Goal: Transaction & Acquisition: Book appointment/travel/reservation

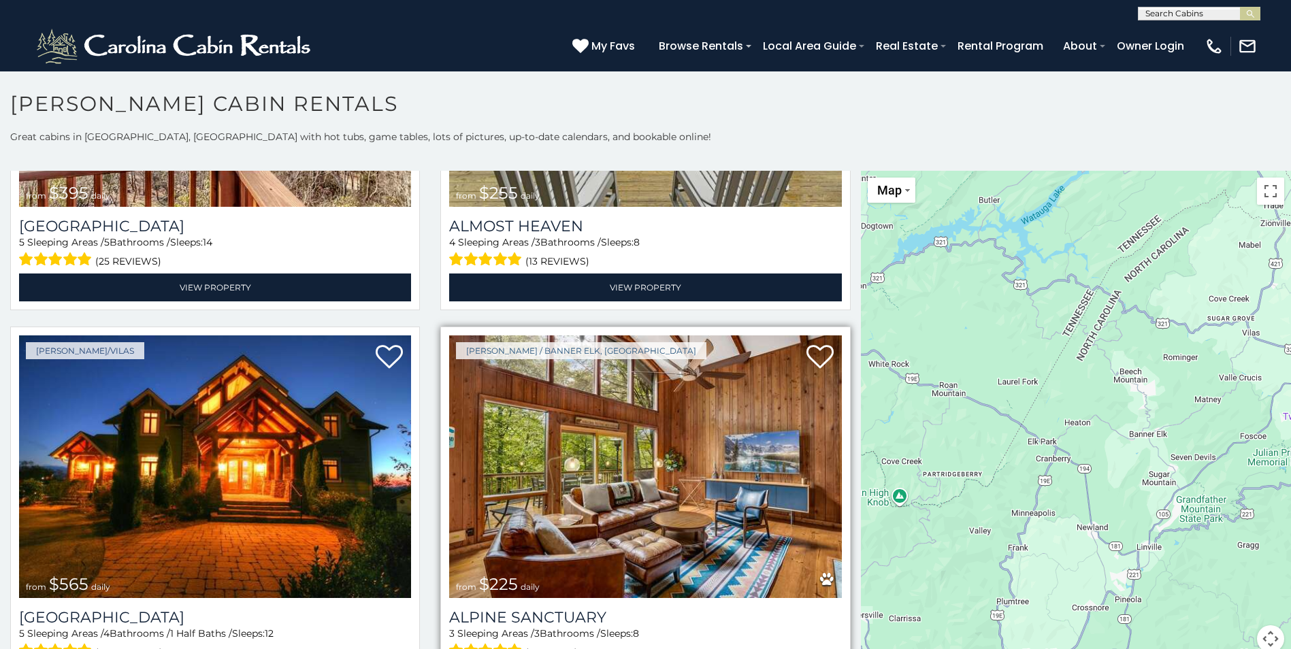
scroll to position [3062, 0]
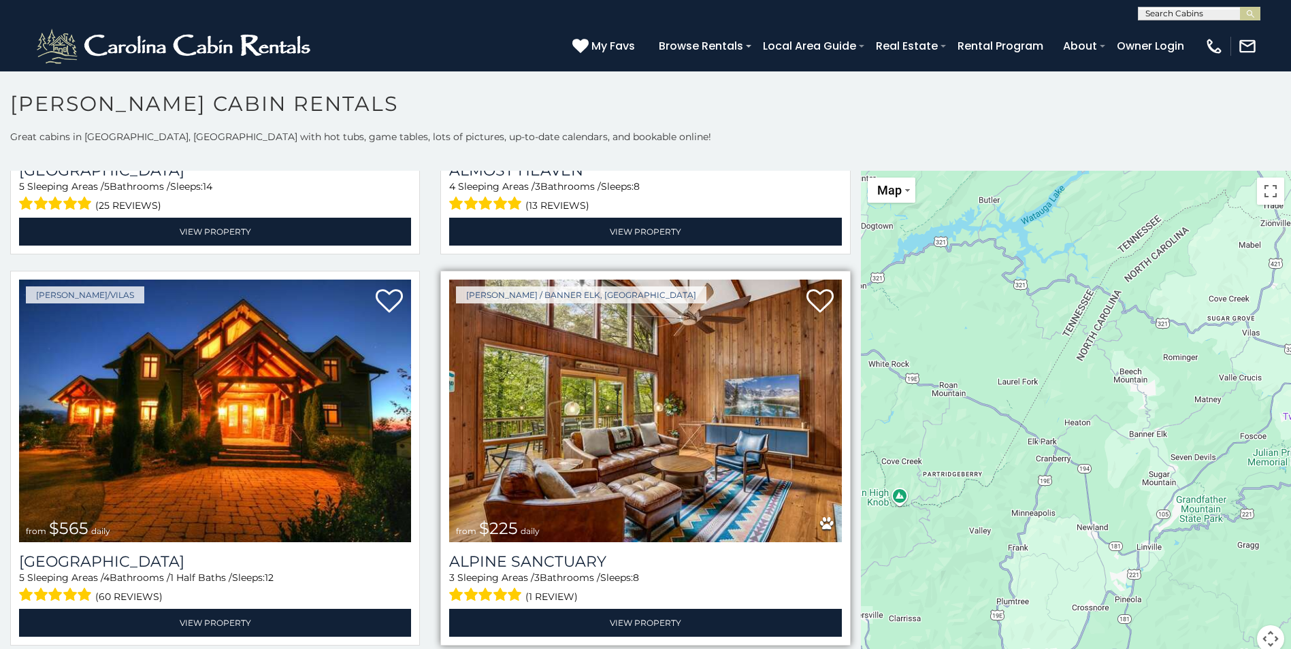
click at [678, 376] on img at bounding box center [645, 411] width 392 height 263
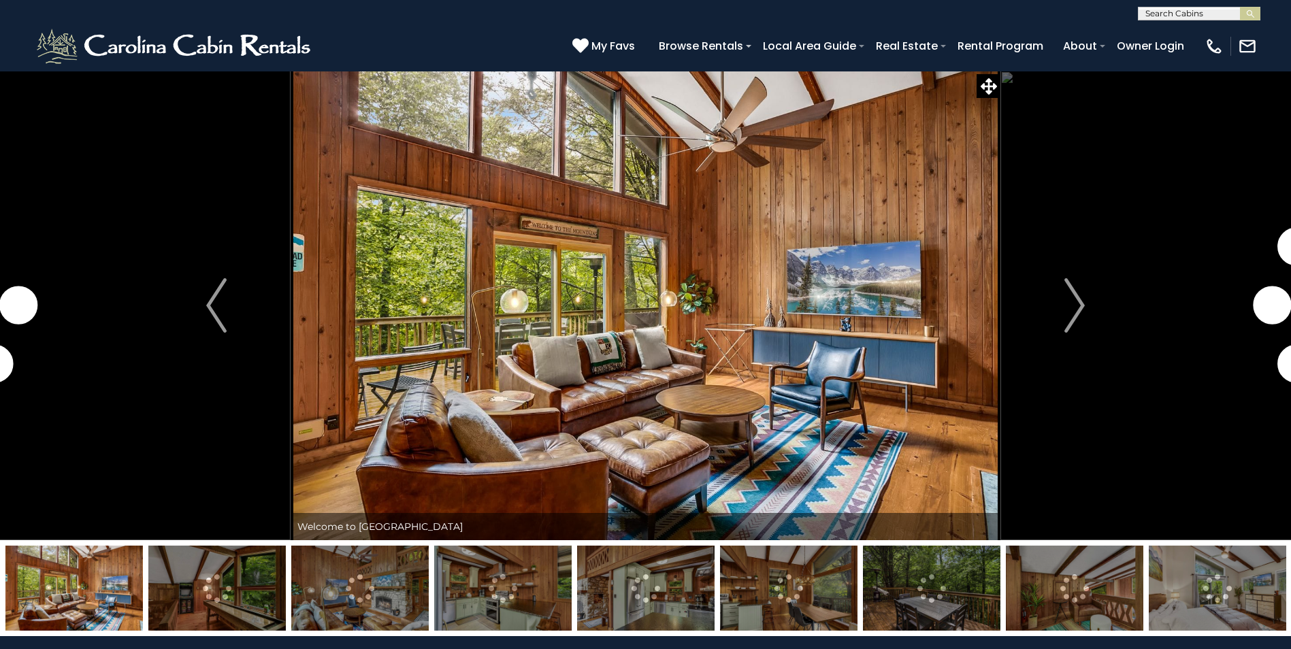
click at [950, 599] on img at bounding box center [931, 588] width 137 height 85
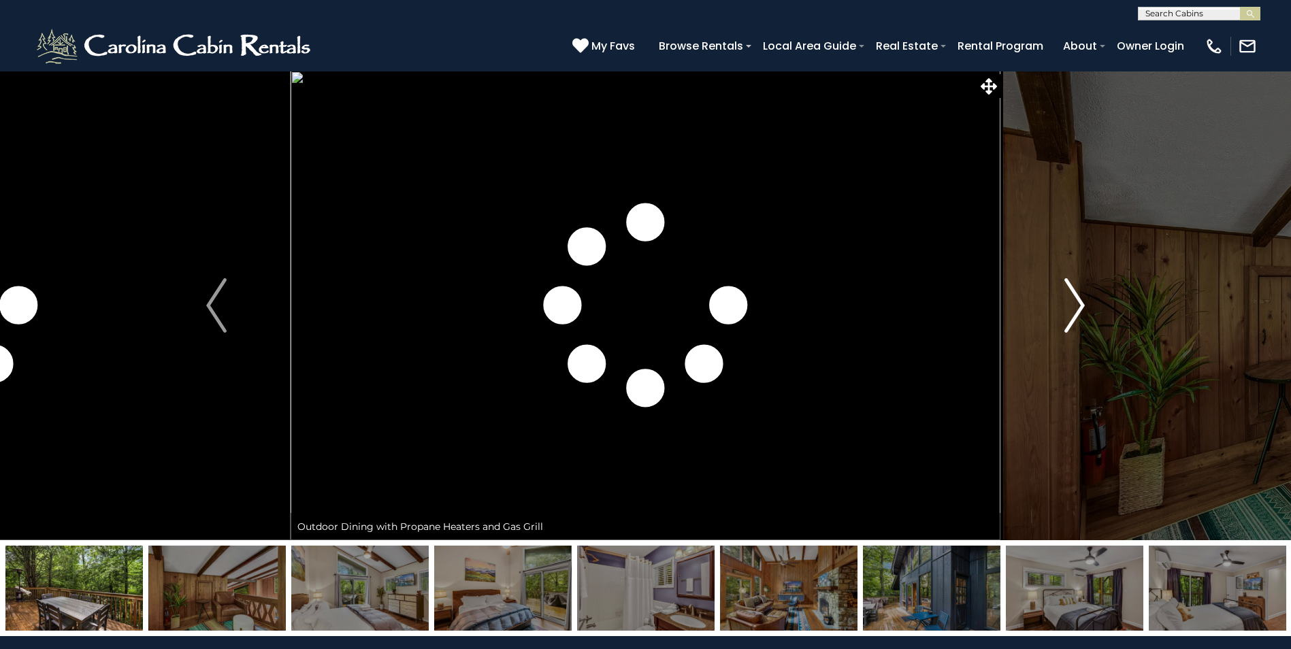
click at [1073, 316] on img "Next" at bounding box center [1074, 305] width 20 height 54
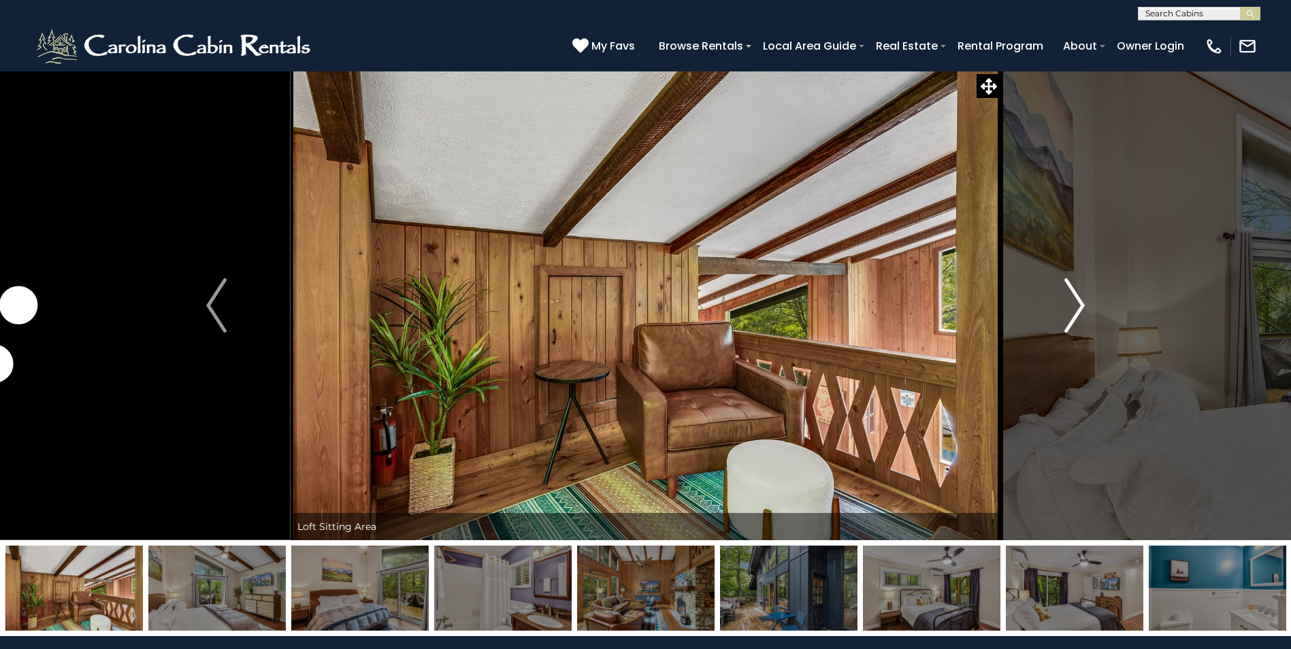
click at [1076, 314] on img "Next" at bounding box center [1074, 305] width 20 height 54
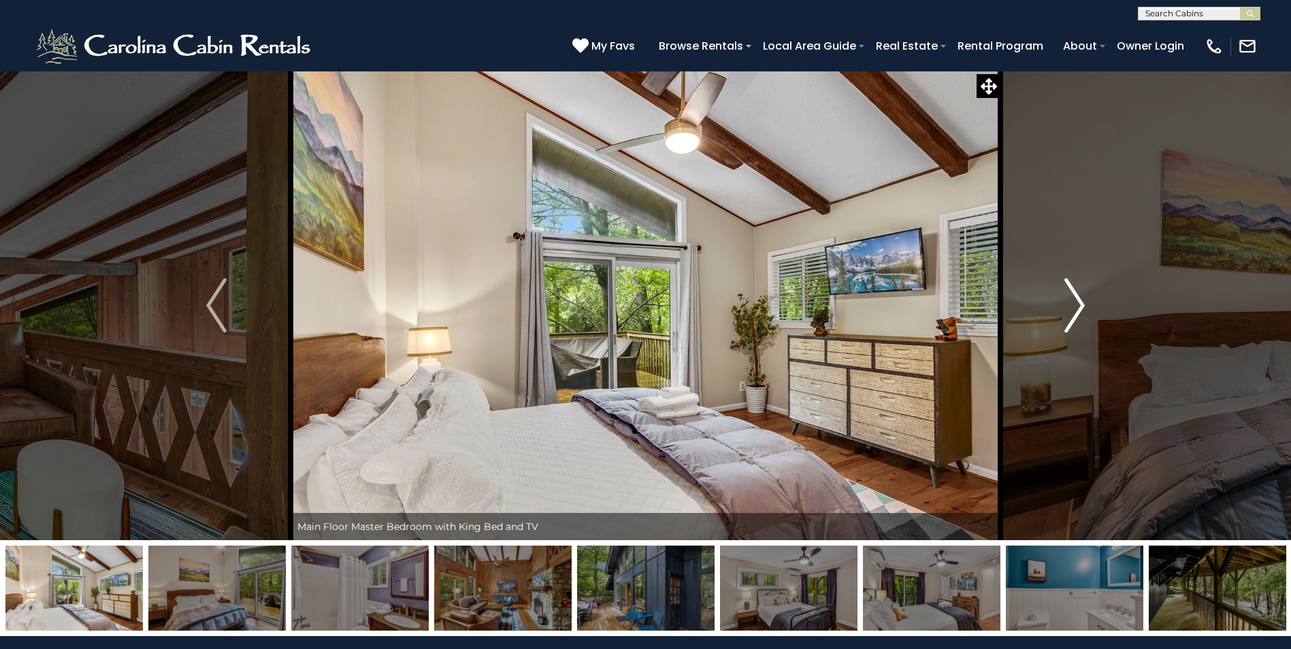
click at [1076, 313] on img "Next" at bounding box center [1074, 305] width 20 height 54
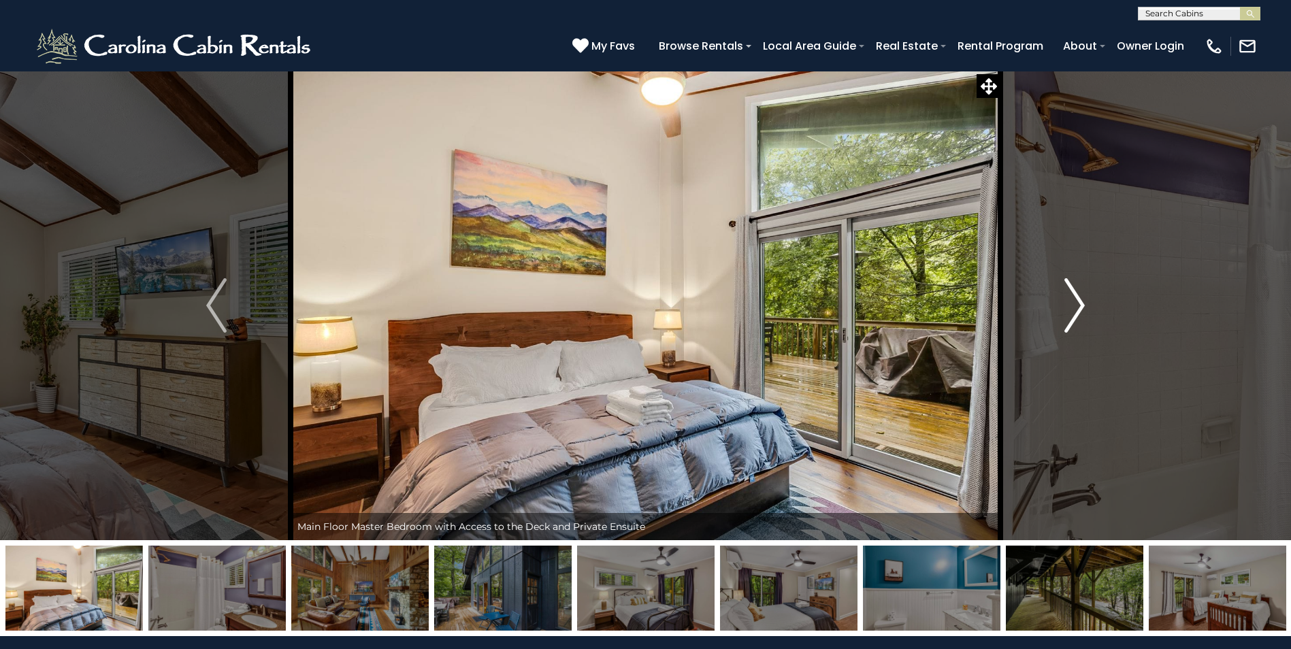
click at [1076, 305] on img "Next" at bounding box center [1074, 305] width 20 height 54
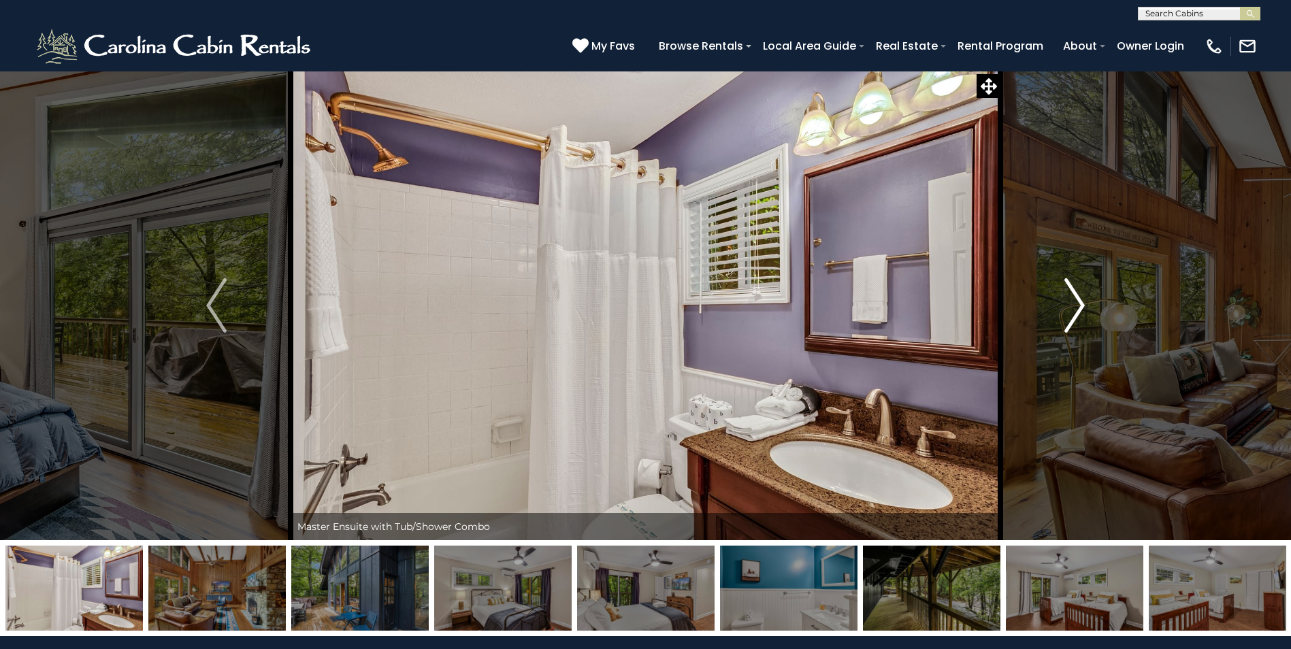
click at [1080, 302] on img "Next" at bounding box center [1074, 305] width 20 height 54
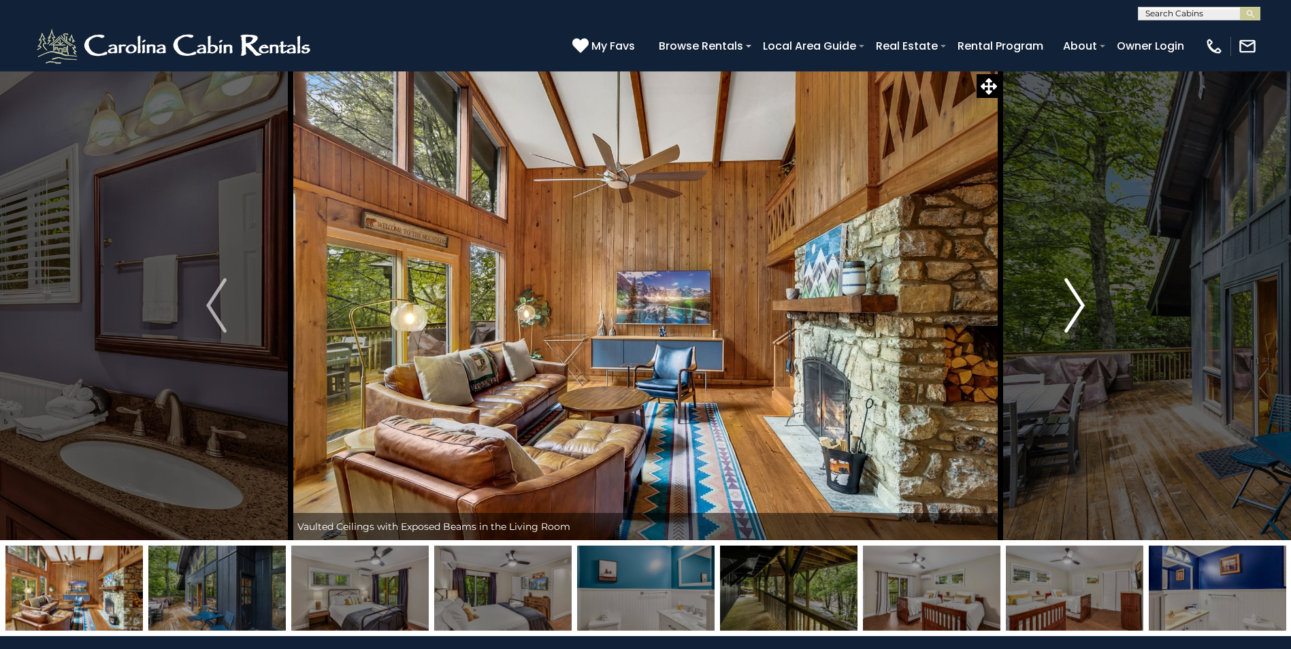
click at [1079, 310] on img "Next" at bounding box center [1074, 305] width 20 height 54
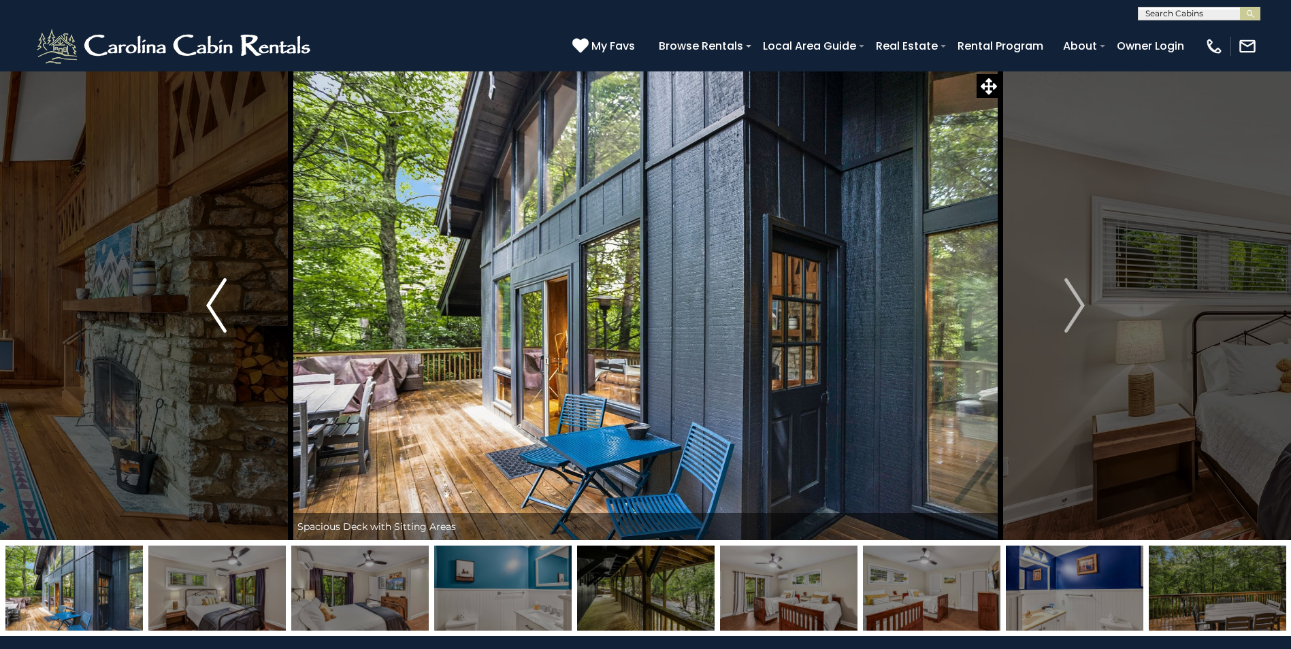
click at [210, 318] on img "Previous" at bounding box center [216, 305] width 20 height 54
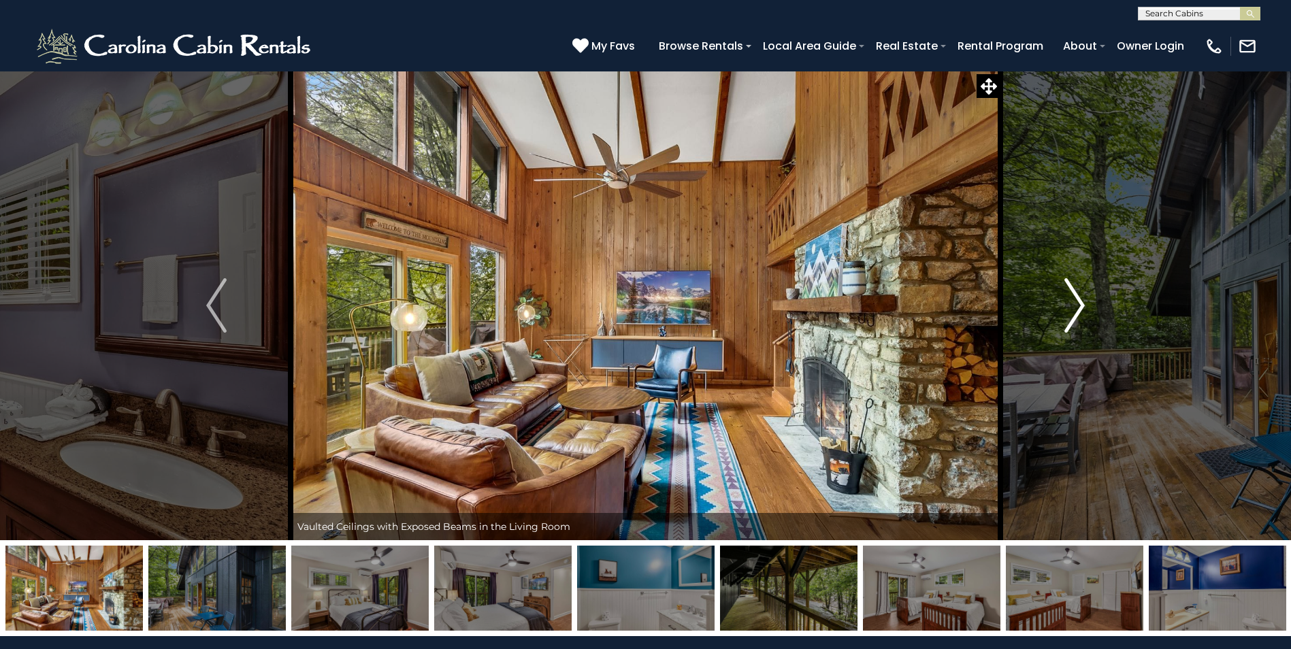
click at [1079, 299] on img "Next" at bounding box center [1074, 305] width 20 height 54
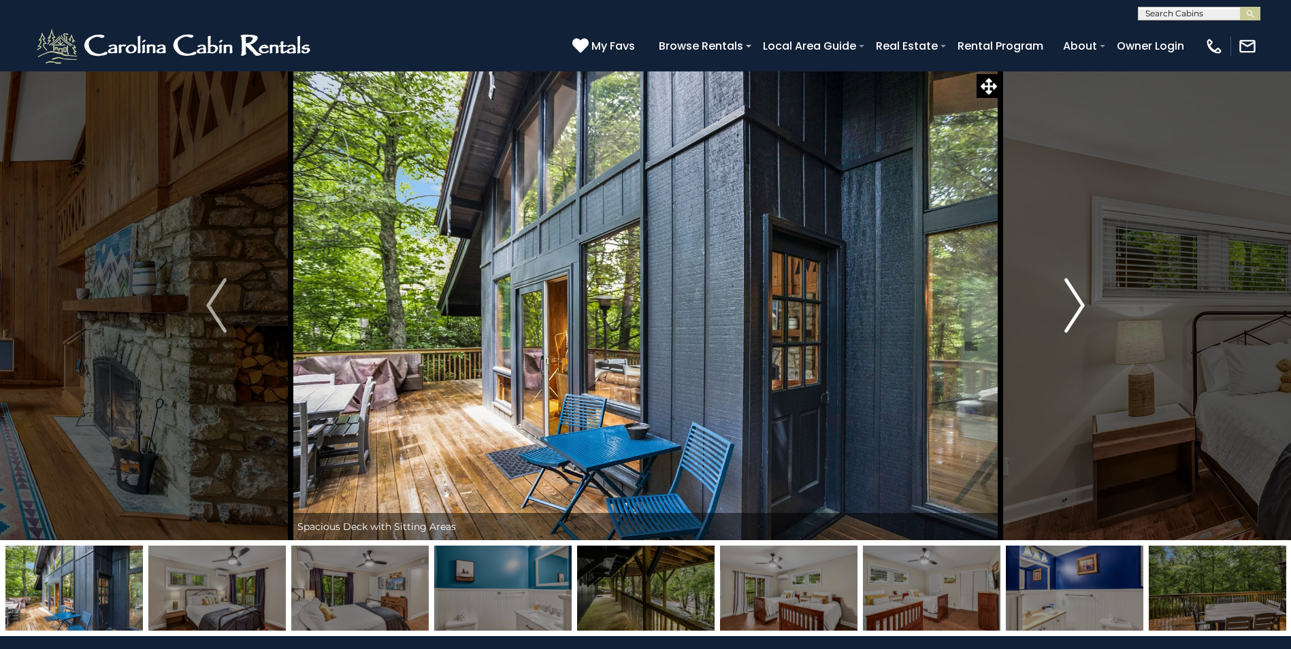
click at [1078, 308] on img "Next" at bounding box center [1074, 305] width 20 height 54
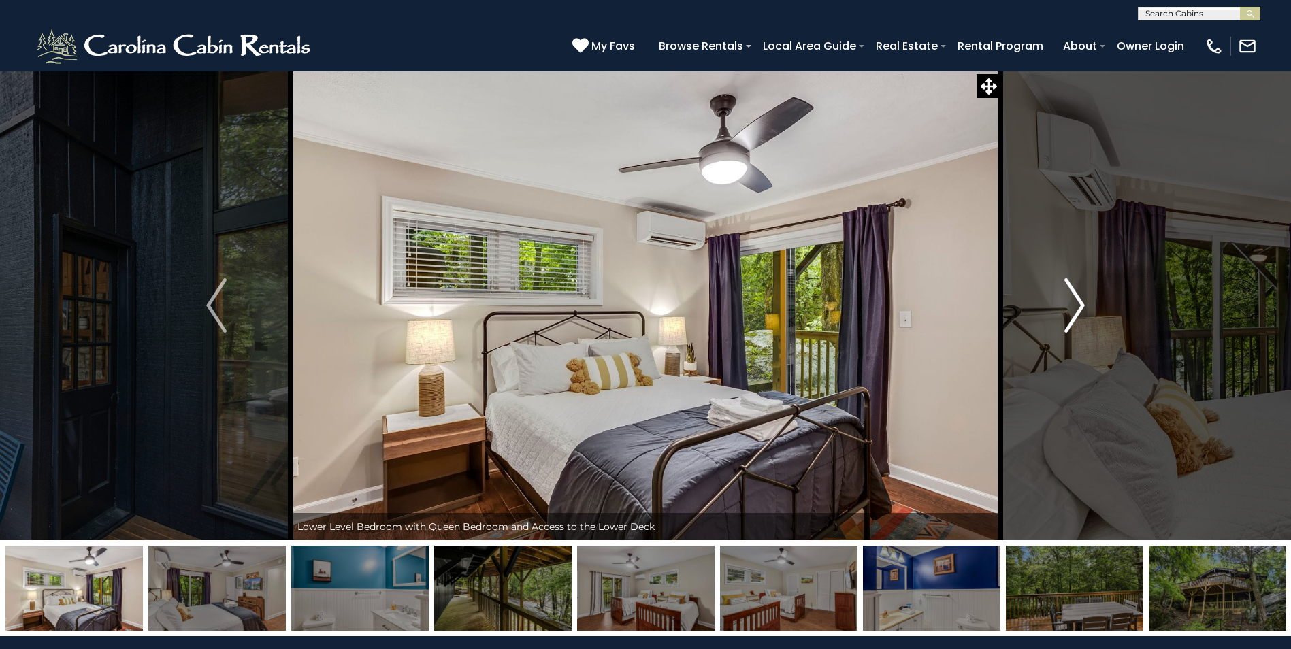
click at [1085, 308] on img "Next" at bounding box center [1074, 305] width 20 height 54
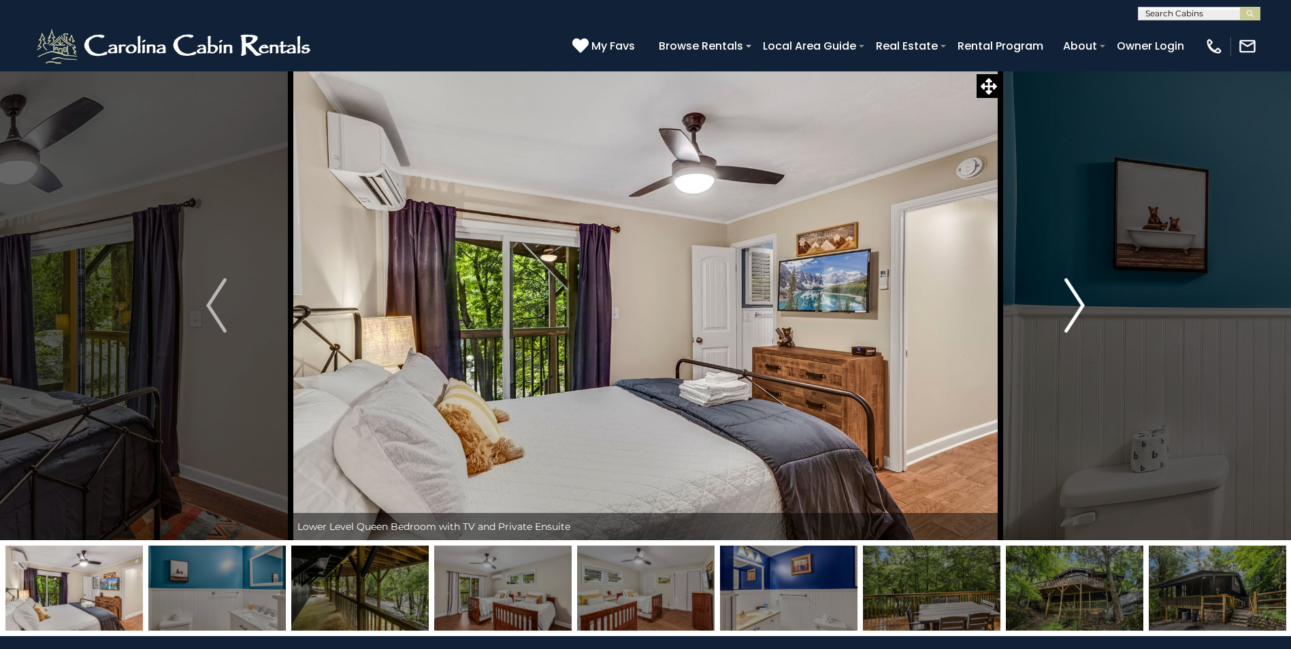
click at [1081, 306] on img "Next" at bounding box center [1074, 305] width 20 height 54
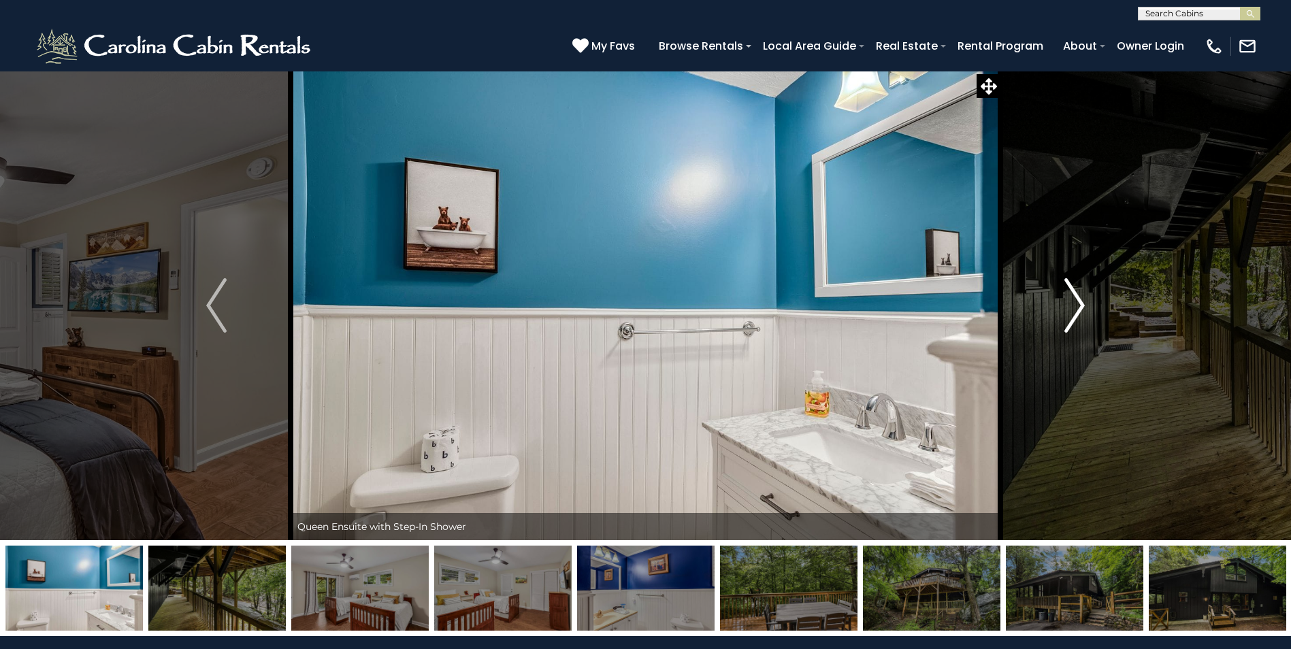
click at [1077, 294] on img "Next" at bounding box center [1074, 305] width 20 height 54
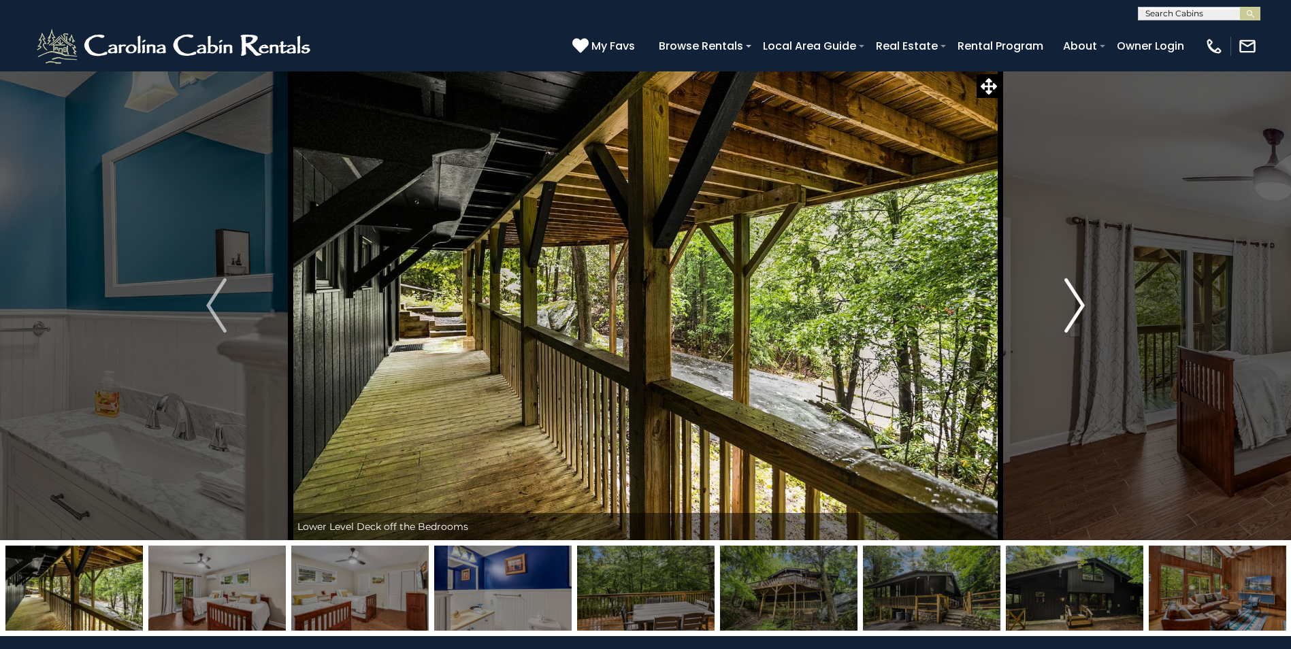
click at [1079, 298] on img "Next" at bounding box center [1074, 305] width 20 height 54
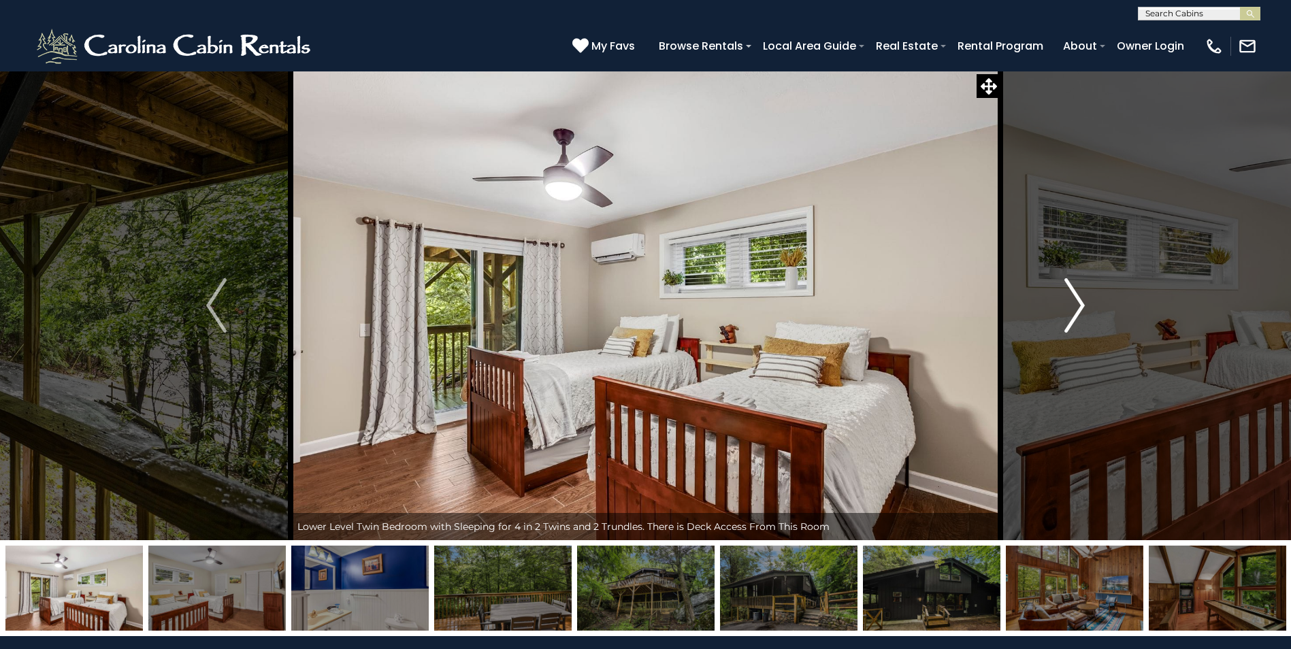
click at [1074, 306] on img "Next" at bounding box center [1074, 305] width 20 height 54
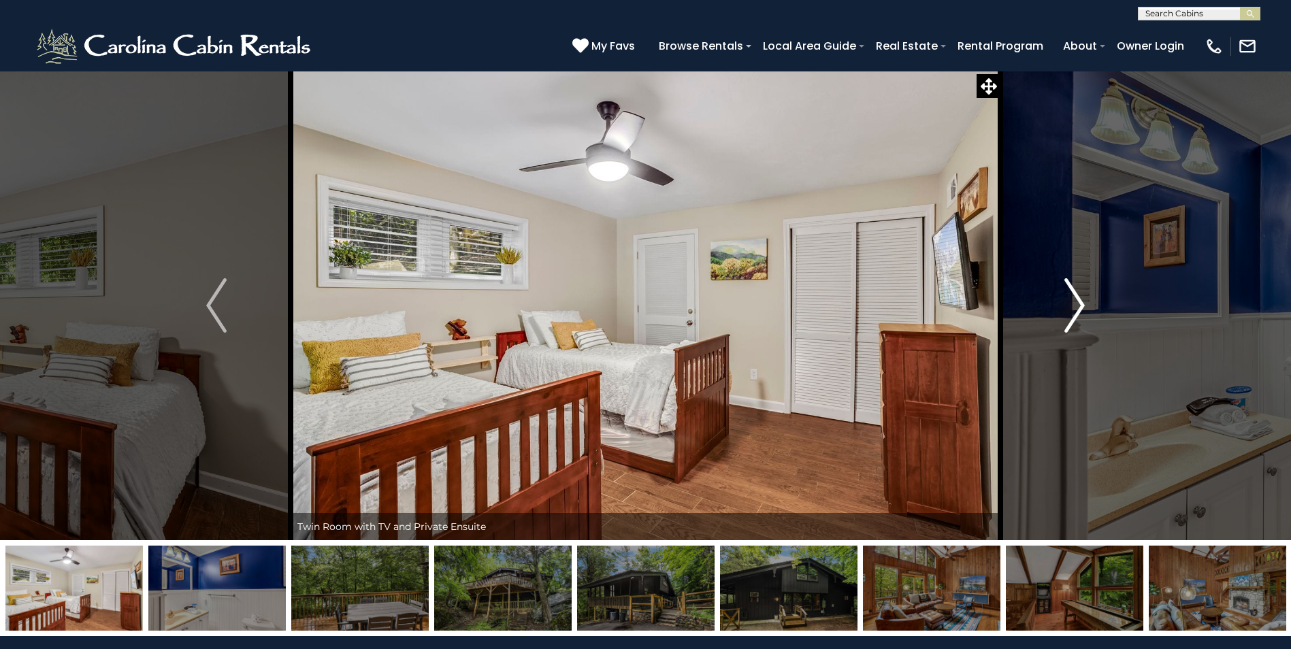
click at [1074, 306] on img "Next" at bounding box center [1074, 305] width 20 height 54
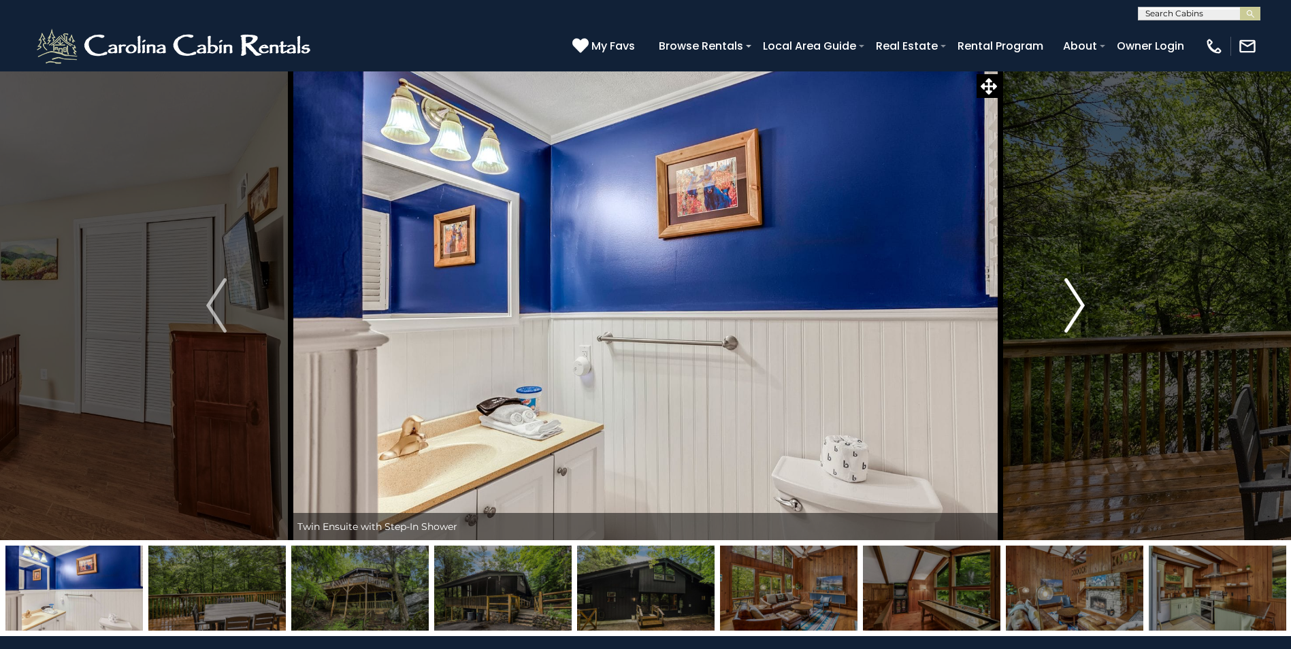
click at [1087, 301] on button "Next" at bounding box center [1074, 306] width 148 height 470
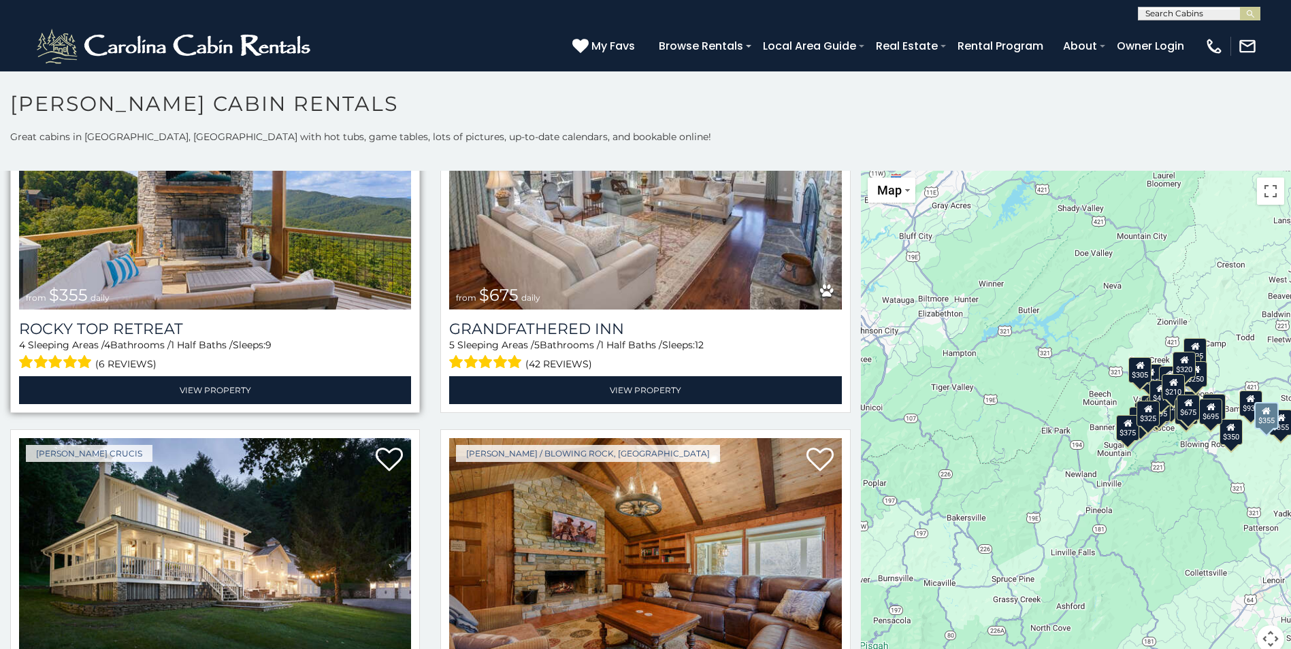
scroll to position [953, 0]
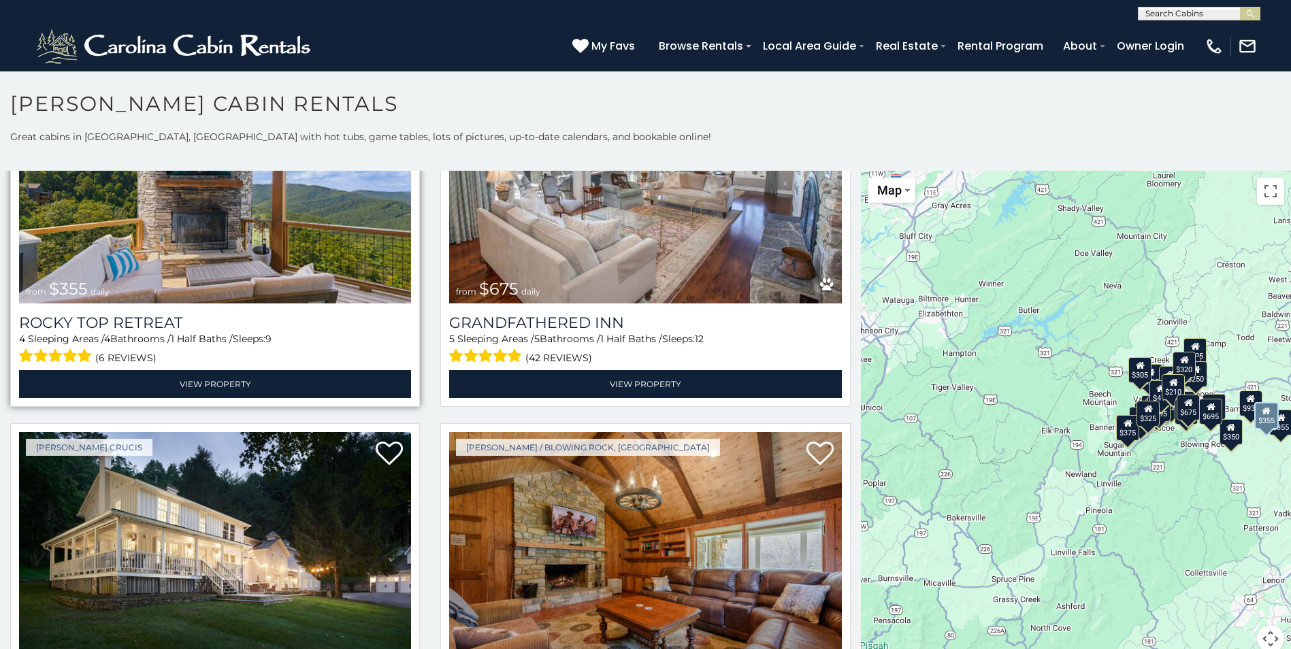
click at [172, 228] on img at bounding box center [215, 172] width 392 height 263
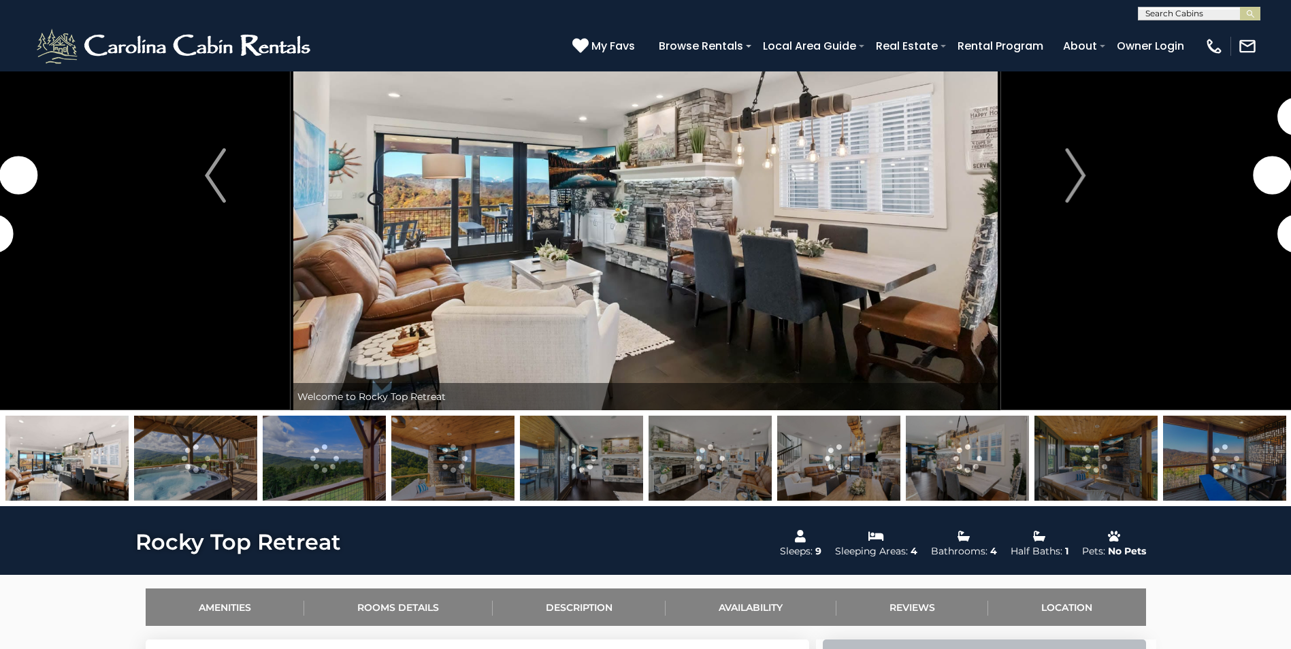
scroll to position [136, 0]
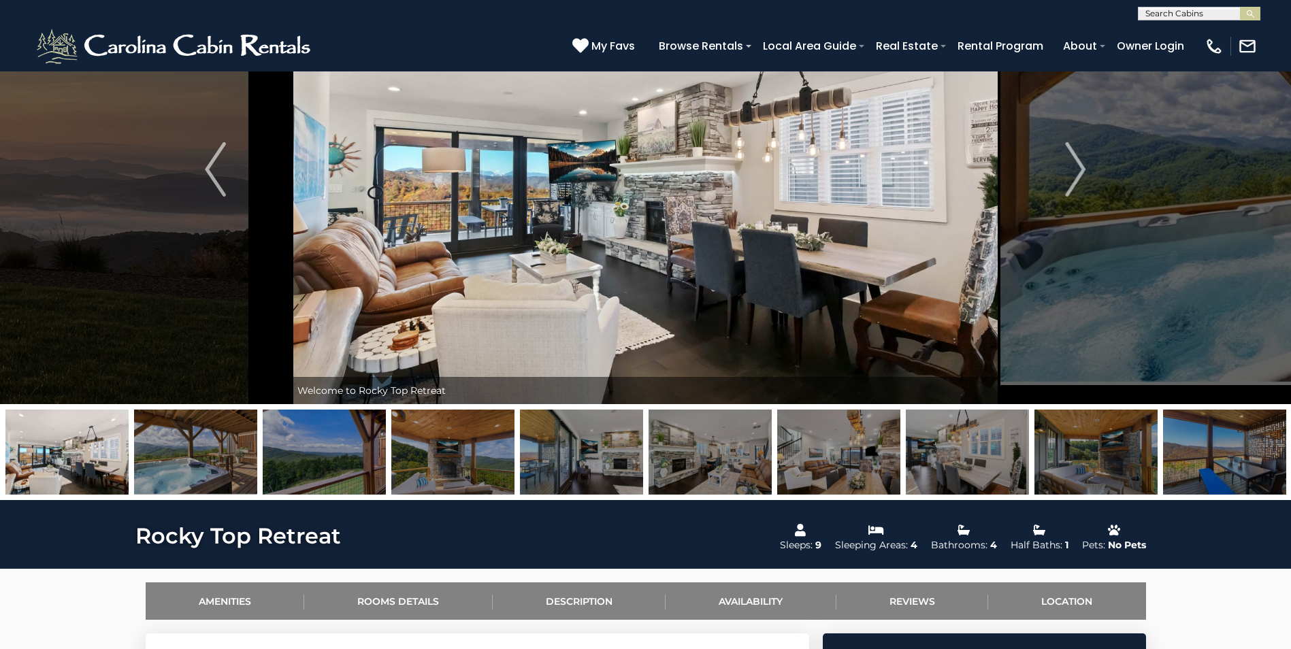
click at [205, 465] on img at bounding box center [195, 452] width 123 height 85
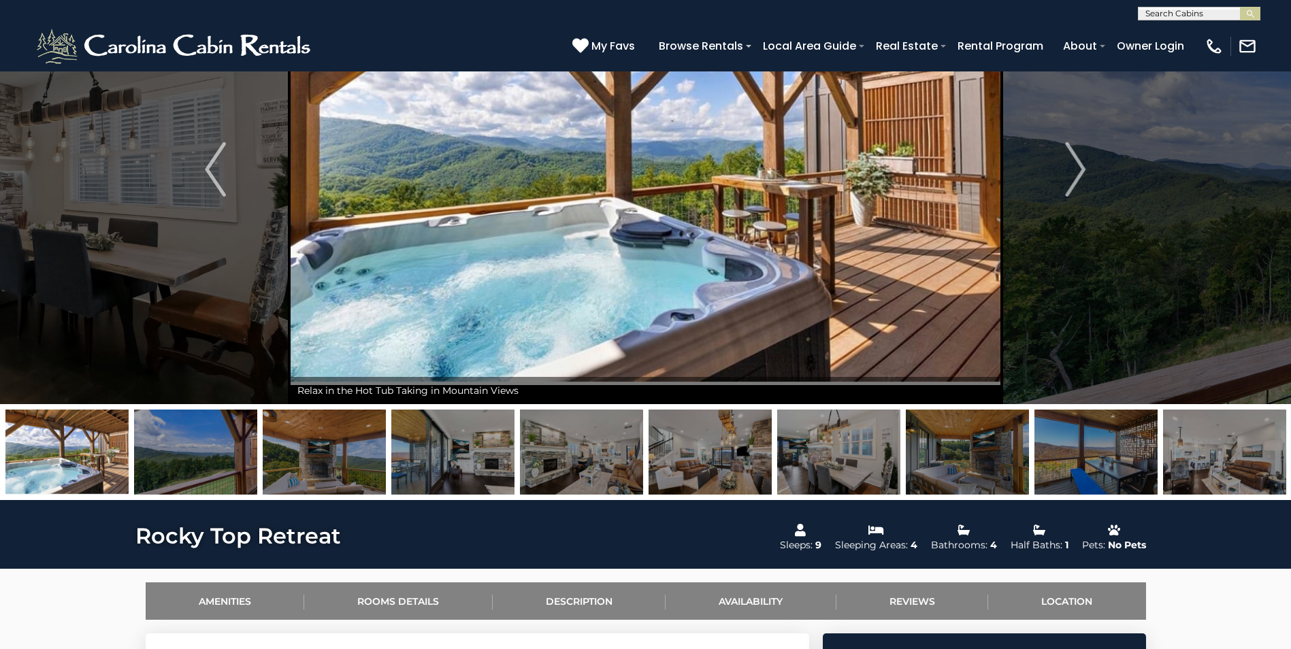
click at [723, 473] on img at bounding box center [709, 452] width 123 height 85
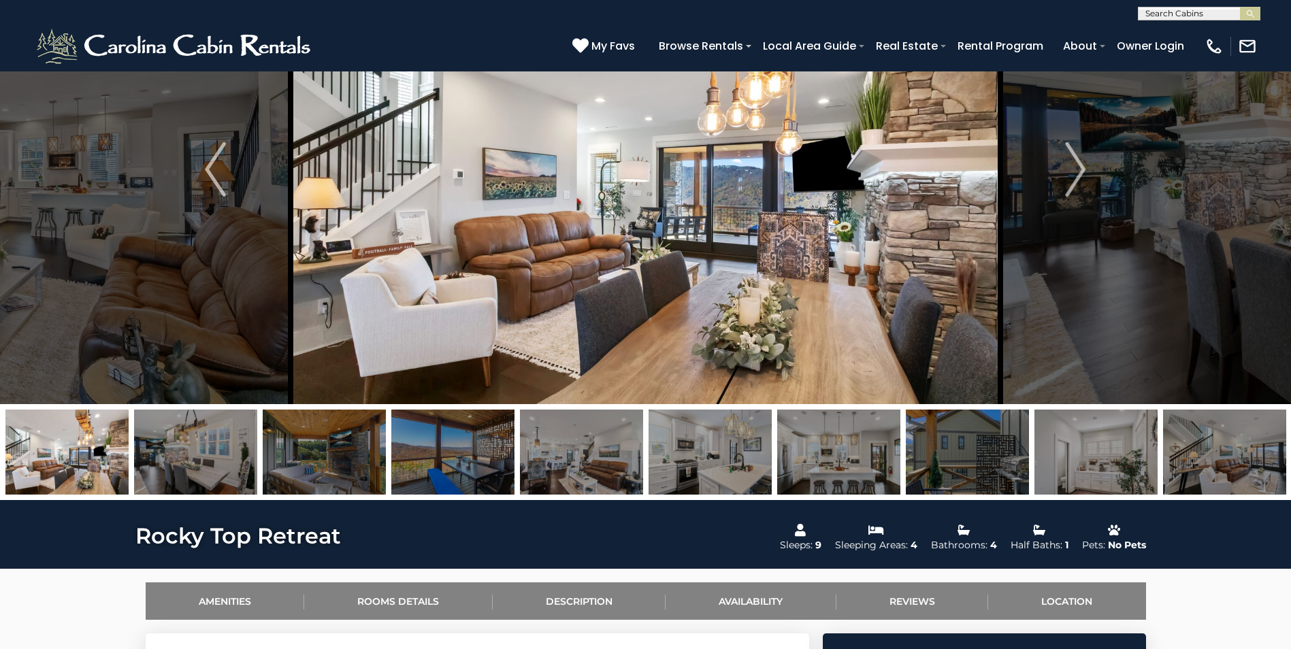
click at [977, 448] on img at bounding box center [967, 452] width 123 height 85
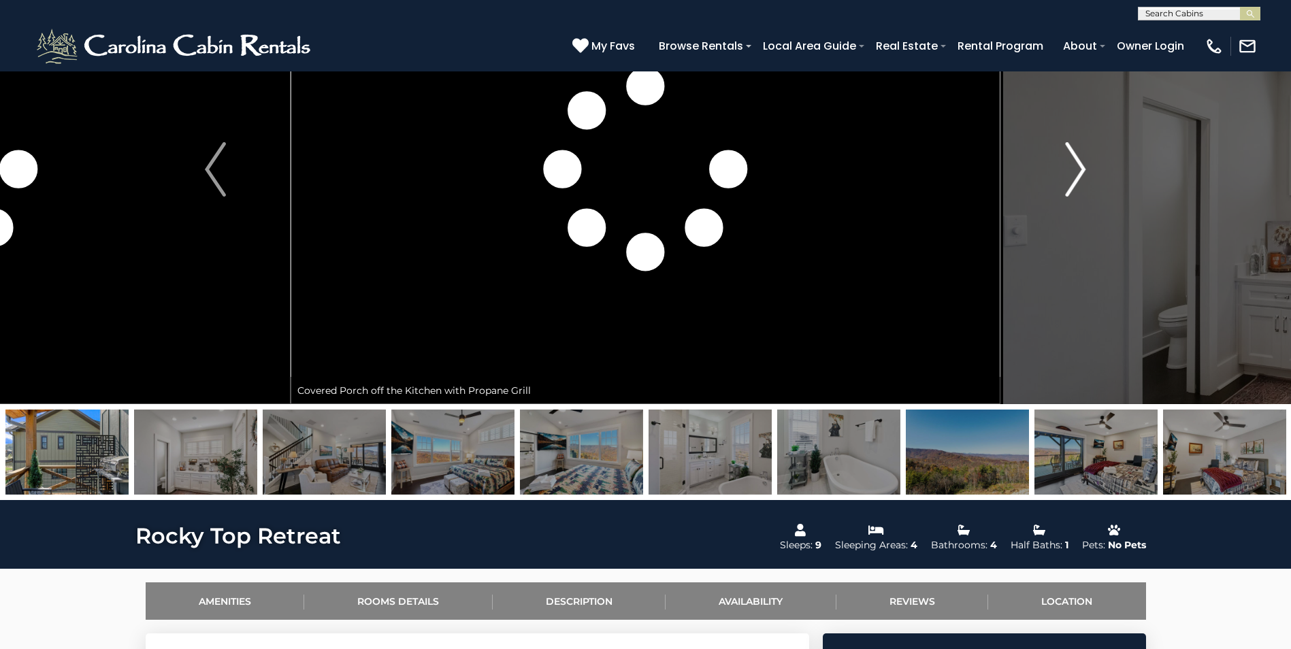
click at [1066, 176] on img "Next" at bounding box center [1075, 169] width 20 height 54
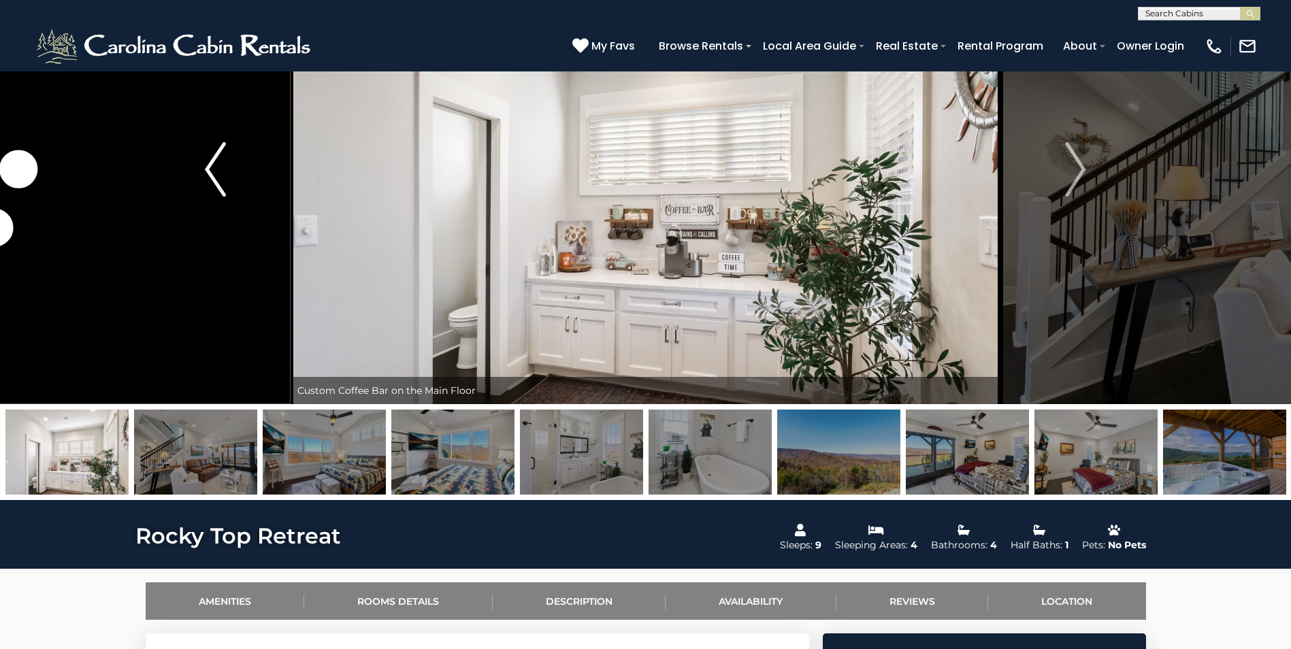
click at [199, 174] on button "Previous" at bounding box center [215, 170] width 150 height 470
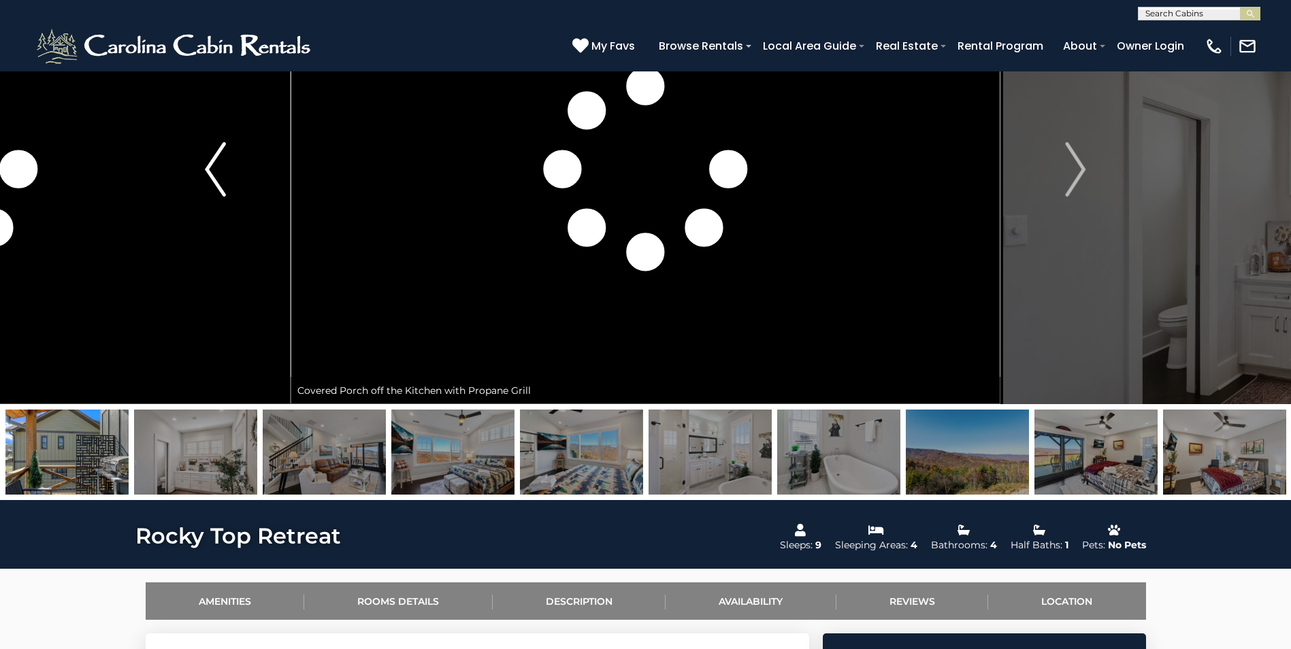
click at [214, 164] on img "Previous" at bounding box center [215, 169] width 20 height 54
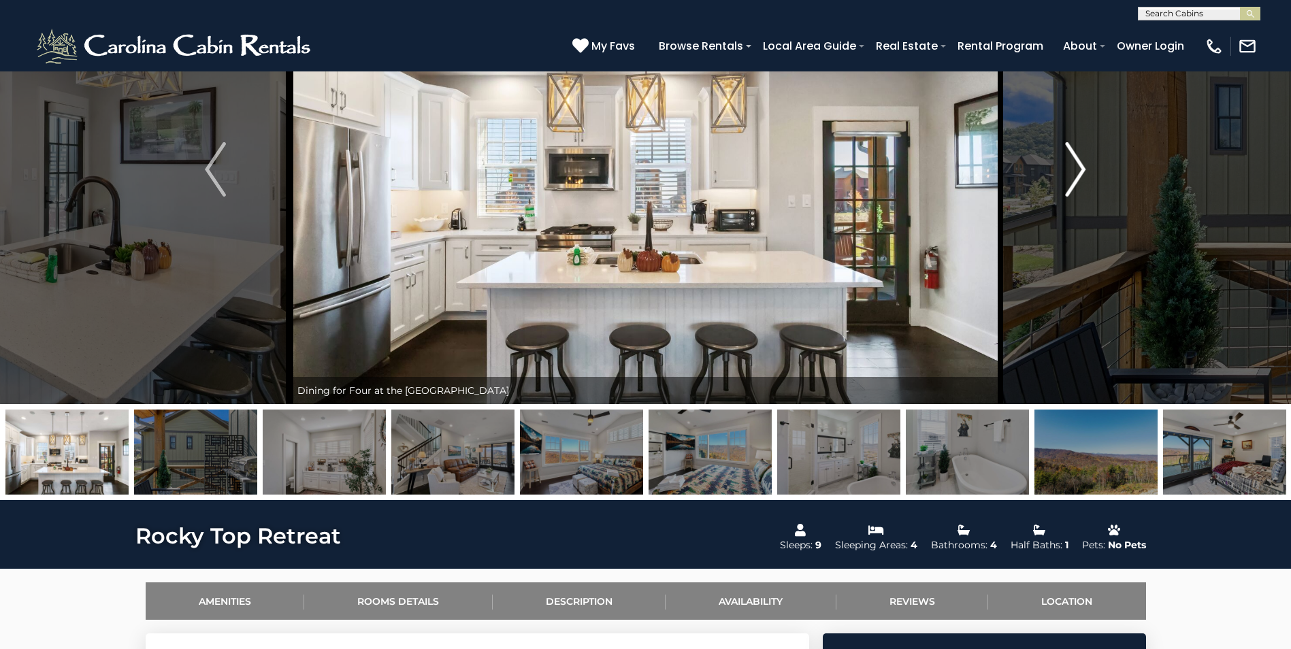
click at [1078, 169] on img "Next" at bounding box center [1075, 169] width 20 height 54
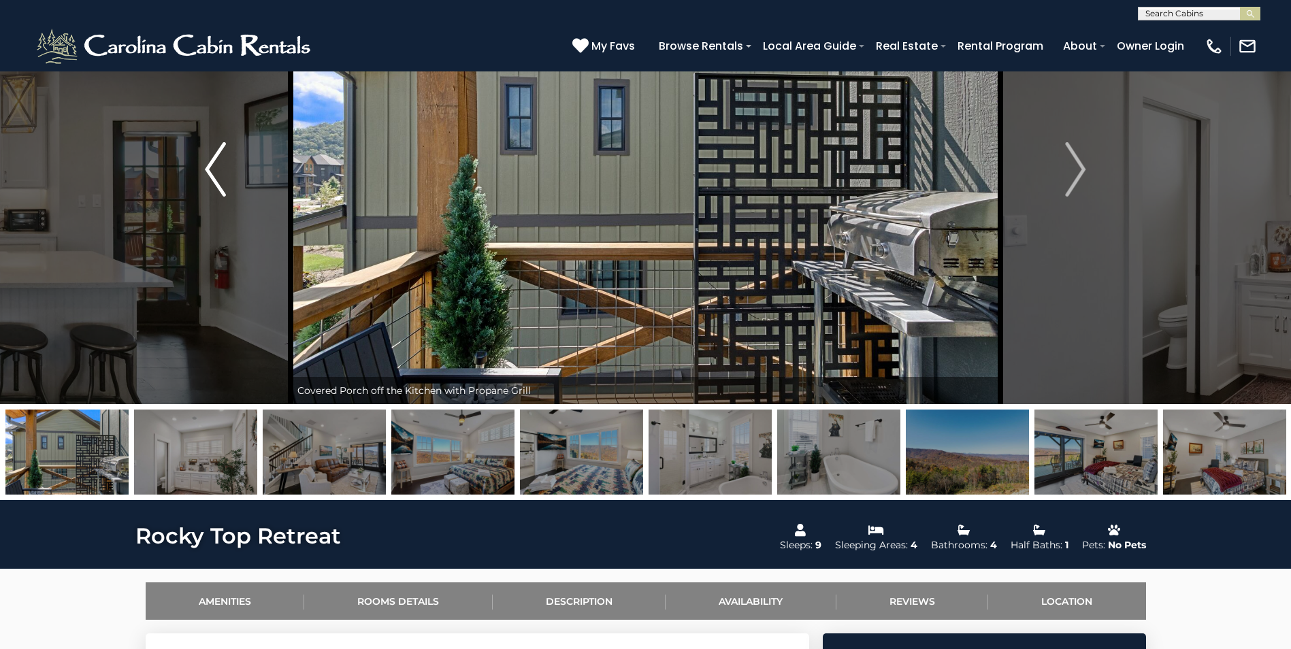
click at [212, 171] on img "Previous" at bounding box center [215, 169] width 20 height 54
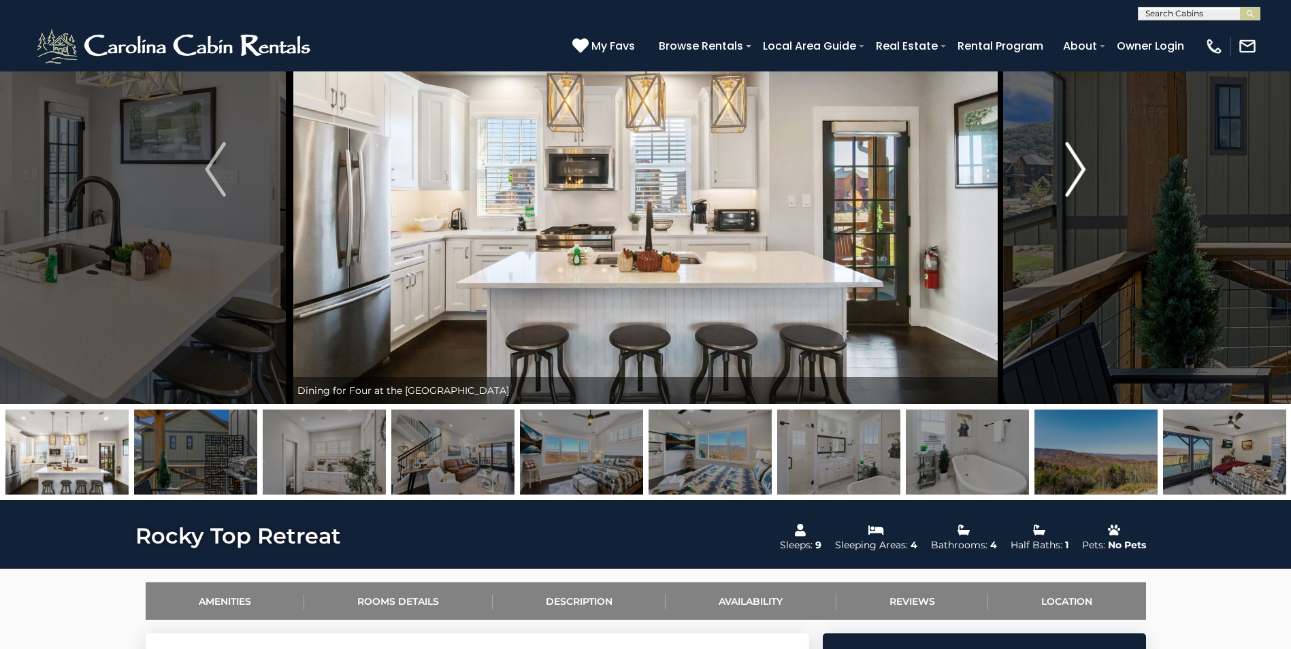
click at [1077, 171] on img "Next" at bounding box center [1075, 169] width 20 height 54
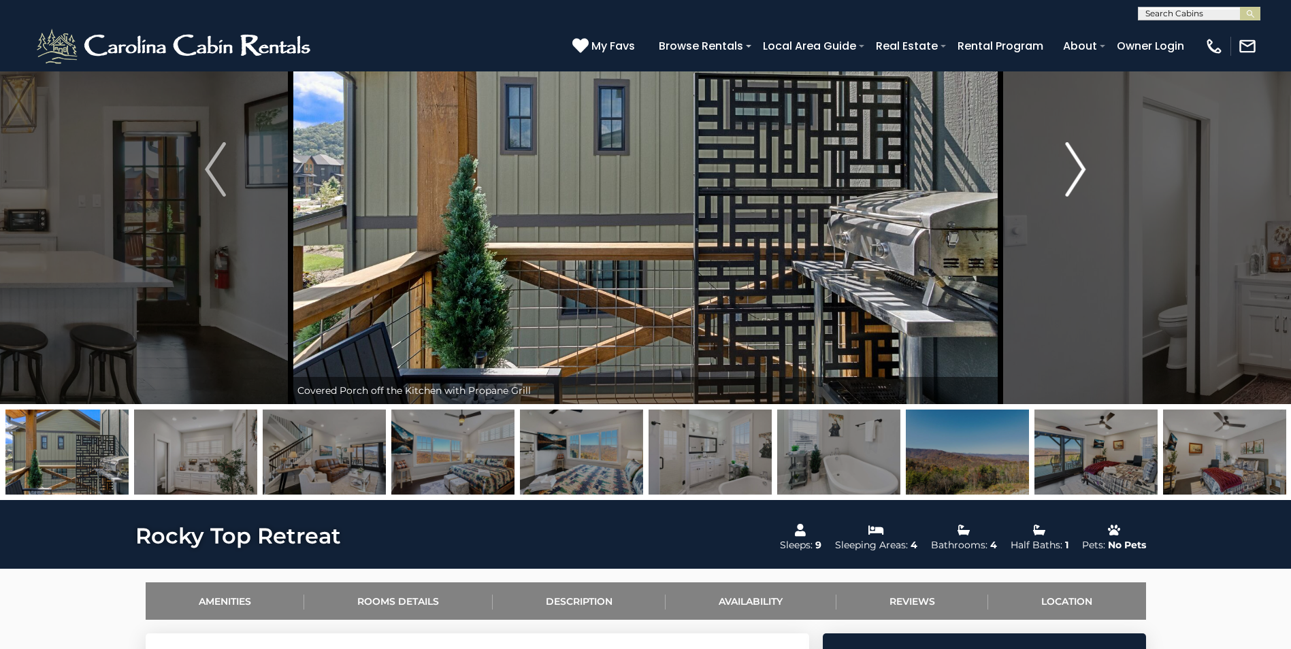
click at [1082, 173] on img "Next" at bounding box center [1075, 169] width 20 height 54
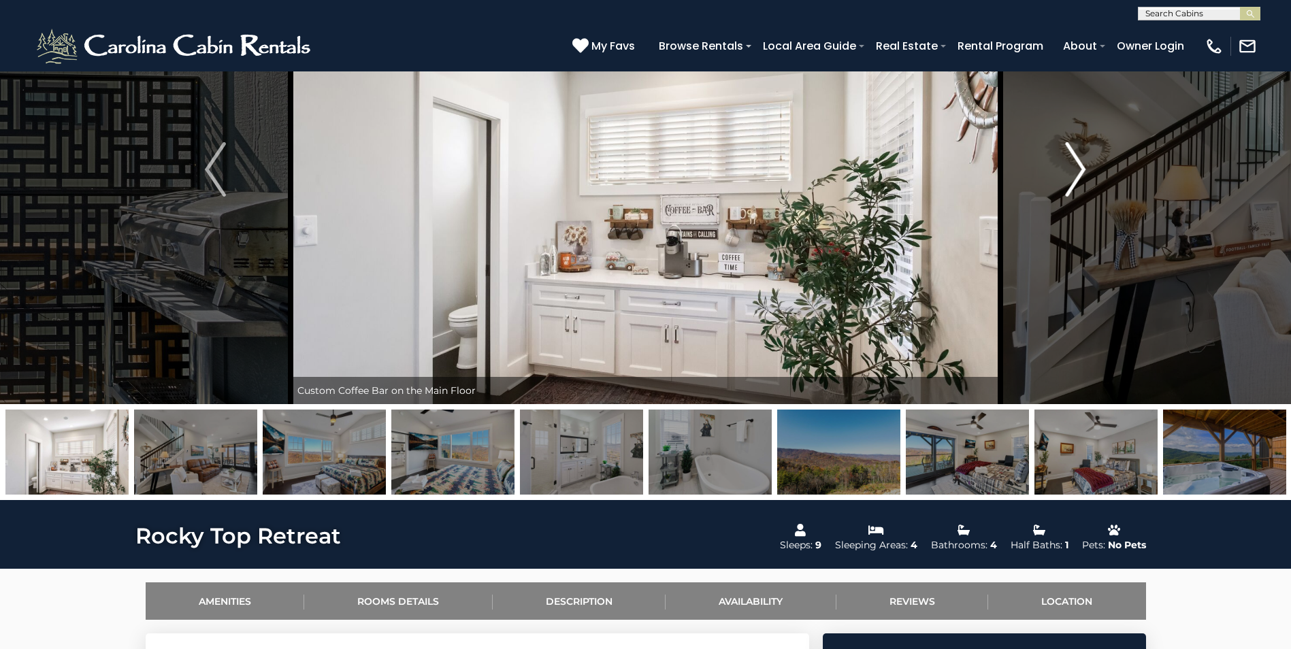
scroll to position [0, 0]
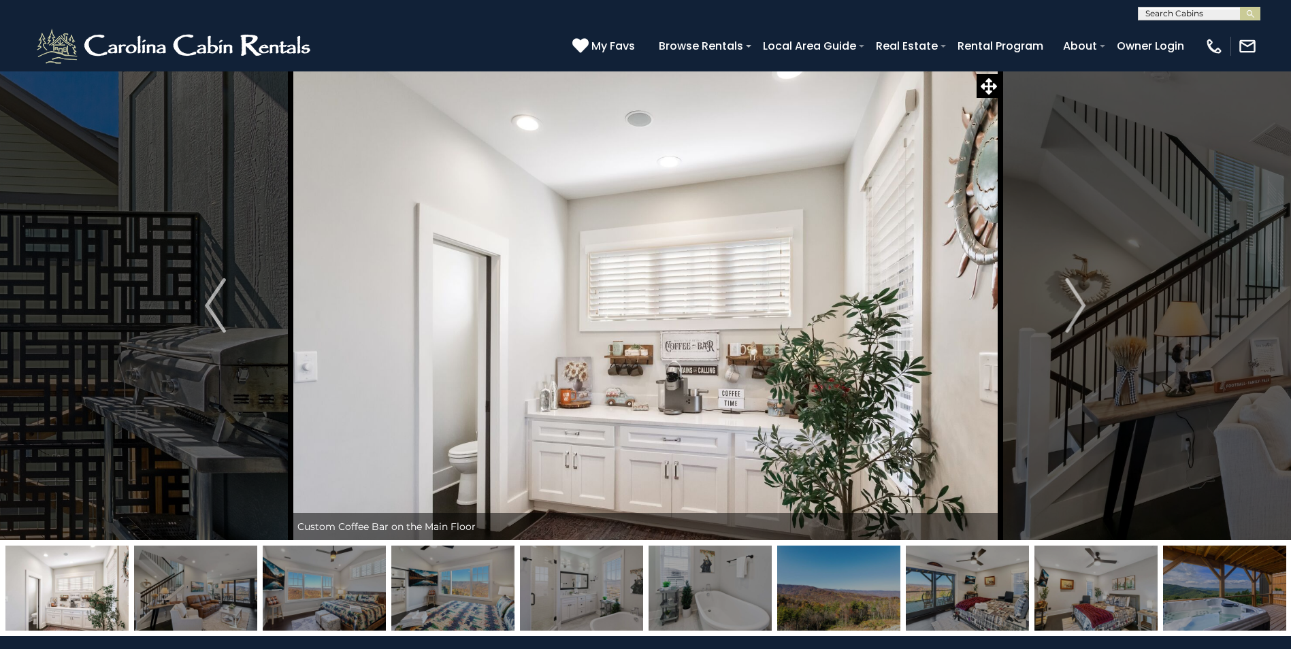
click at [699, 415] on img at bounding box center [646, 306] width 710 height 470
click at [1078, 306] on img "Next" at bounding box center [1075, 305] width 20 height 54
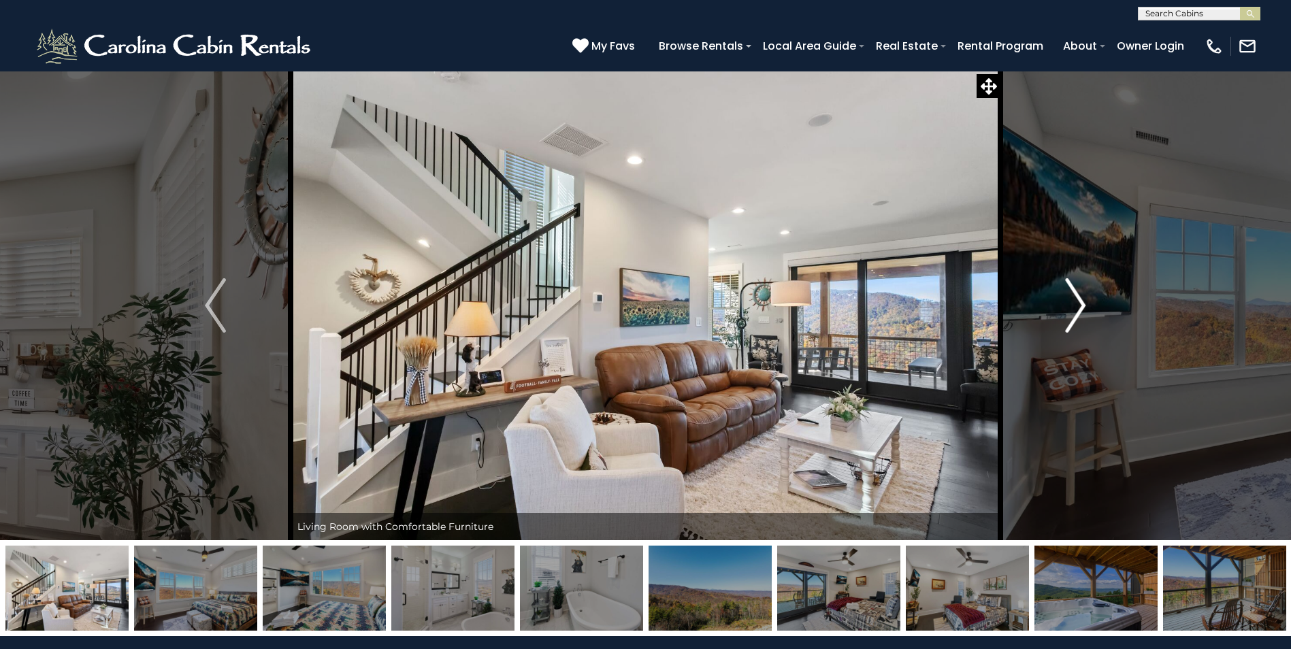
click at [1077, 301] on img "Next" at bounding box center [1075, 305] width 20 height 54
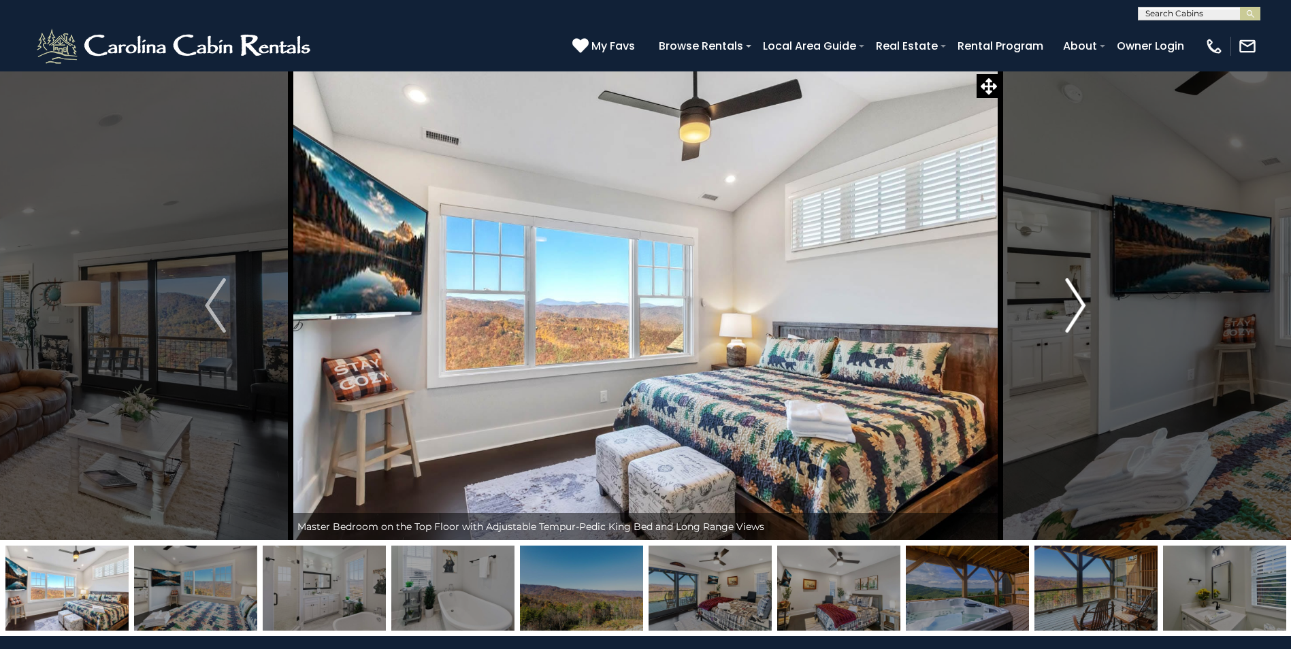
click at [1083, 306] on img "Next" at bounding box center [1075, 305] width 20 height 54
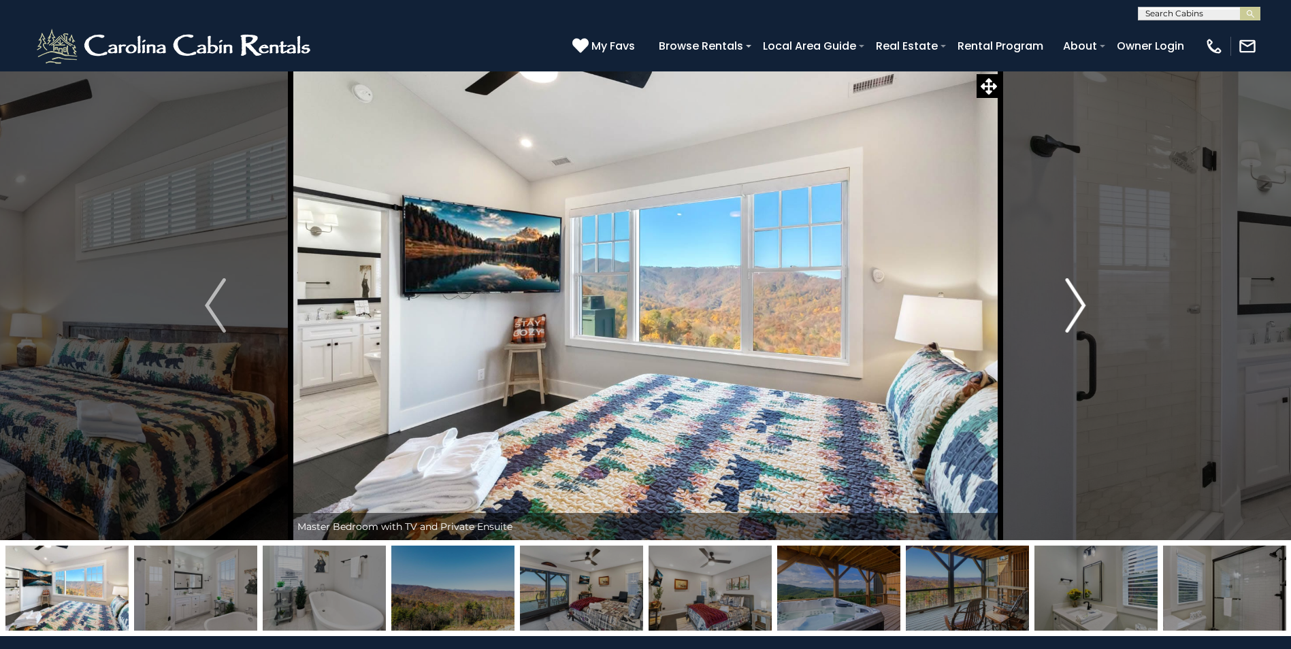
click at [1082, 299] on img "Next" at bounding box center [1075, 305] width 20 height 54
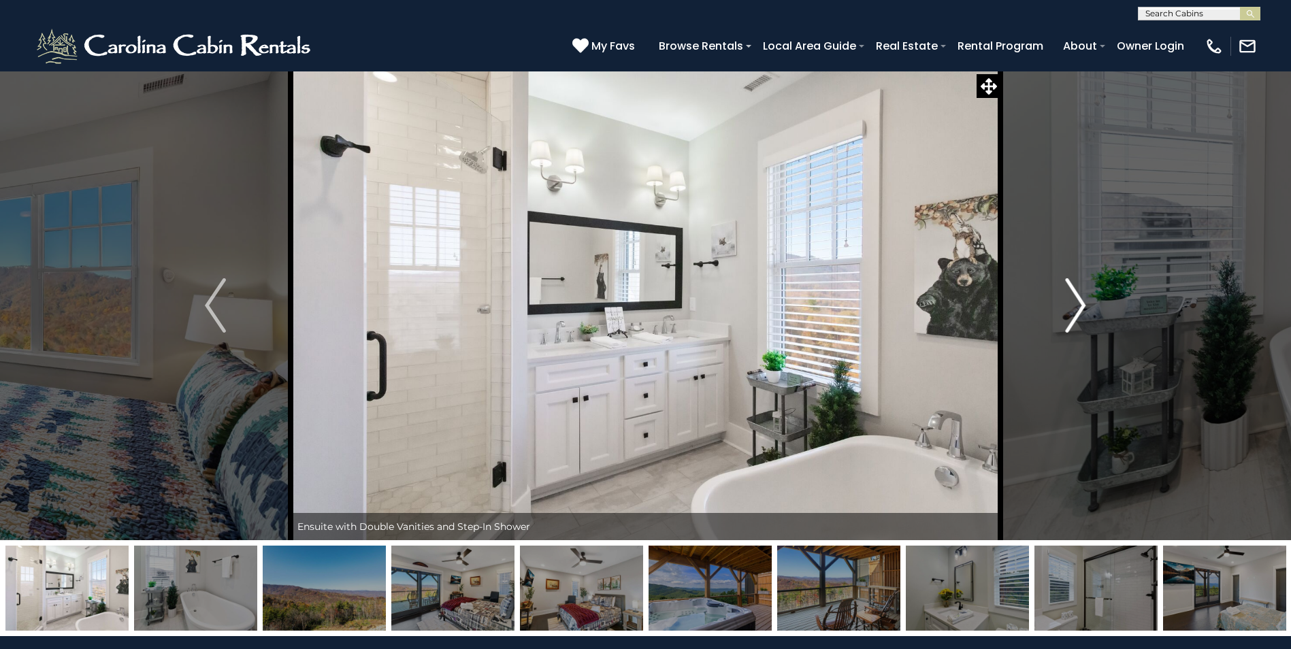
click at [1081, 311] on img "Next" at bounding box center [1075, 305] width 20 height 54
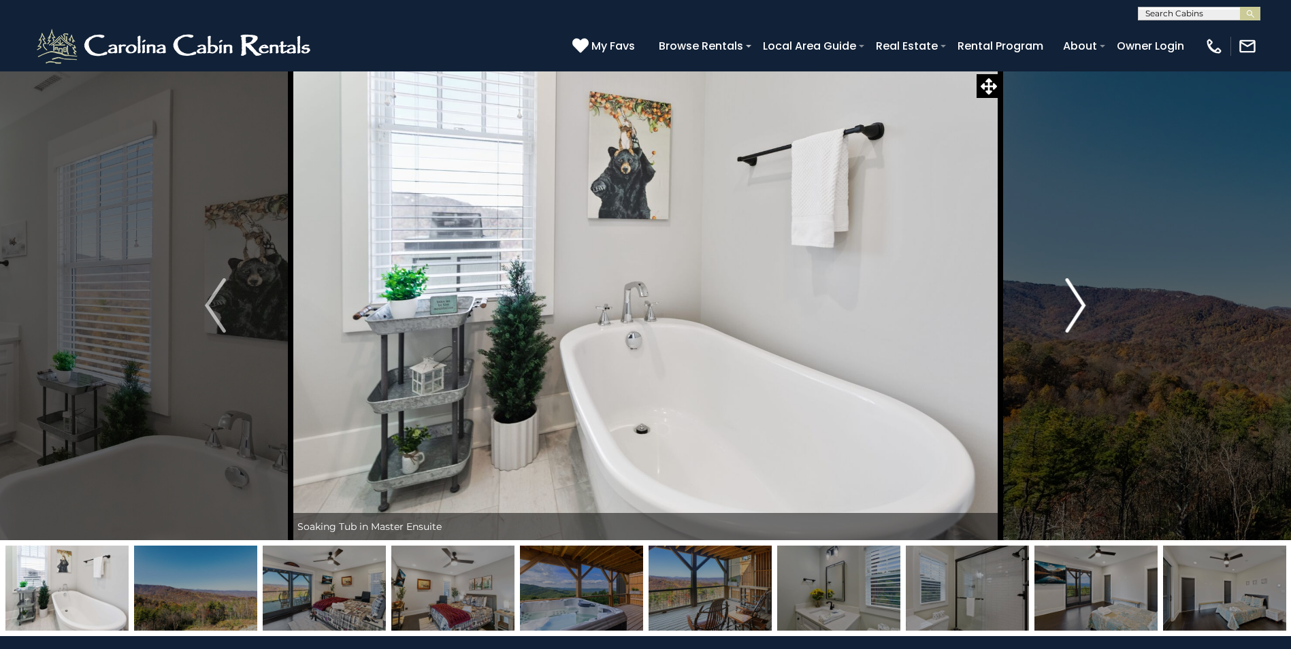
click at [1081, 306] on img "Next" at bounding box center [1075, 305] width 20 height 54
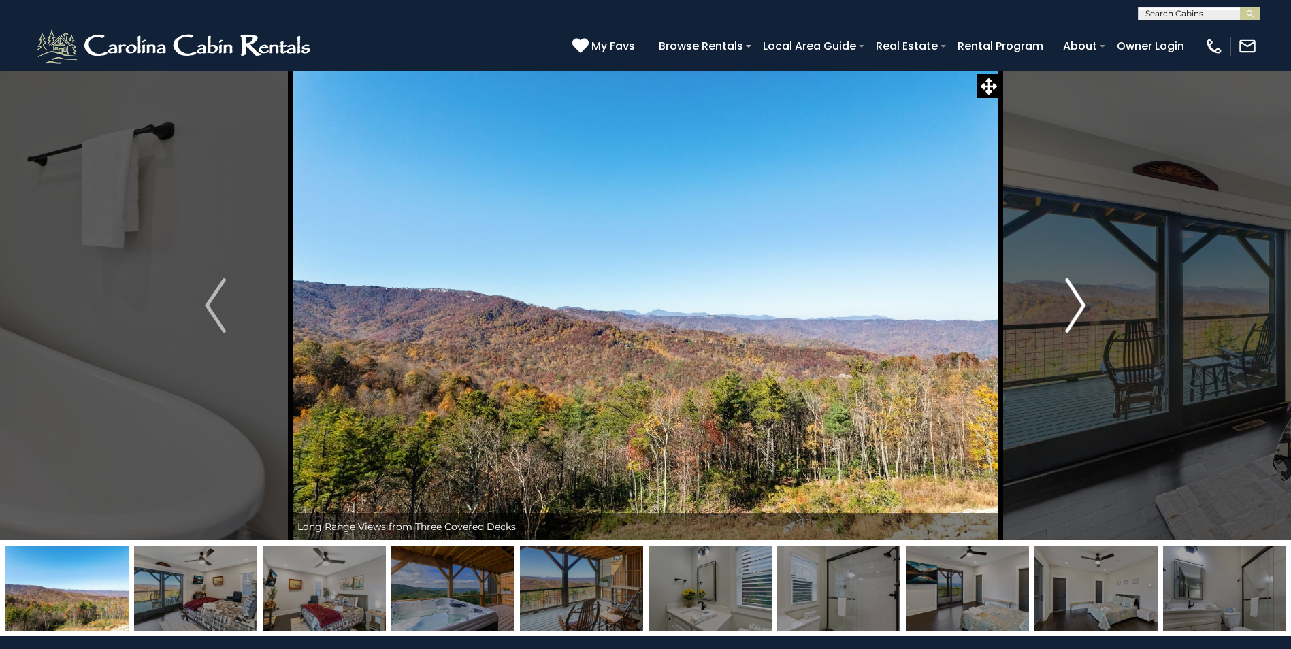
click at [1081, 310] on img "Next" at bounding box center [1075, 305] width 20 height 54
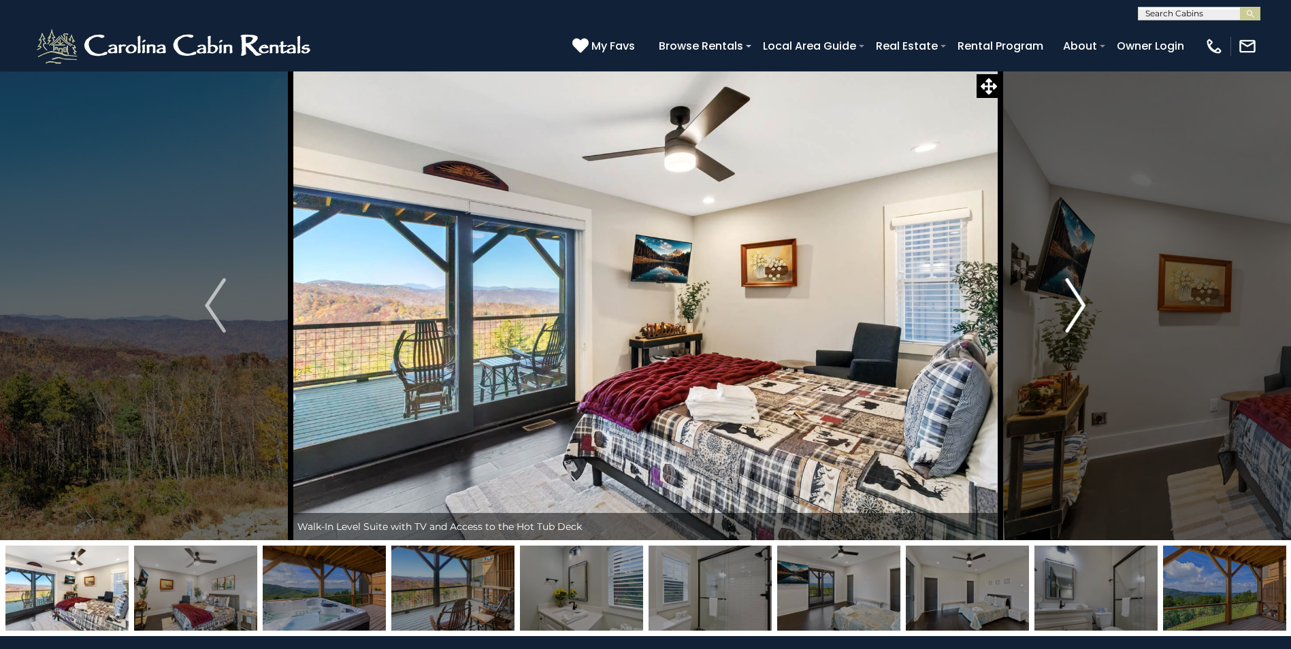
click at [1076, 304] on img "Next" at bounding box center [1075, 305] width 20 height 54
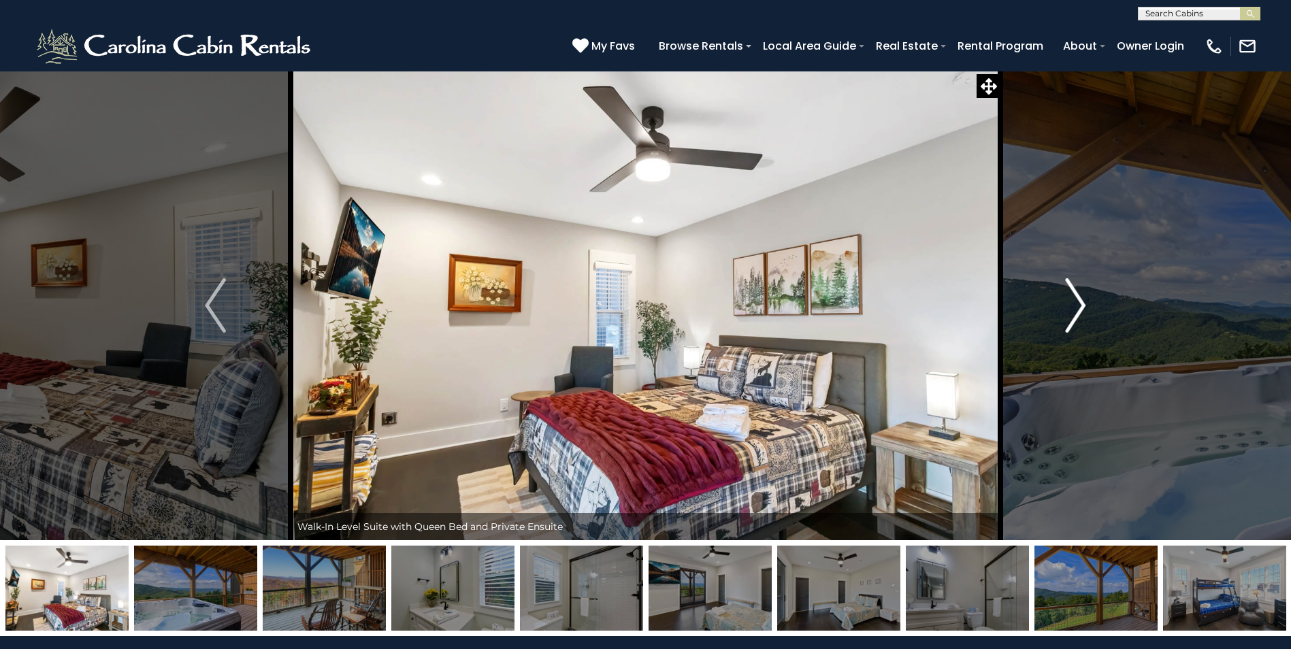
click at [1092, 304] on button "Next" at bounding box center [1075, 306] width 150 height 470
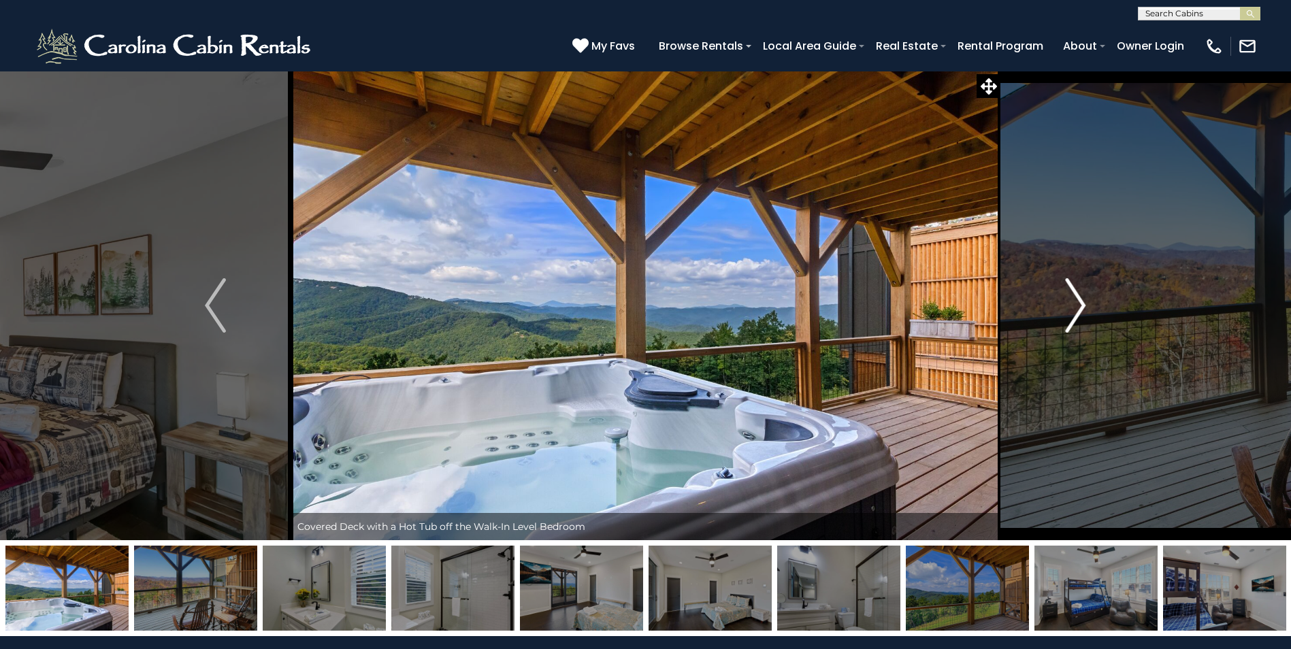
click at [1076, 314] on img "Next" at bounding box center [1075, 305] width 20 height 54
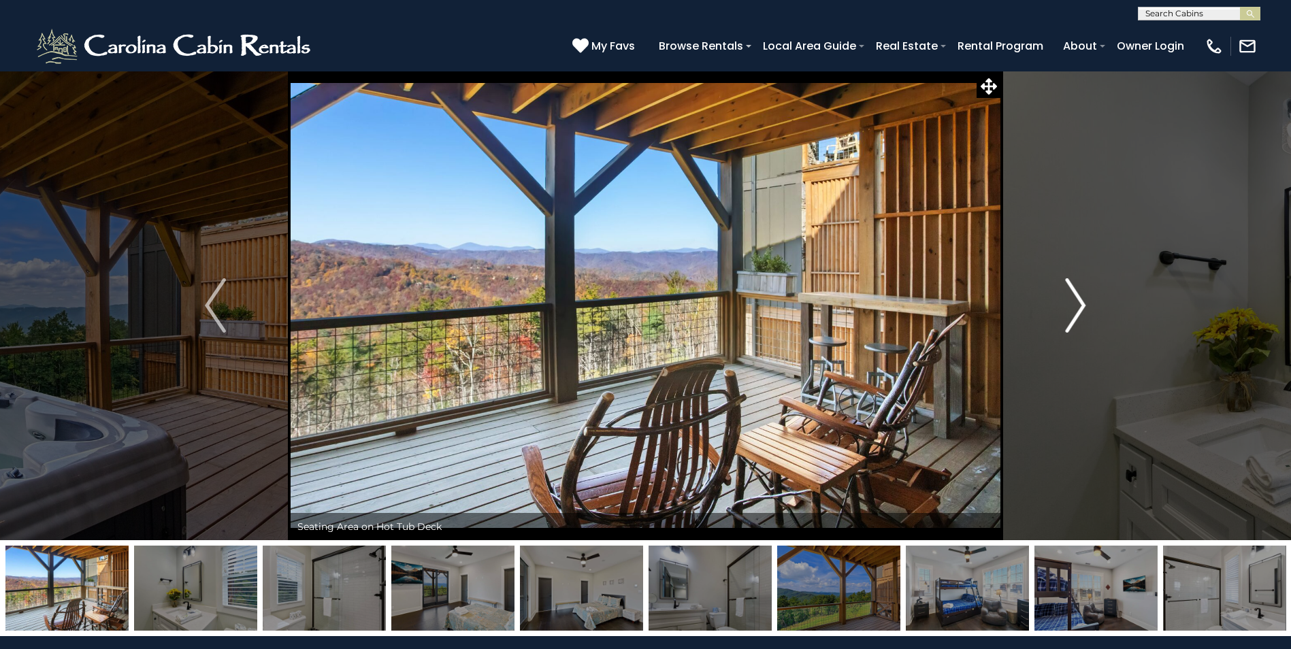
click at [1078, 305] on img "Next" at bounding box center [1075, 305] width 20 height 54
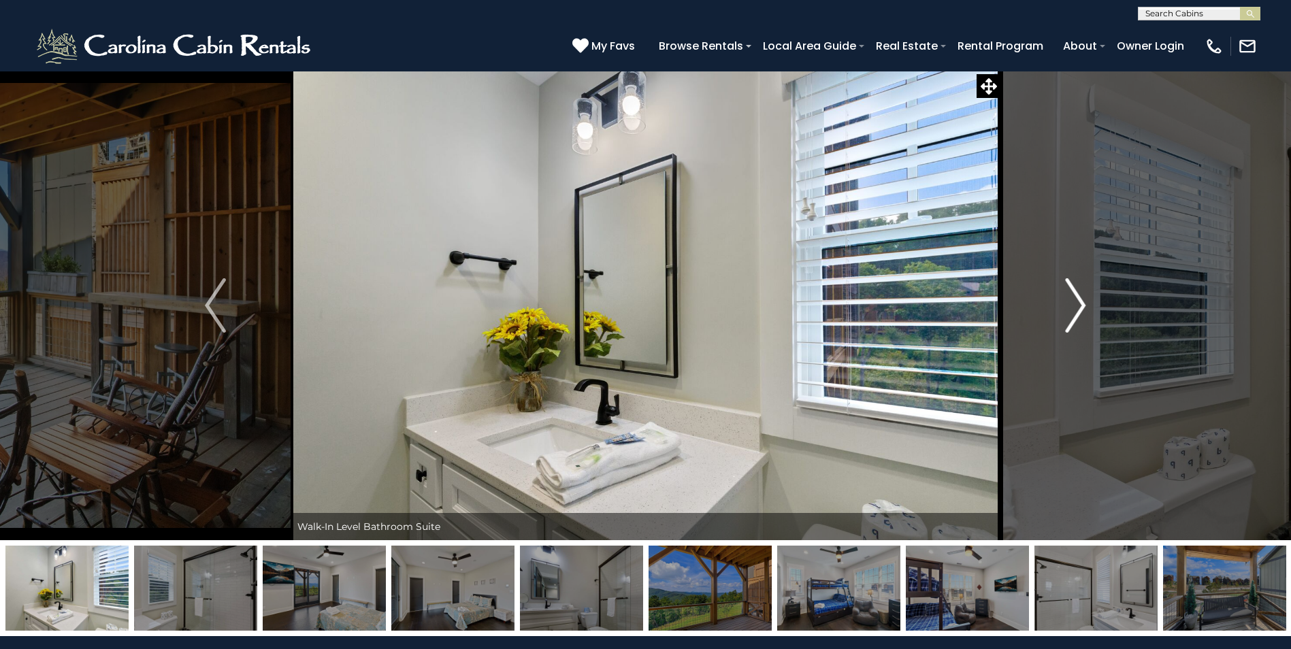
click at [1081, 309] on img "Next" at bounding box center [1075, 305] width 20 height 54
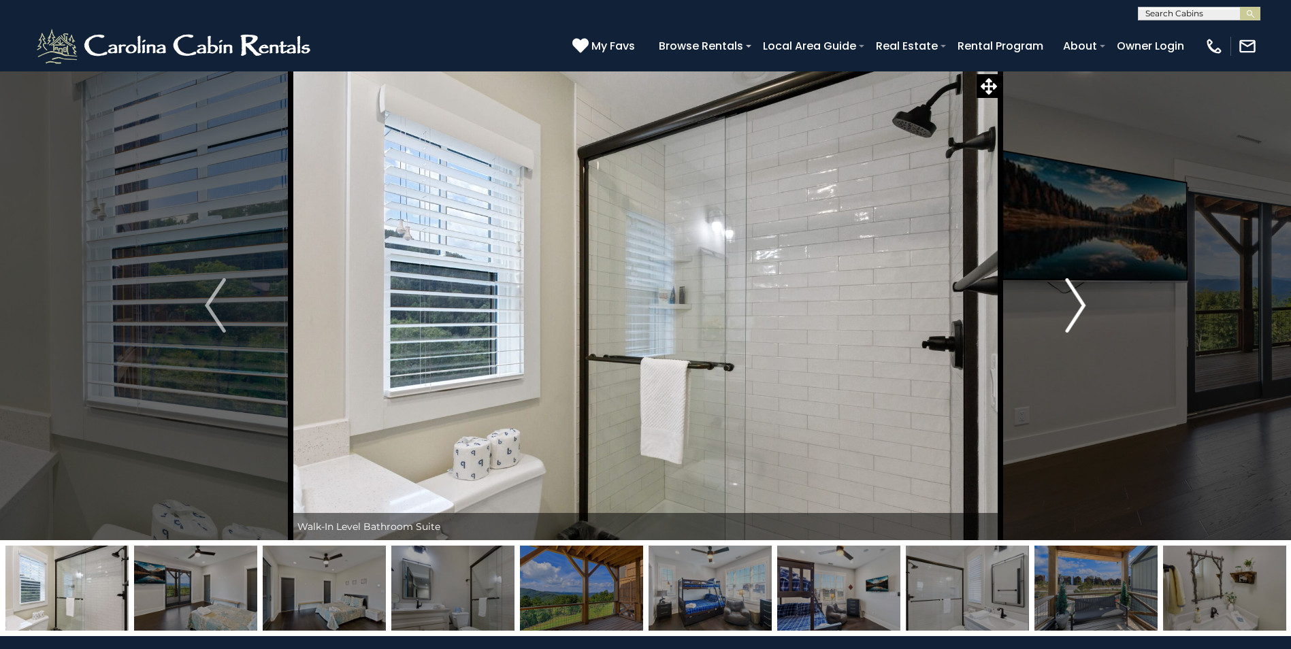
click at [1085, 306] on img "Next" at bounding box center [1075, 305] width 20 height 54
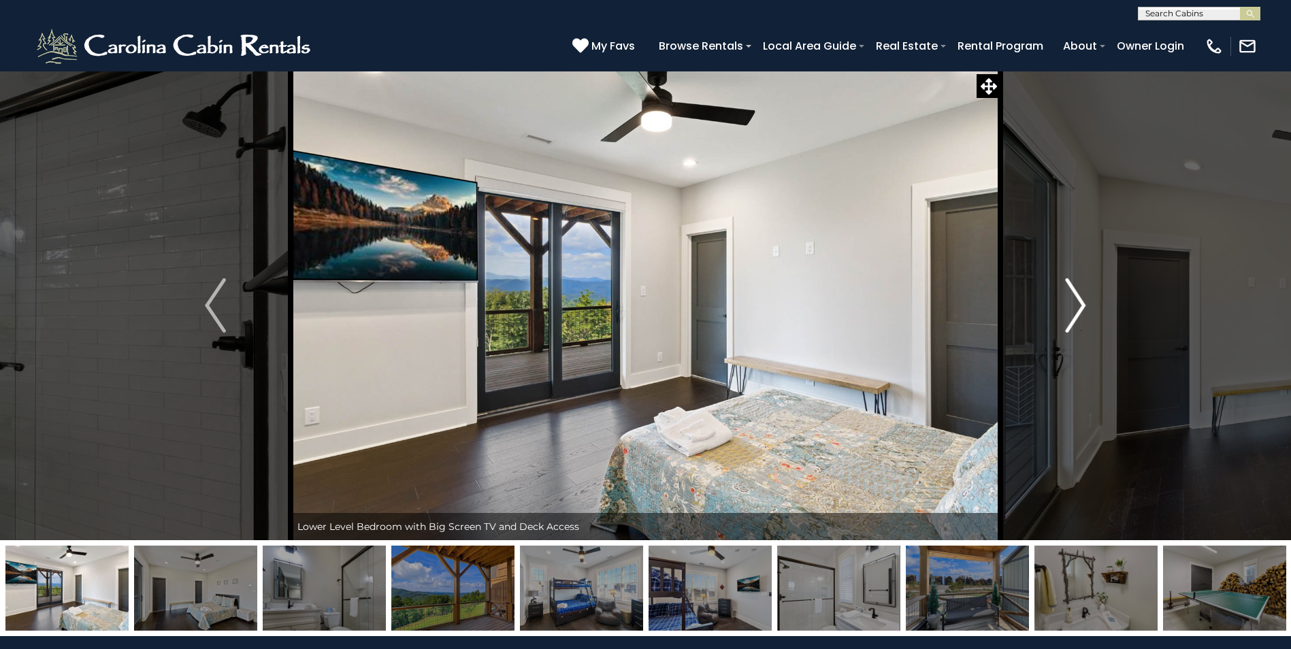
click at [1082, 303] on img "Next" at bounding box center [1075, 305] width 20 height 54
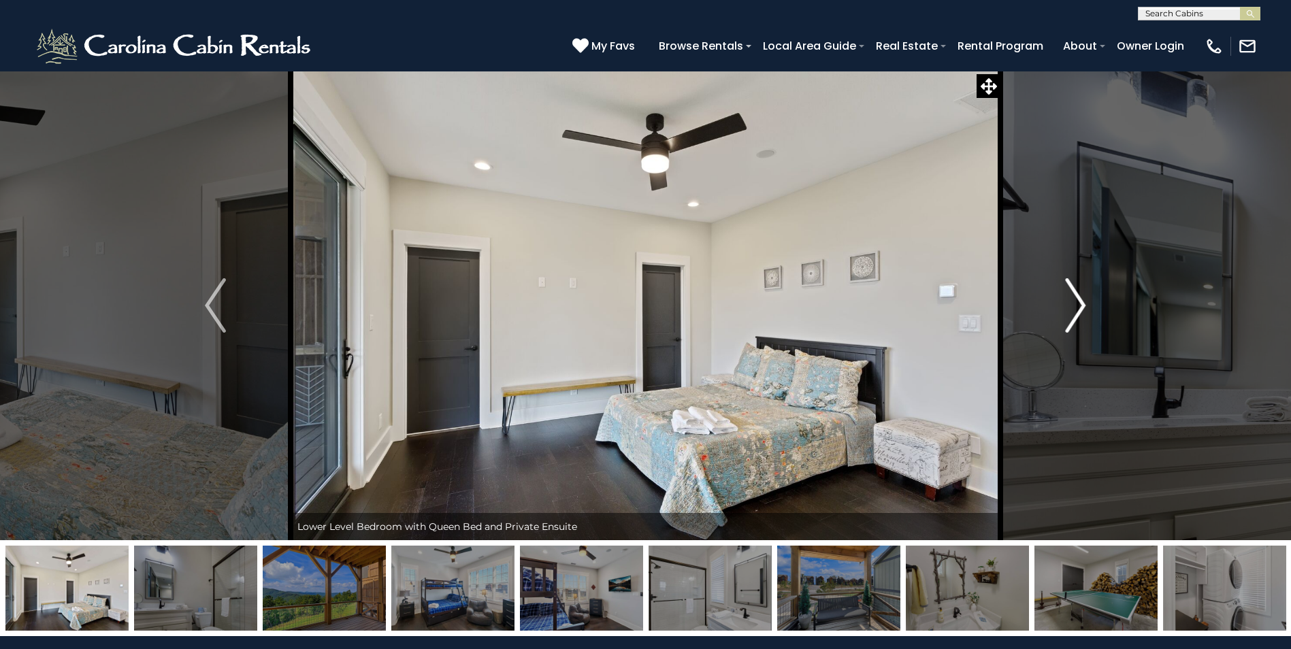
click at [1082, 295] on img "Next" at bounding box center [1075, 305] width 20 height 54
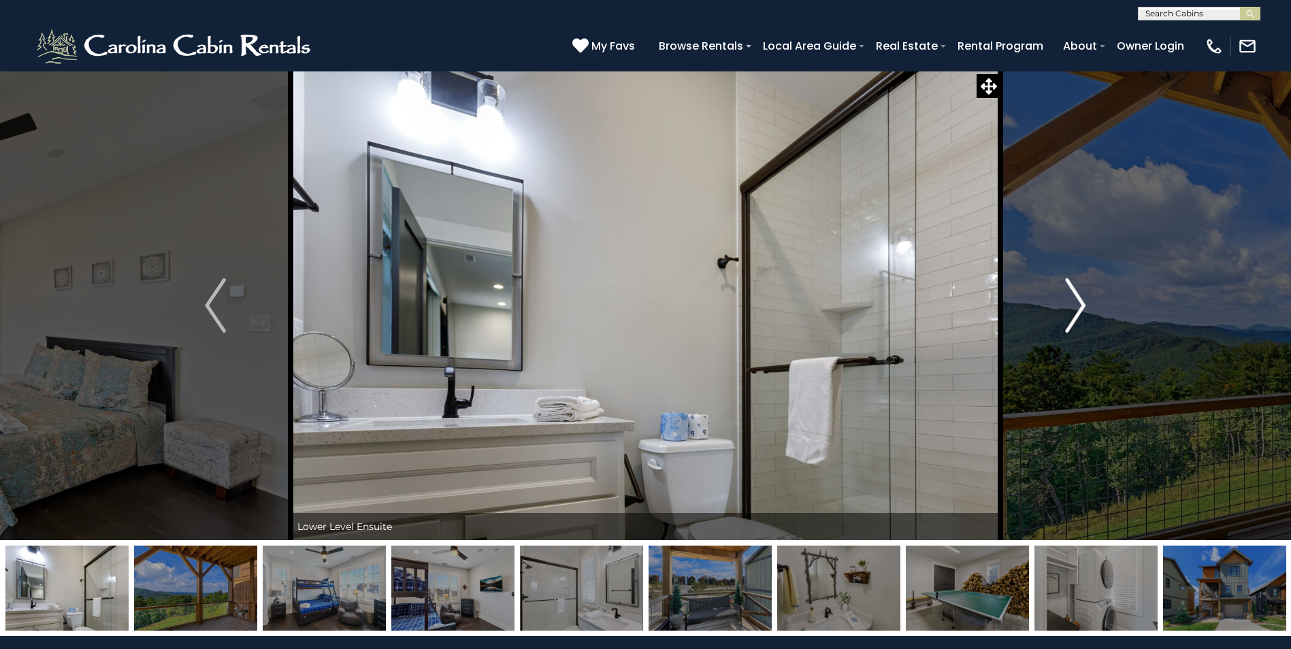
click at [1072, 296] on img "Next" at bounding box center [1075, 305] width 20 height 54
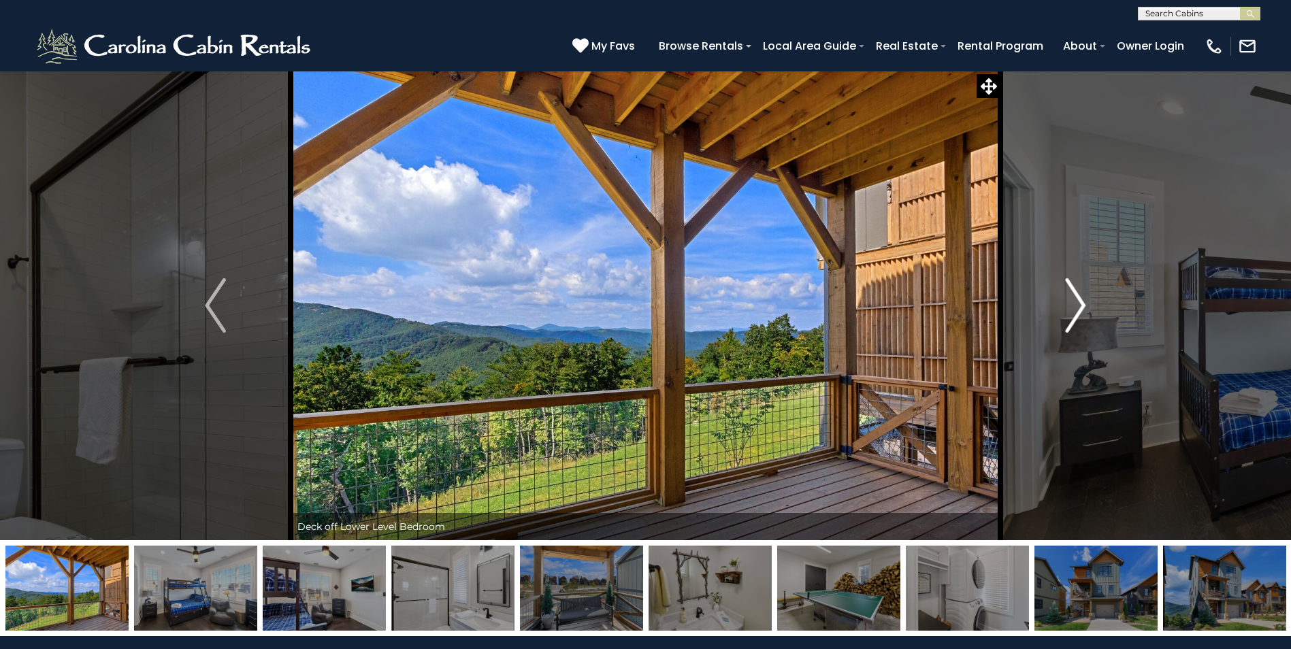
click at [1085, 297] on img "Next" at bounding box center [1075, 305] width 20 height 54
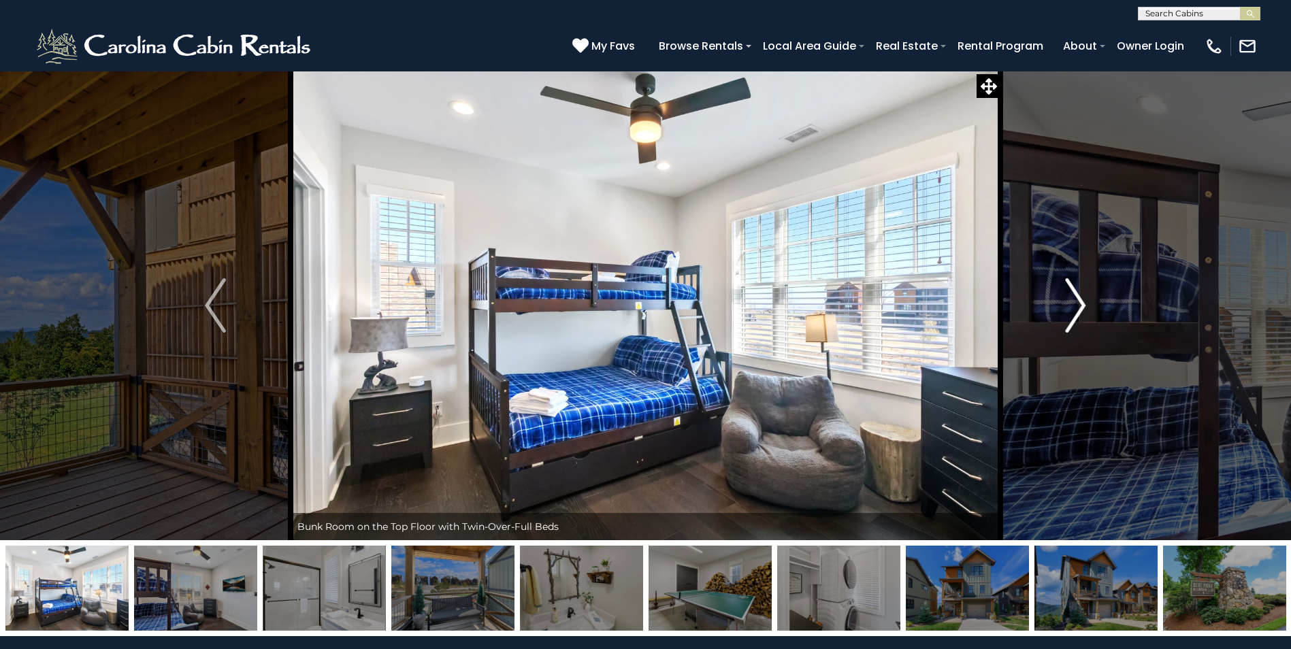
click at [1081, 310] on img "Next" at bounding box center [1075, 305] width 20 height 54
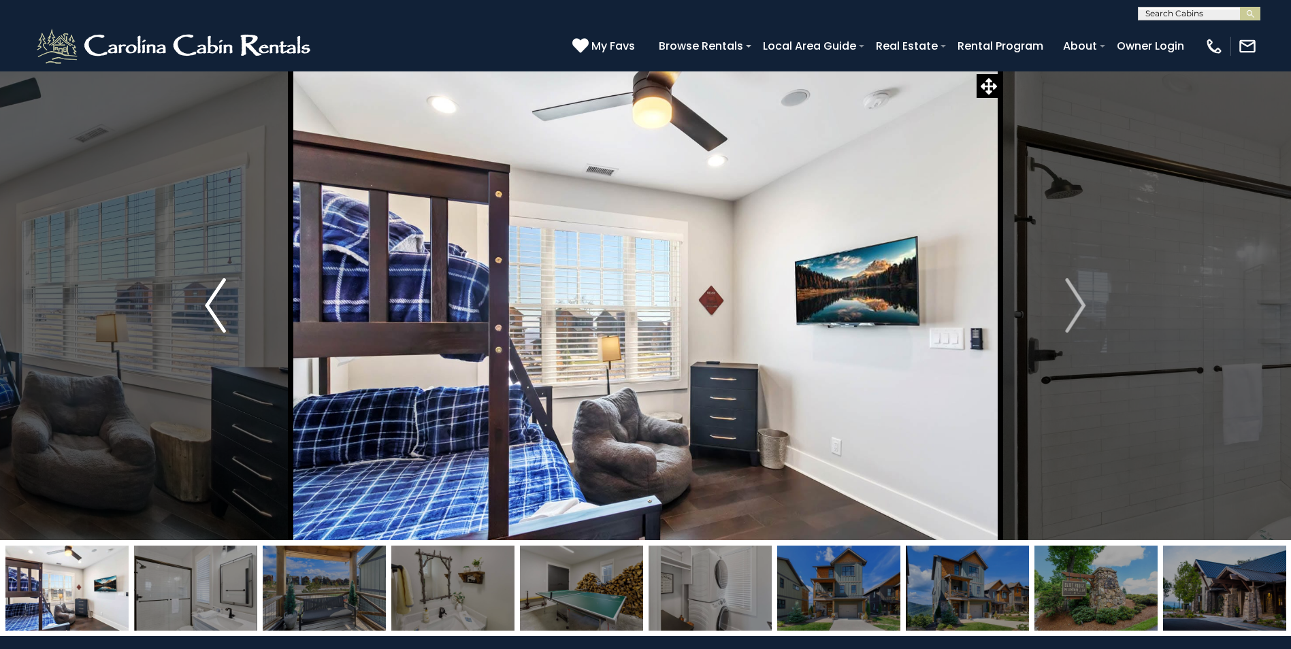
click at [223, 313] on img "Previous" at bounding box center [215, 305] width 20 height 54
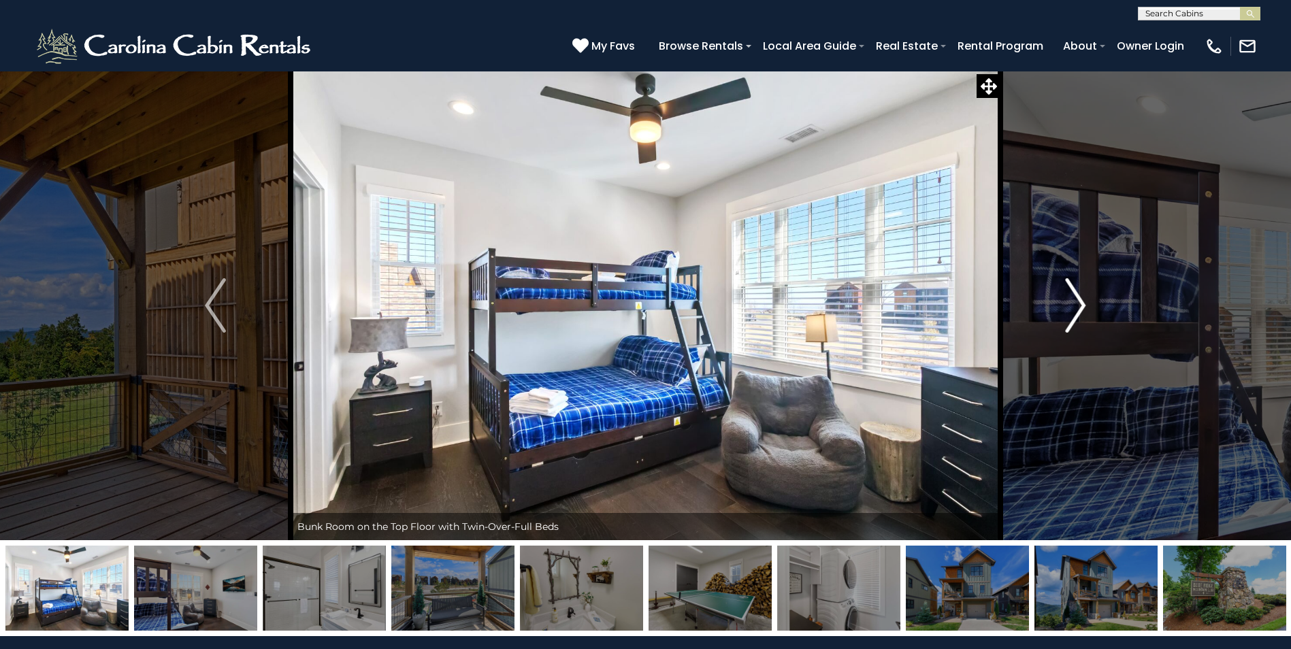
click at [1079, 311] on img "Next" at bounding box center [1075, 305] width 20 height 54
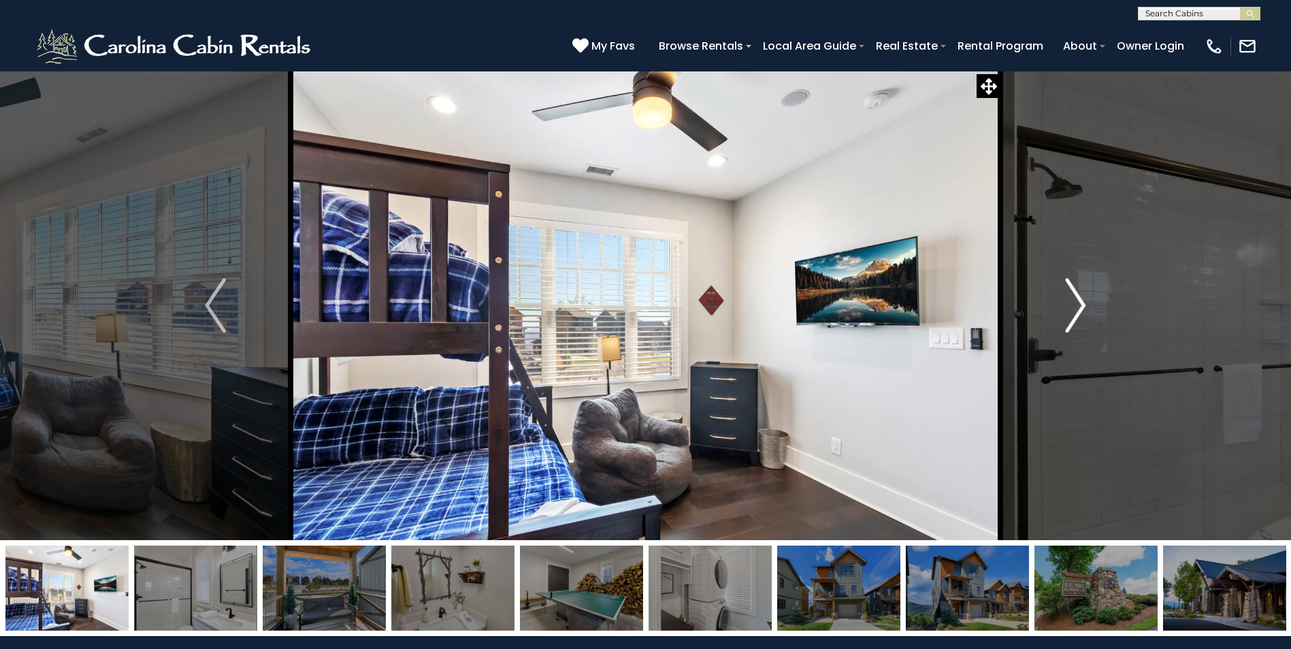
click at [1080, 303] on img "Next" at bounding box center [1075, 305] width 20 height 54
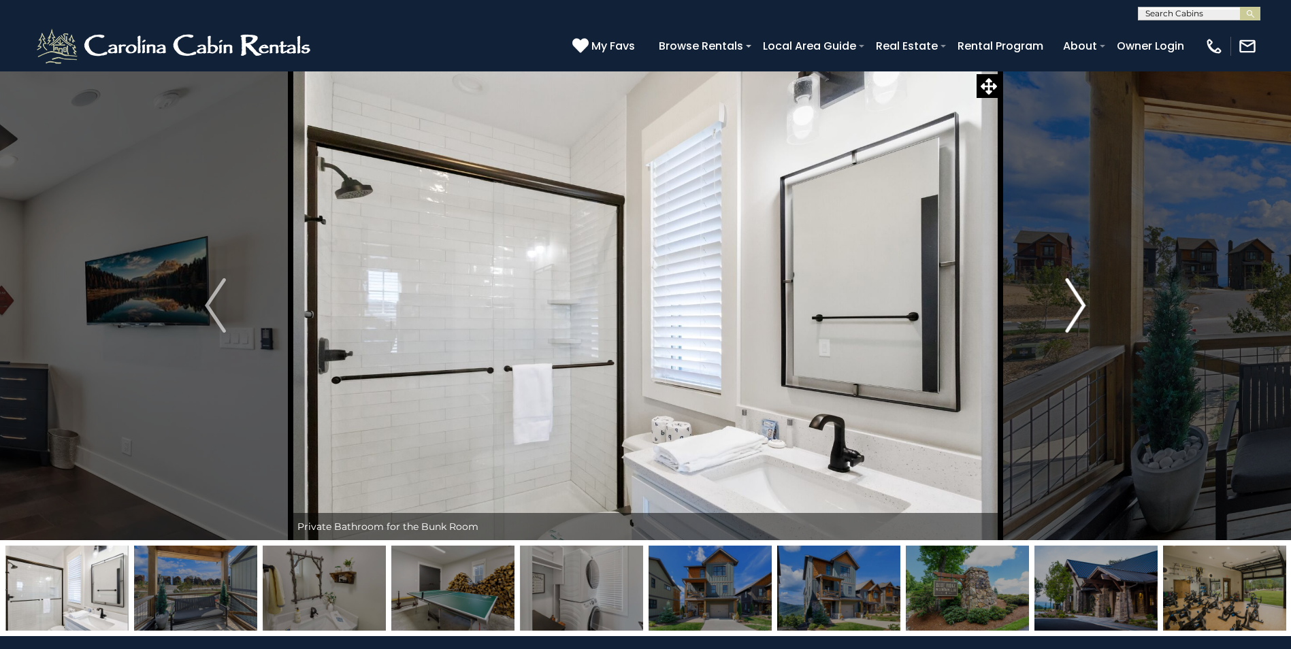
click at [1082, 305] on img "Next" at bounding box center [1075, 305] width 20 height 54
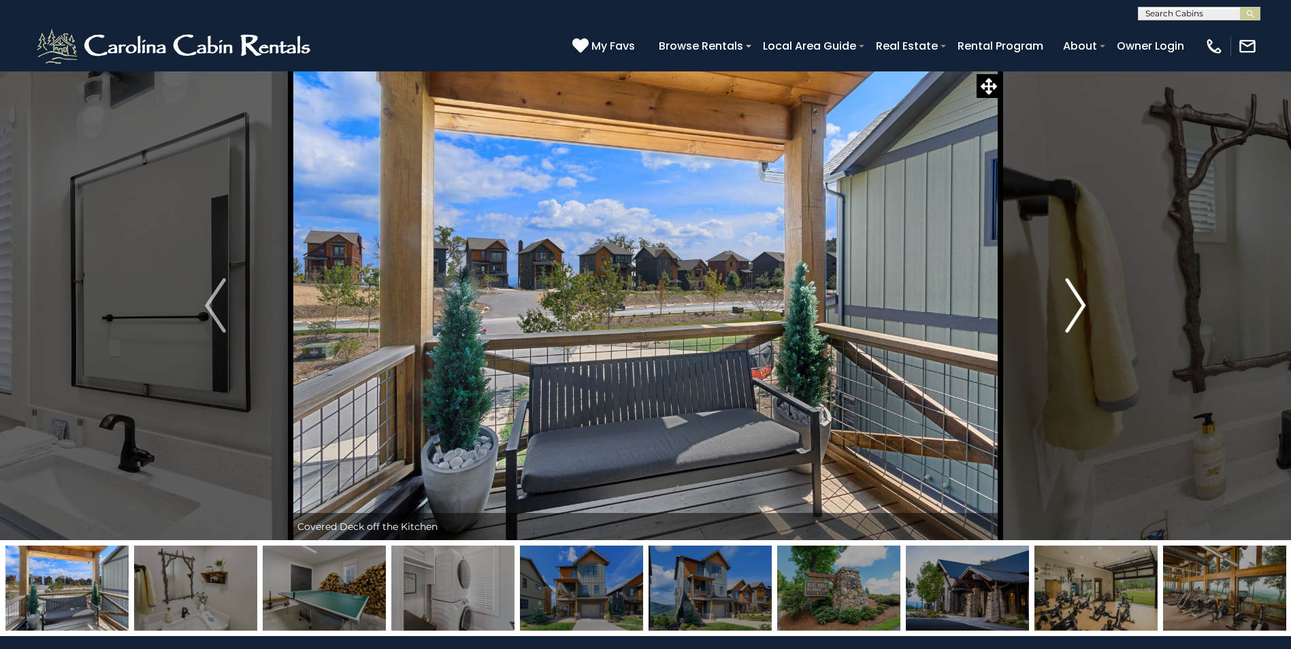
click at [1081, 306] on img "Next" at bounding box center [1075, 305] width 20 height 54
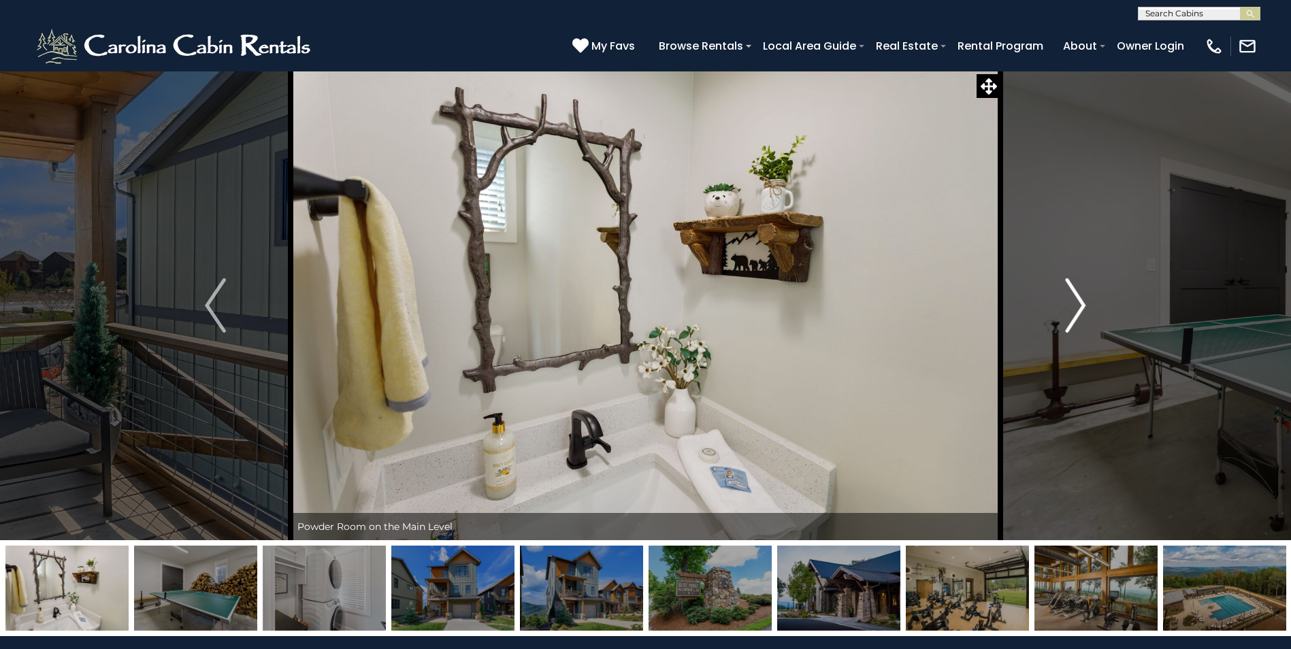
click at [1081, 306] on img "Next" at bounding box center [1075, 305] width 20 height 54
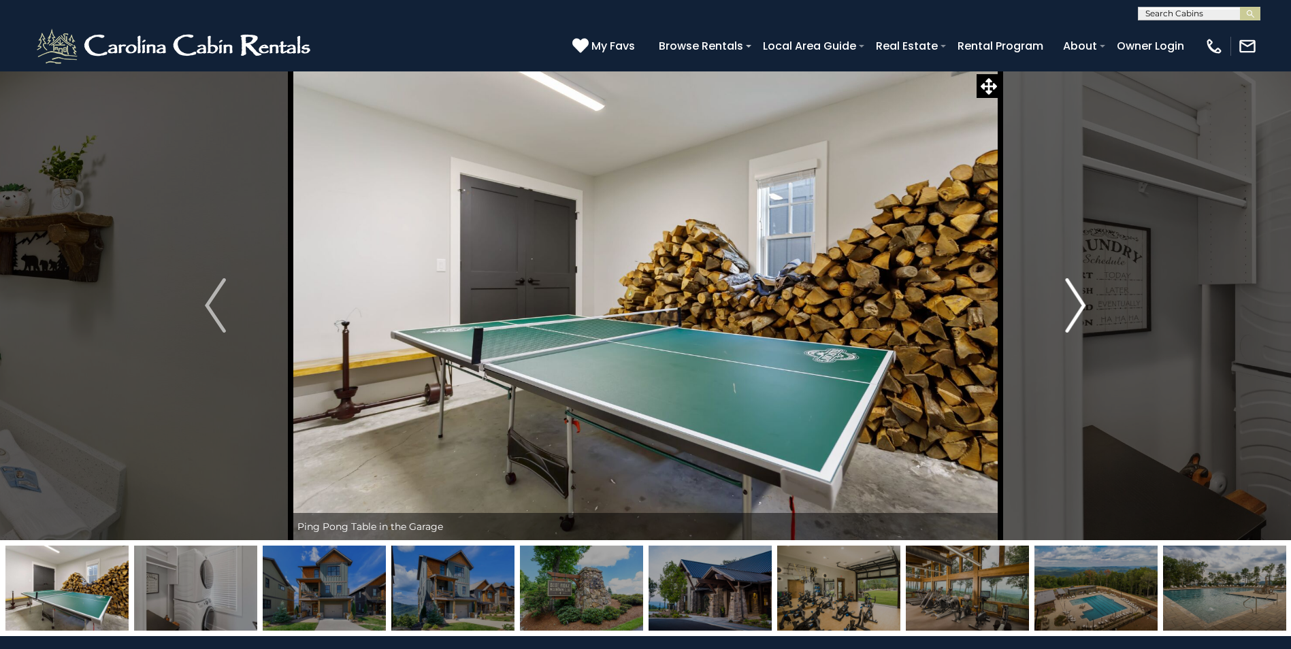
click at [1081, 306] on img "Next" at bounding box center [1075, 305] width 20 height 54
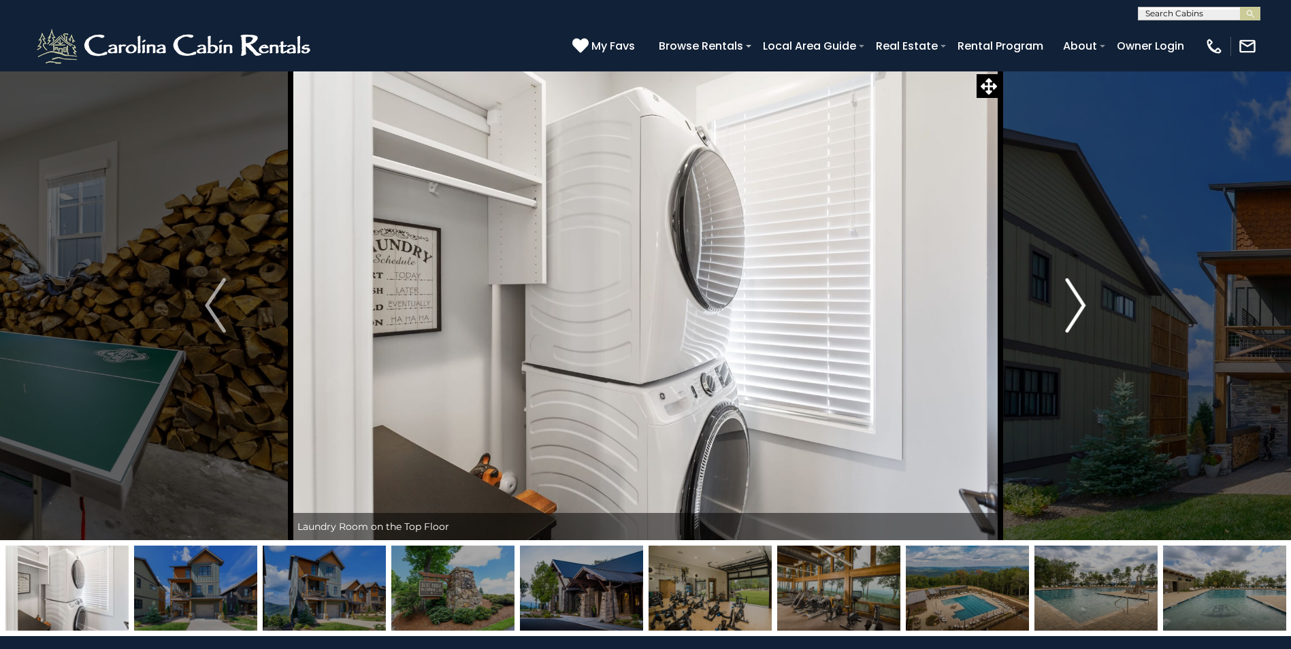
click at [1081, 306] on img "Next" at bounding box center [1075, 305] width 20 height 54
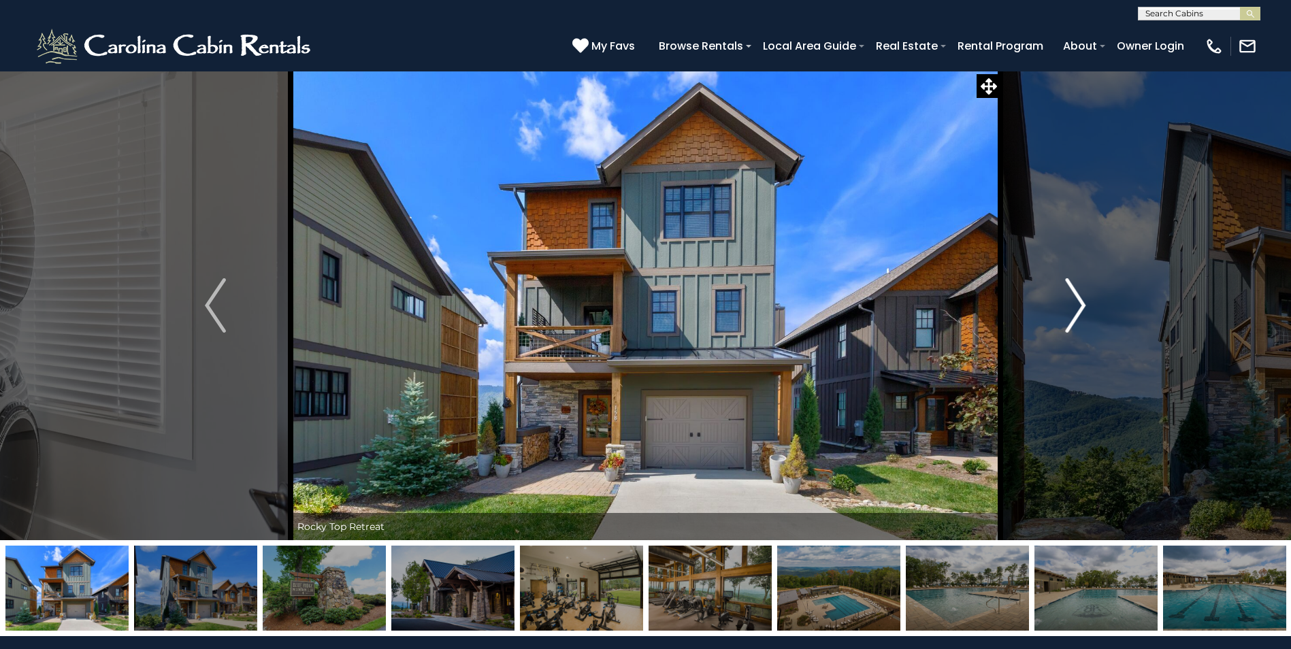
click at [1081, 312] on img "Next" at bounding box center [1075, 305] width 20 height 54
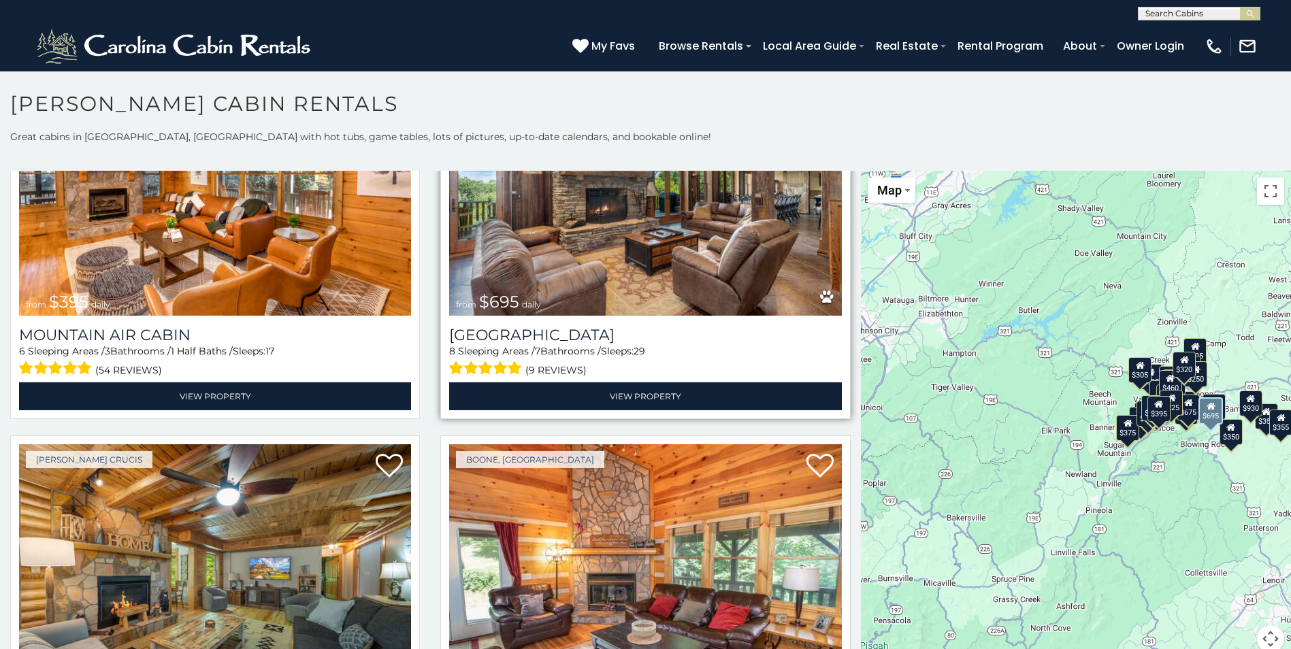
scroll to position [4967, 0]
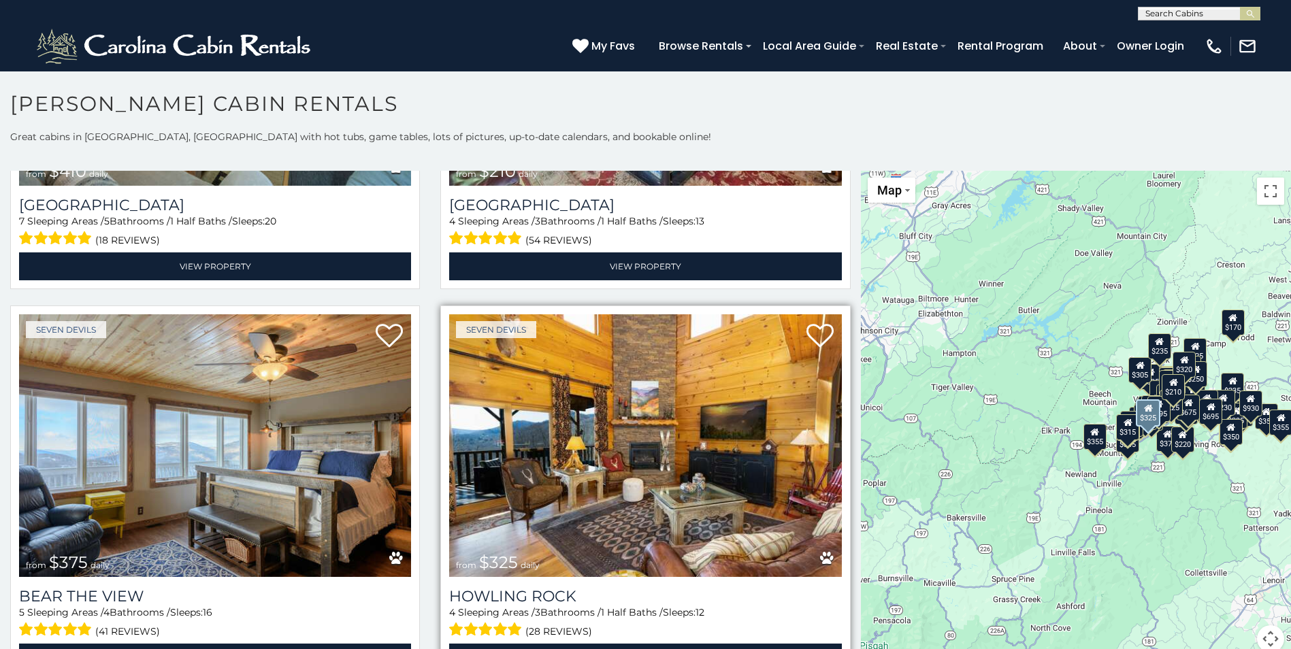
scroll to position [5376, 0]
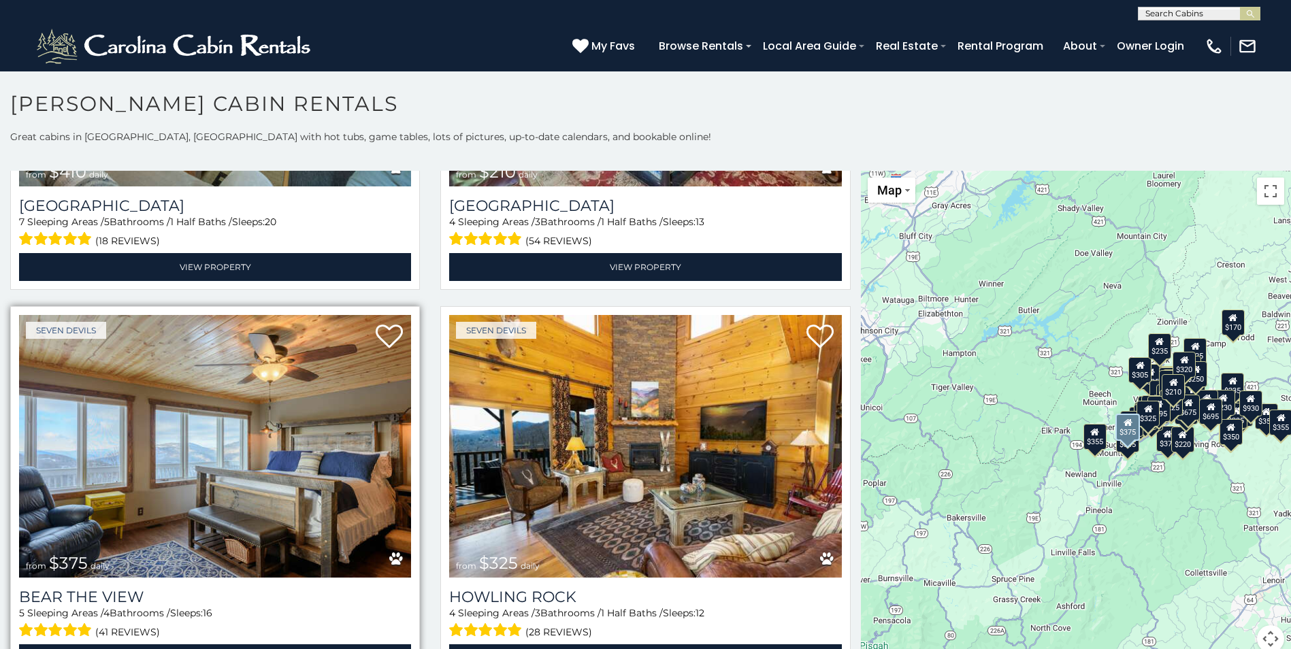
click at [223, 394] on img at bounding box center [215, 446] width 392 height 263
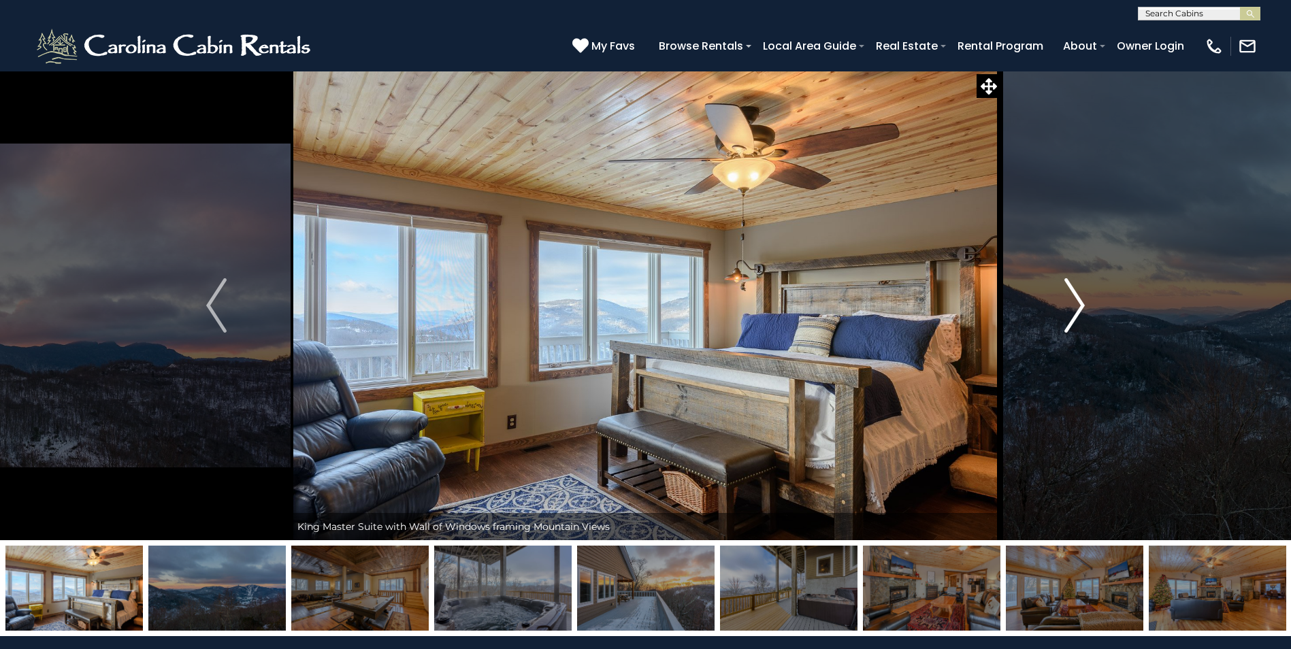
click at [1074, 308] on img "Next" at bounding box center [1074, 305] width 20 height 54
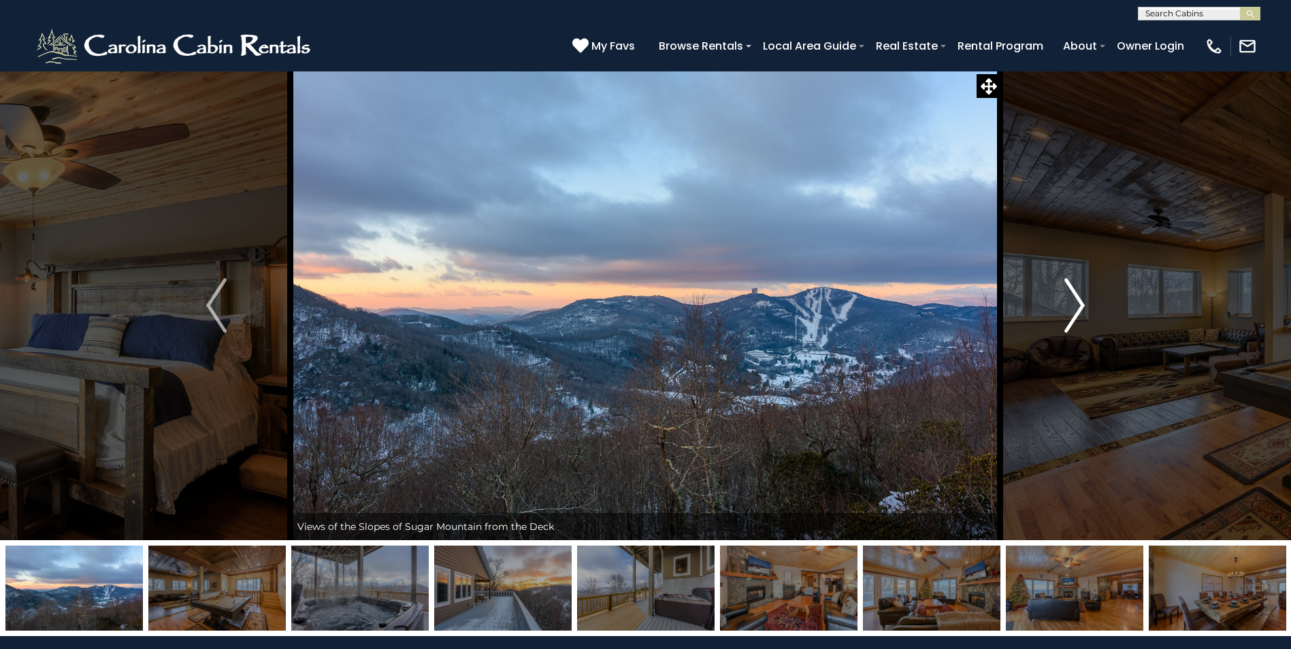
click at [1076, 303] on img "Next" at bounding box center [1074, 305] width 20 height 54
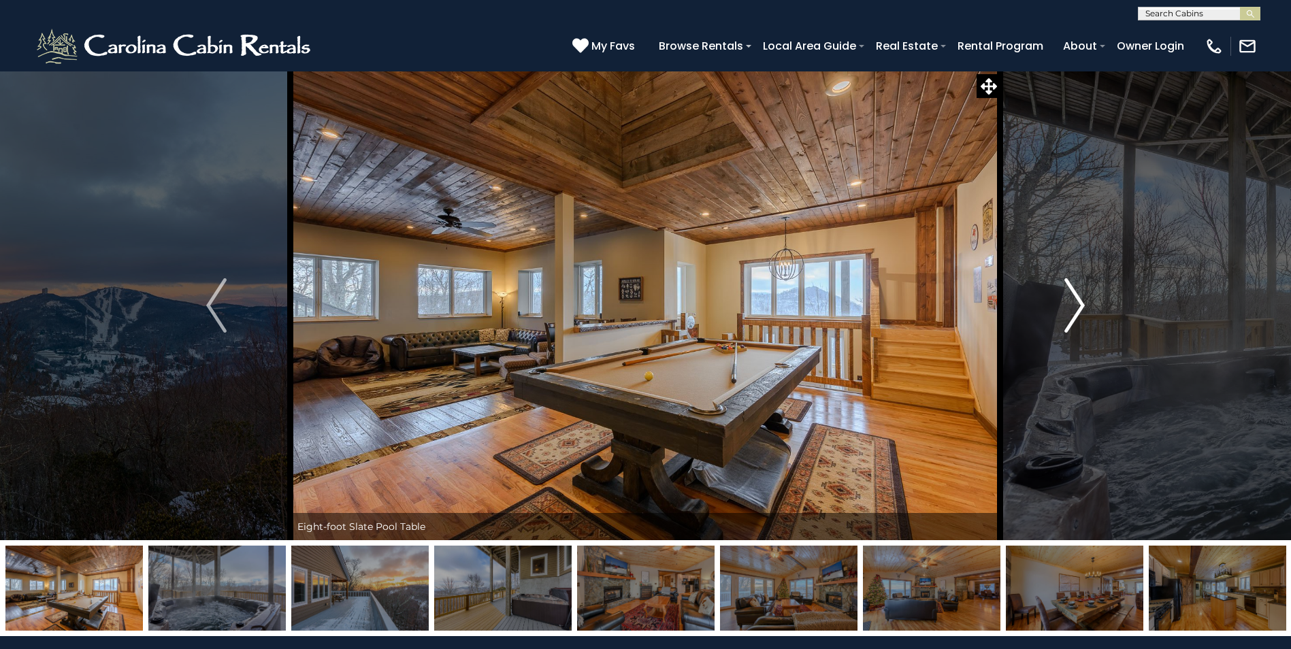
click at [1081, 299] on img "Next" at bounding box center [1074, 305] width 20 height 54
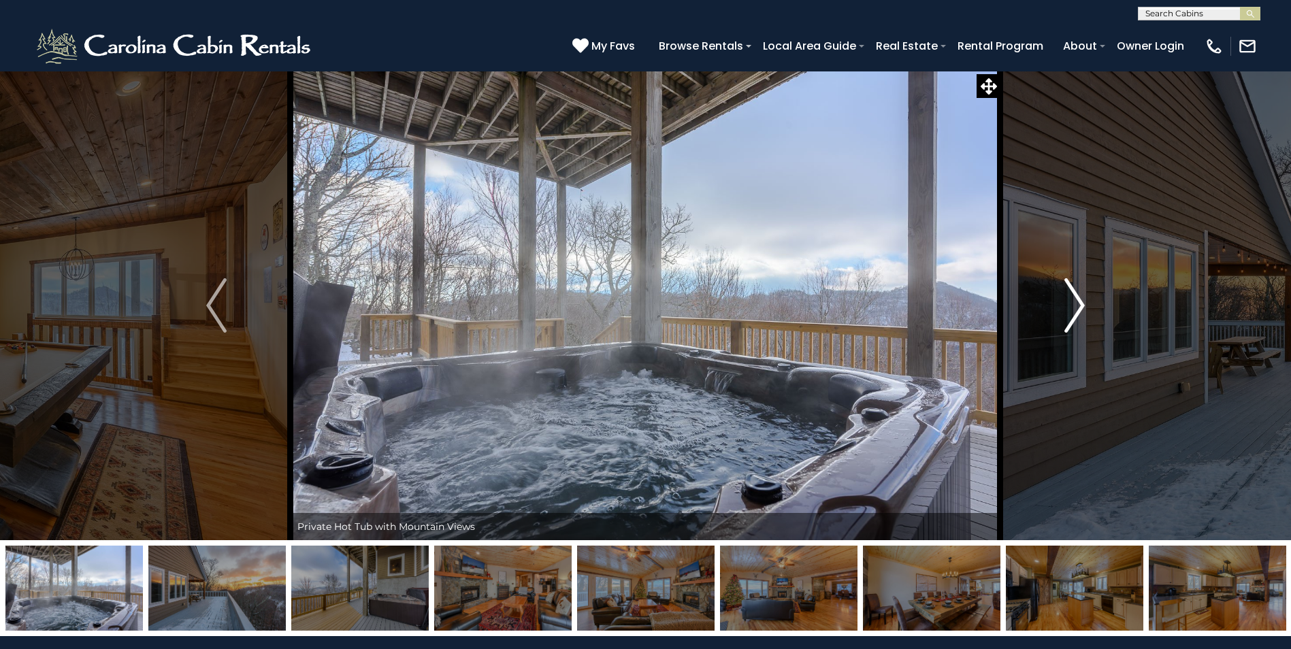
click at [1081, 305] on img "Next" at bounding box center [1074, 305] width 20 height 54
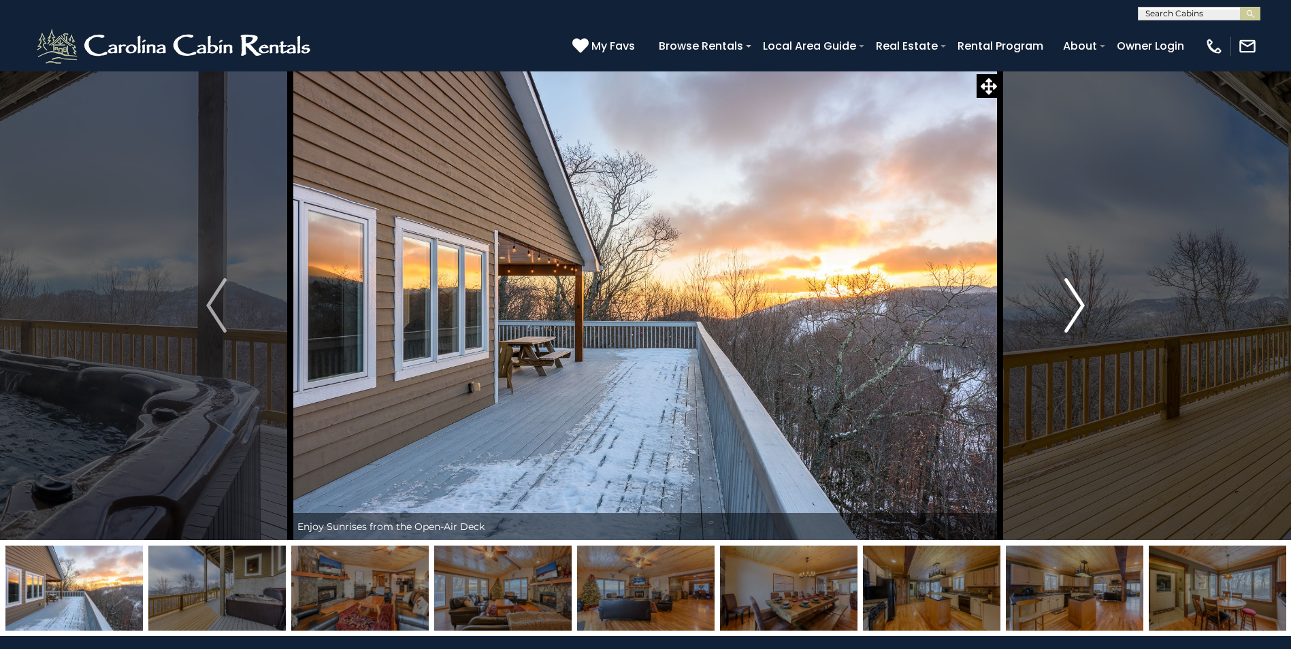
click at [1080, 303] on img "Next" at bounding box center [1074, 305] width 20 height 54
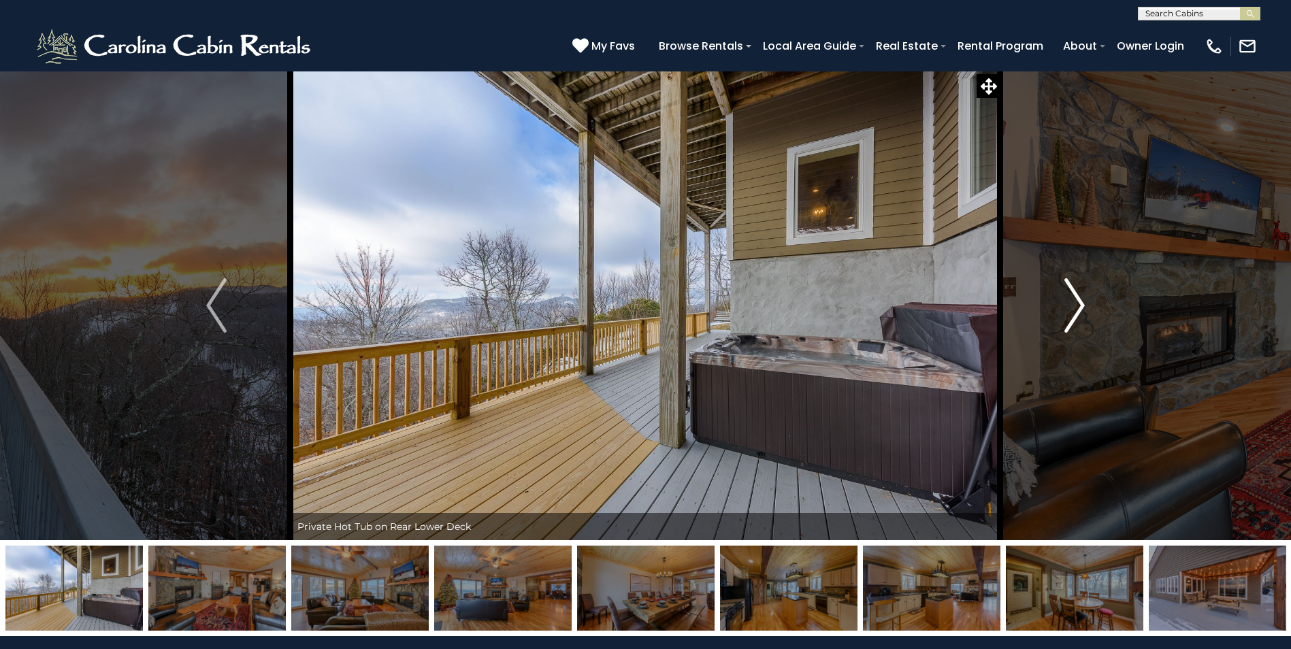
click at [1078, 306] on img "Next" at bounding box center [1074, 305] width 20 height 54
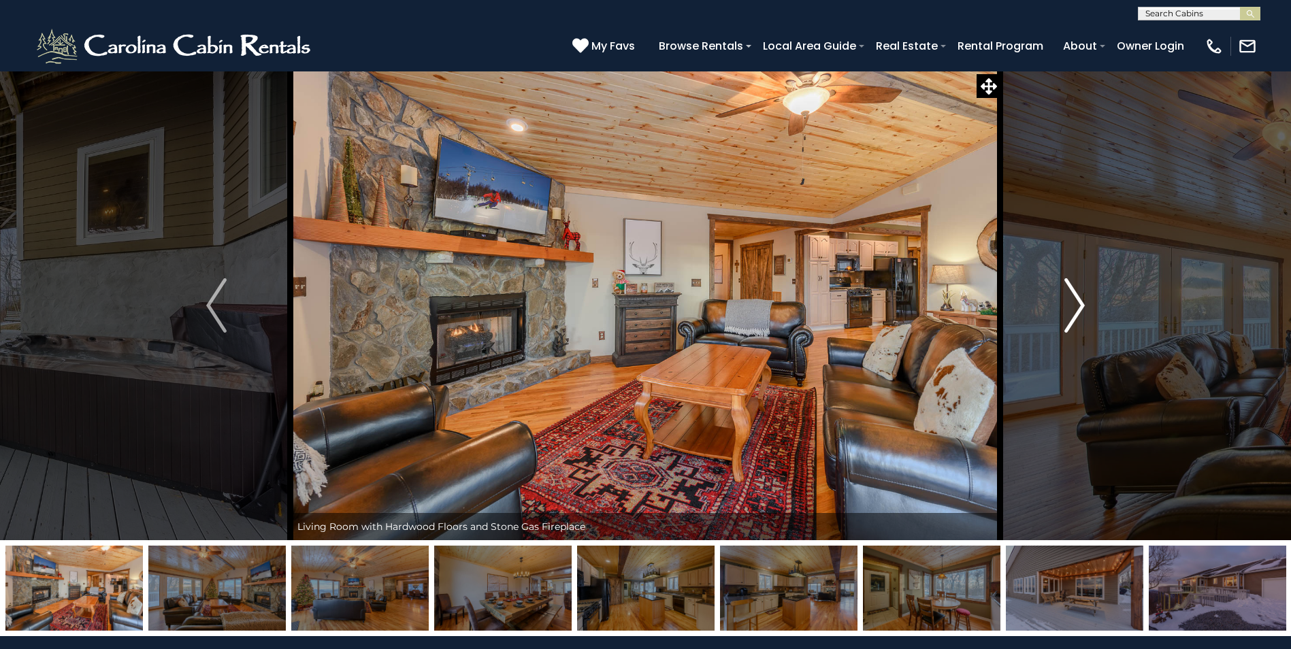
click at [1079, 306] on img "Next" at bounding box center [1074, 305] width 20 height 54
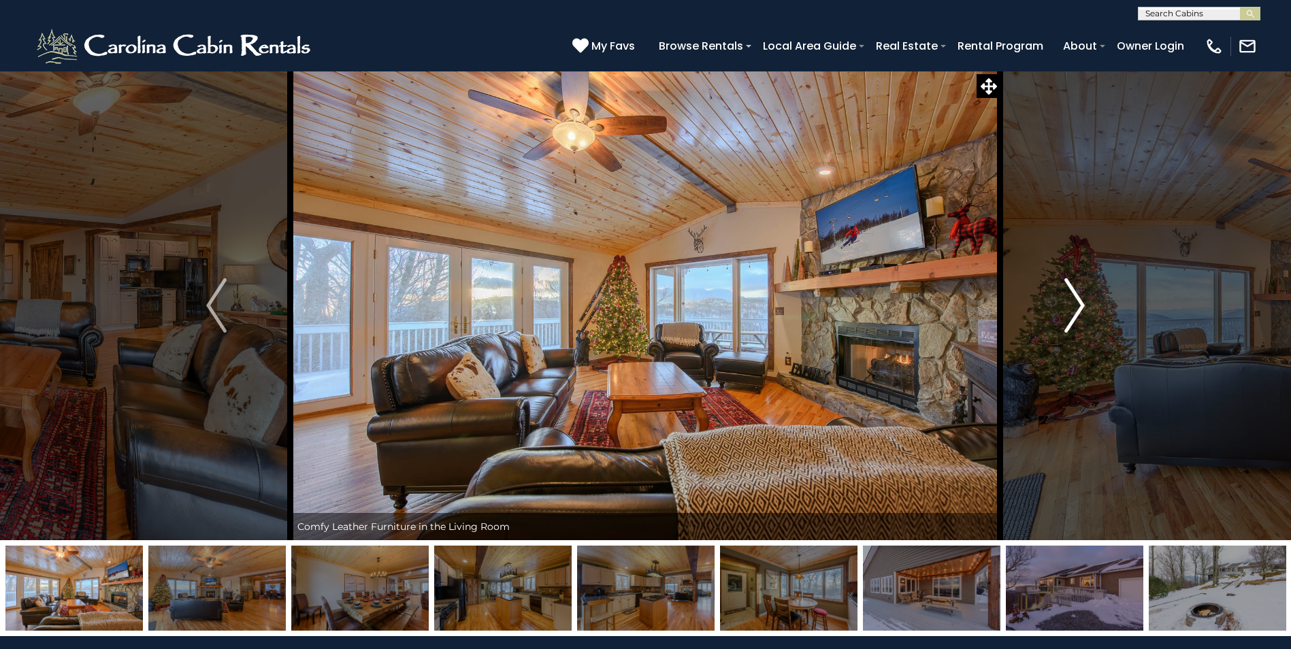
click at [1079, 310] on img "Next" at bounding box center [1074, 305] width 20 height 54
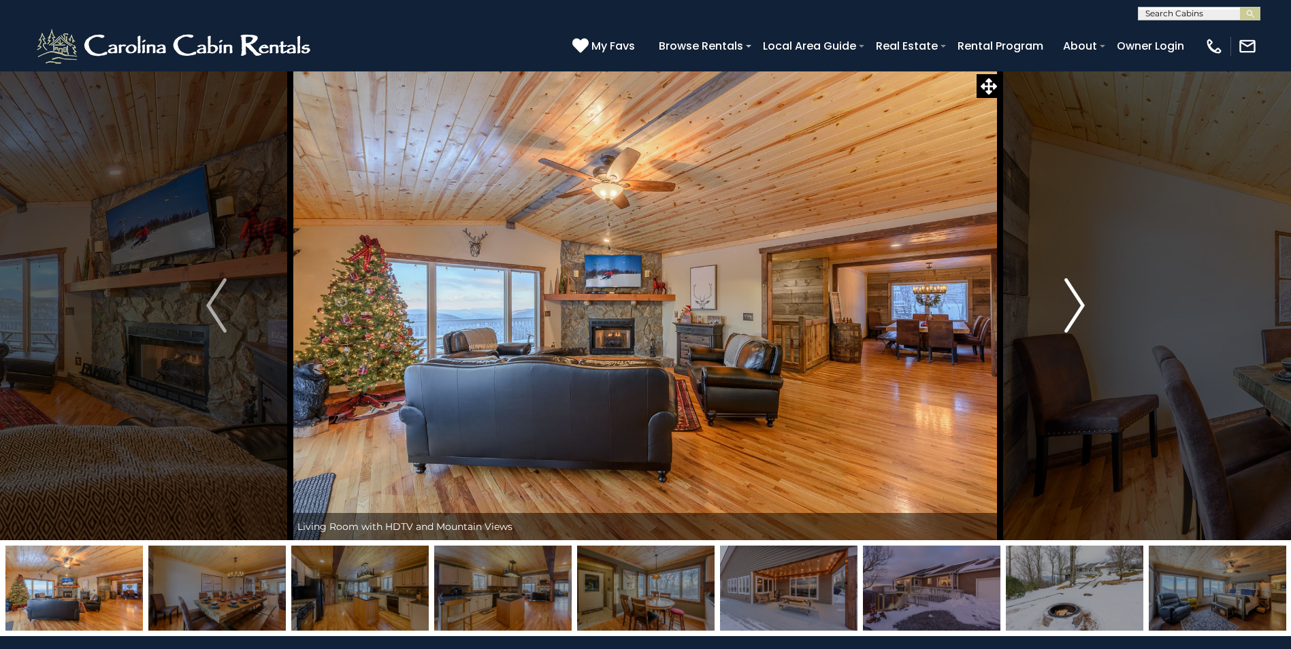
click at [1079, 300] on img "Next" at bounding box center [1074, 305] width 20 height 54
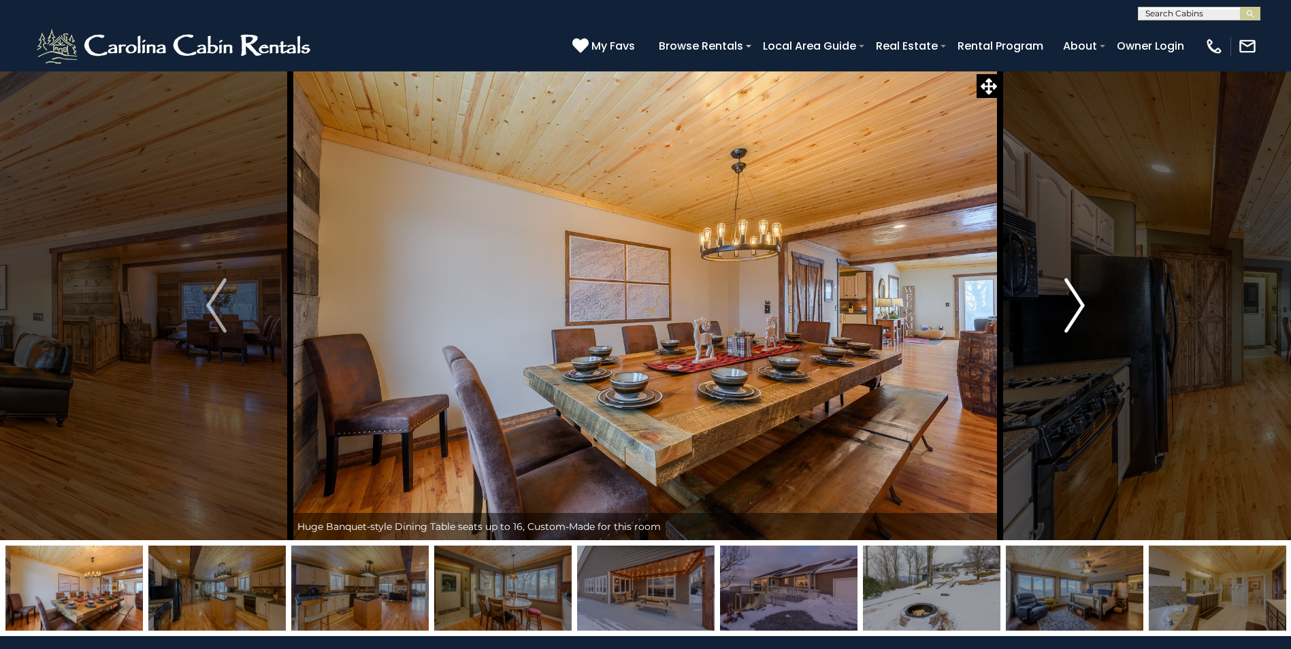
click at [1079, 299] on img "Next" at bounding box center [1074, 305] width 20 height 54
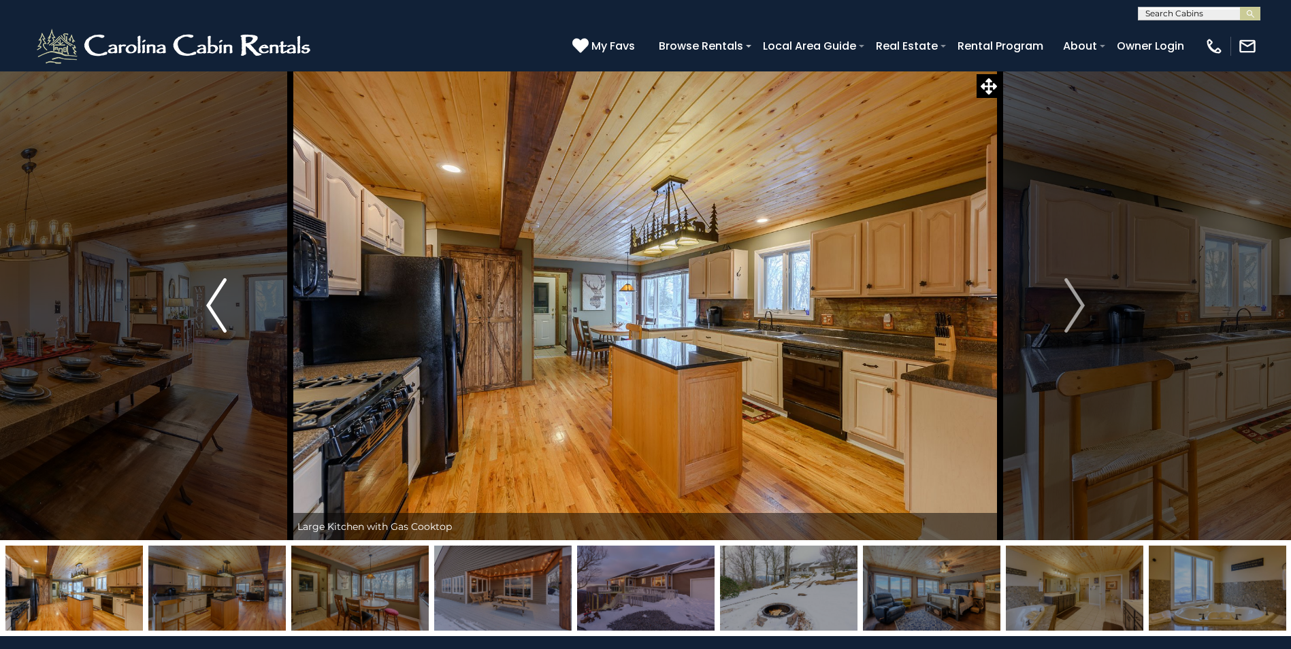
click at [217, 308] on img "Previous" at bounding box center [216, 305] width 20 height 54
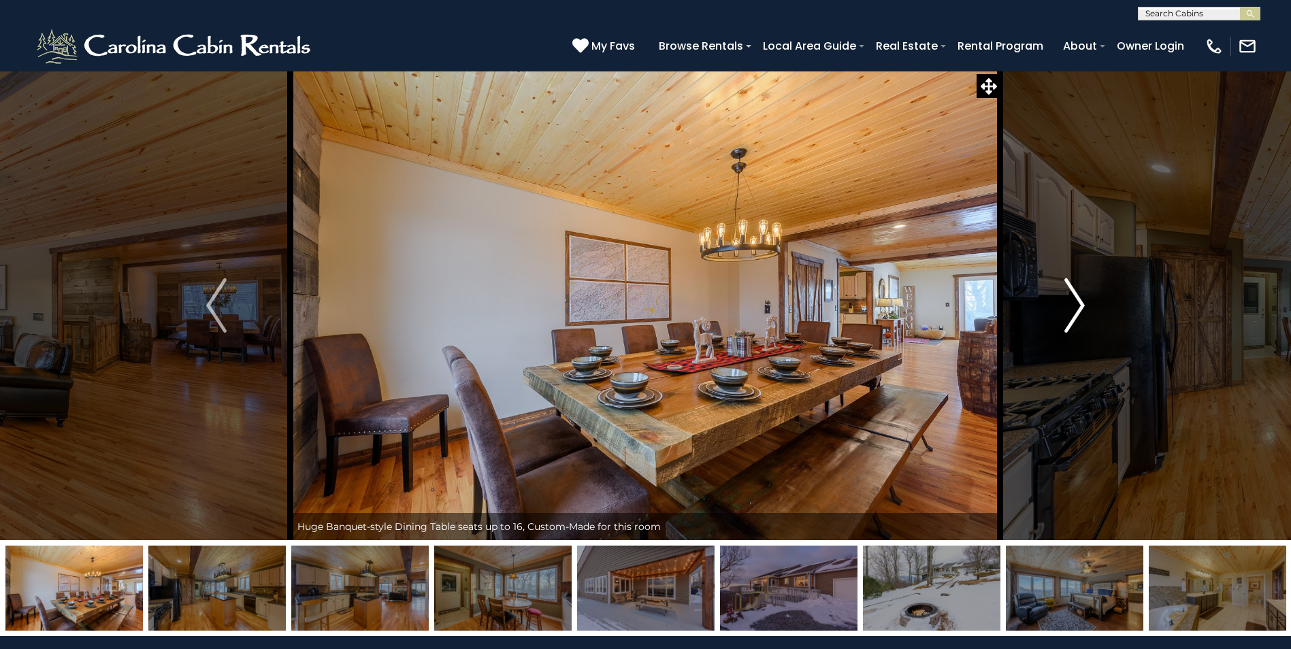
click at [1072, 312] on img "Next" at bounding box center [1074, 305] width 20 height 54
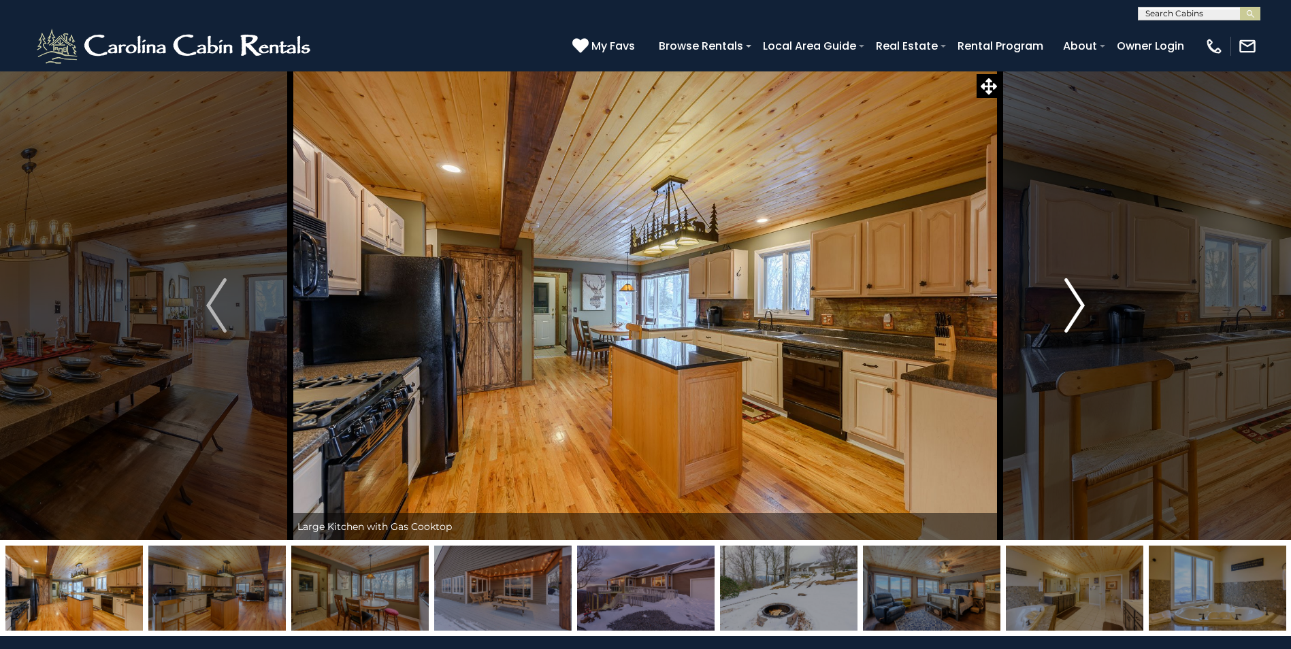
click at [1079, 308] on img "Next" at bounding box center [1074, 305] width 20 height 54
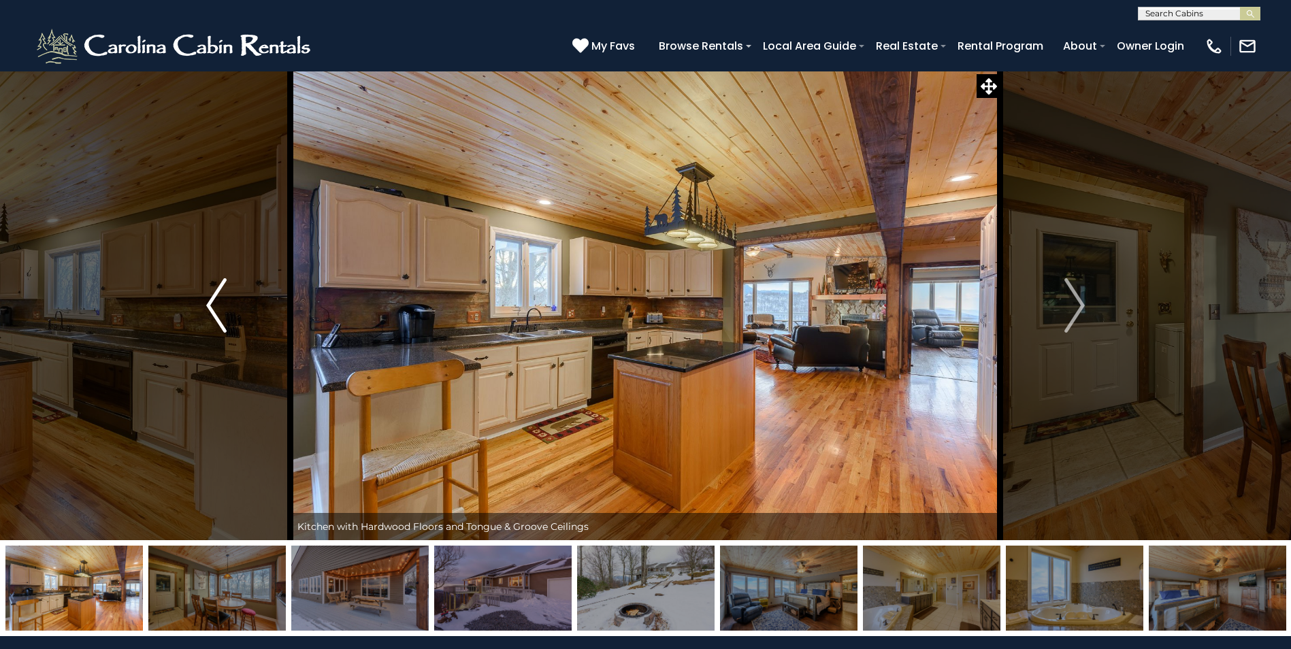
click at [222, 311] on img "Previous" at bounding box center [216, 305] width 20 height 54
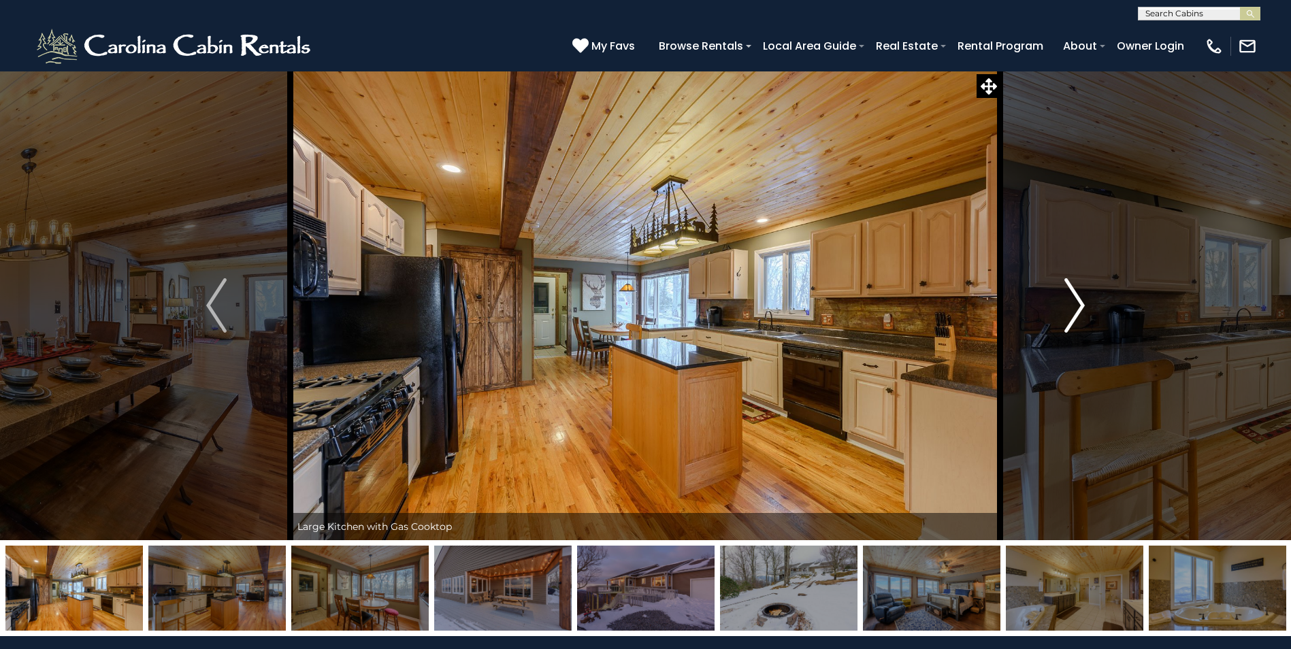
click at [1077, 302] on img "Next" at bounding box center [1074, 305] width 20 height 54
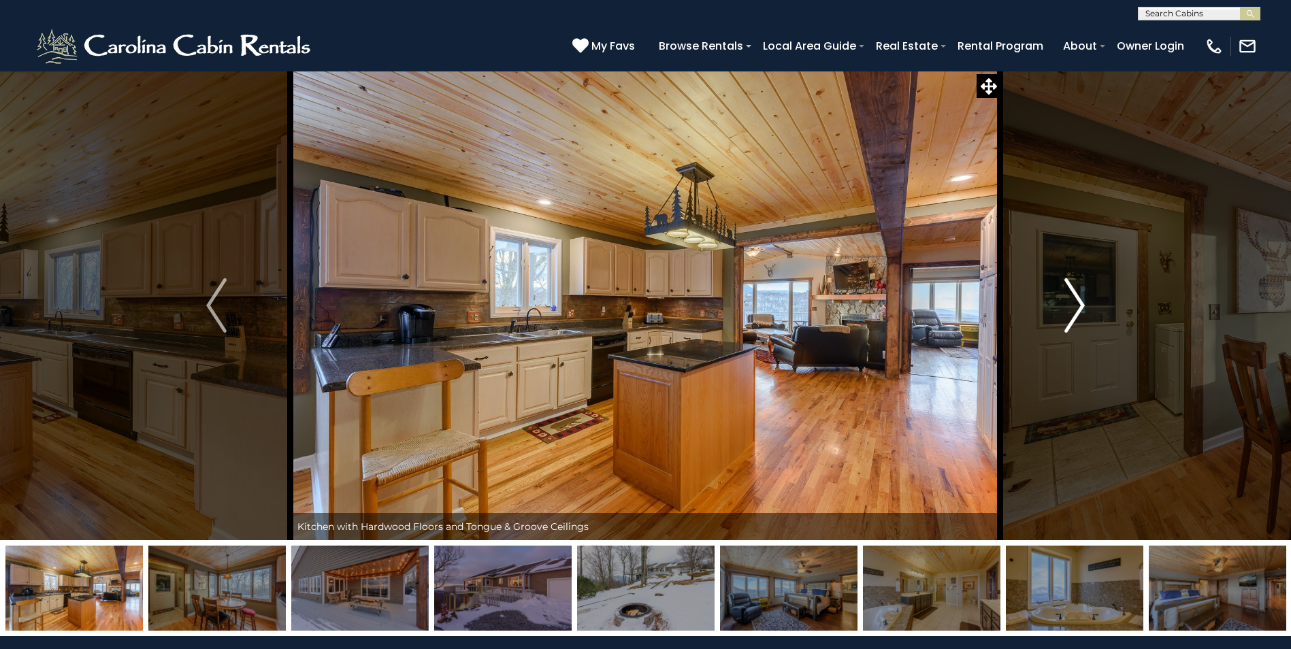
click at [1081, 300] on img "Next" at bounding box center [1074, 305] width 20 height 54
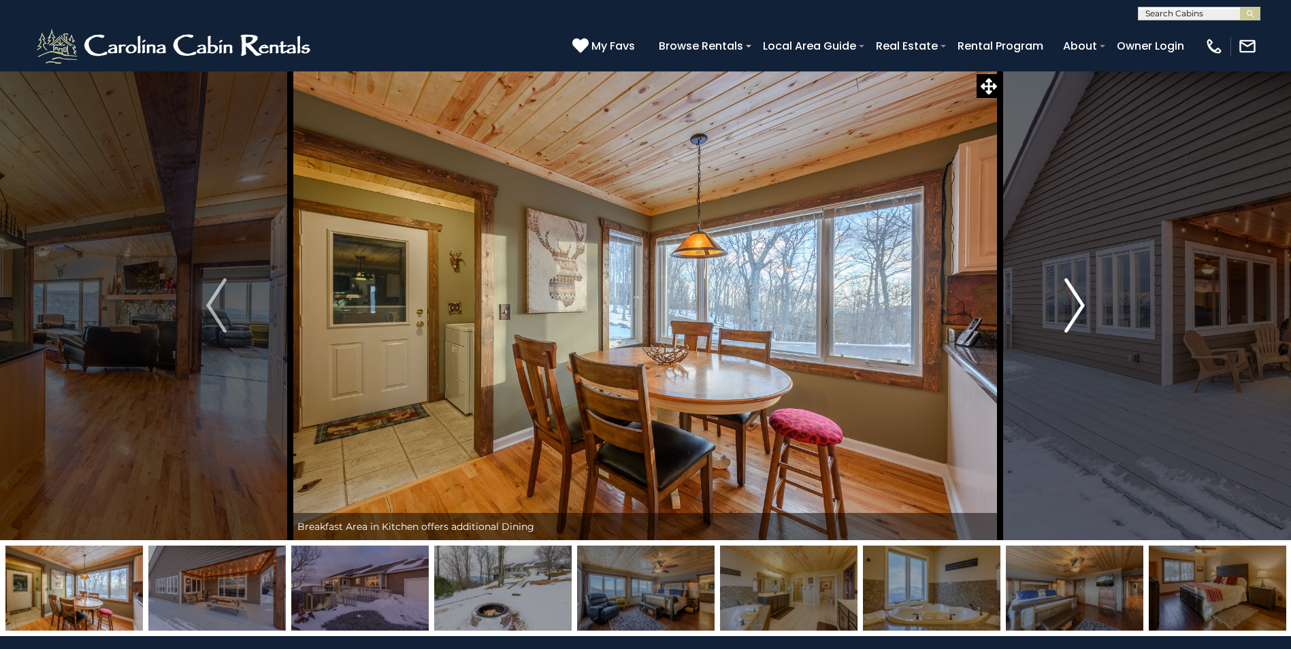
click at [1083, 296] on img "Next" at bounding box center [1074, 305] width 20 height 54
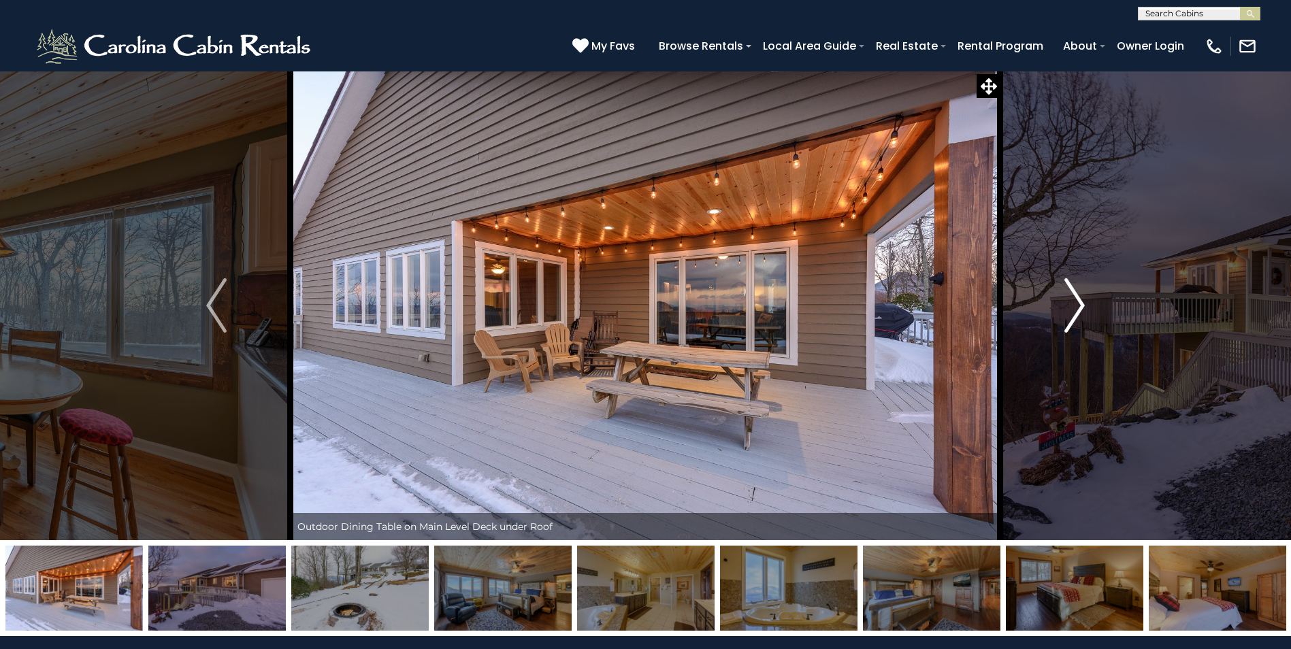
click at [1079, 302] on img "Next" at bounding box center [1074, 305] width 20 height 54
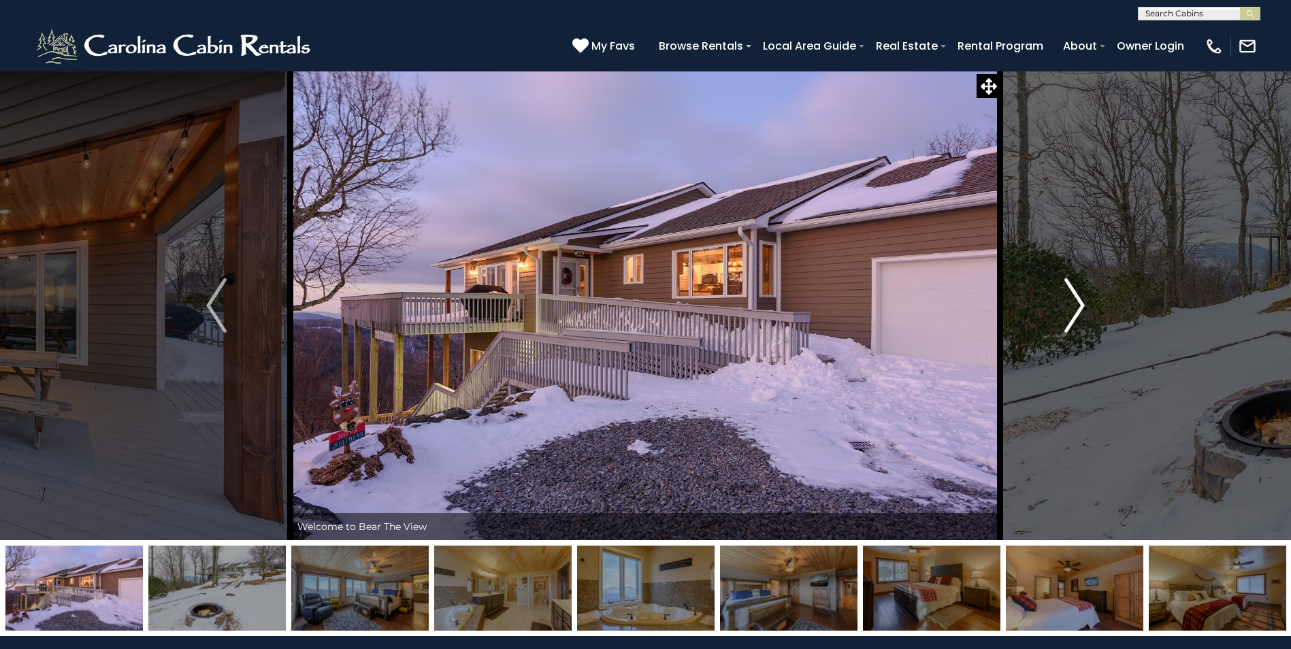
click at [1079, 303] on img "Next" at bounding box center [1074, 305] width 20 height 54
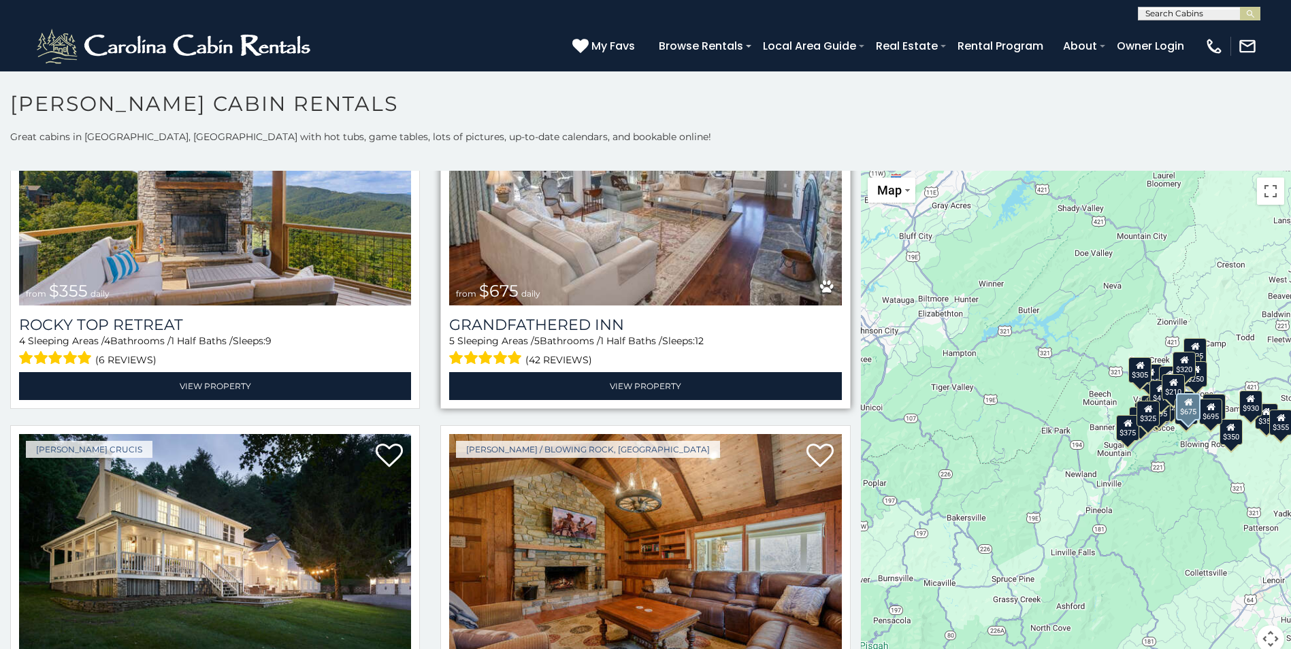
scroll to position [953, 0]
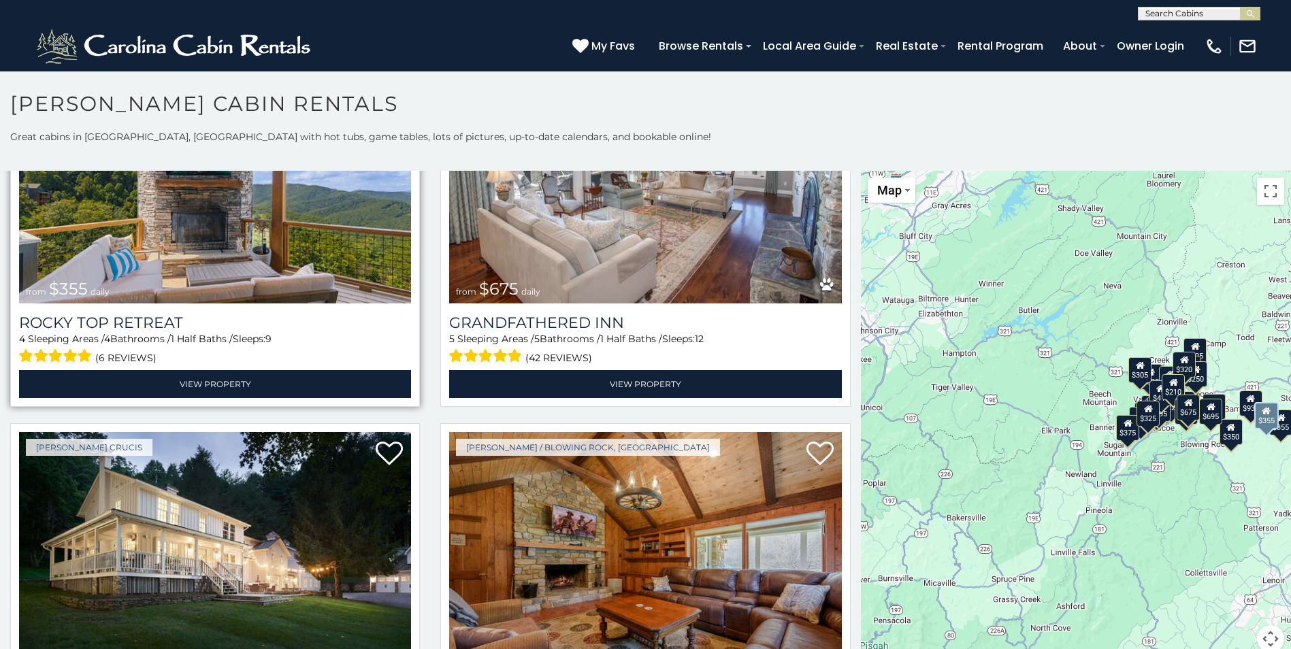
click at [194, 237] on img at bounding box center [215, 172] width 392 height 263
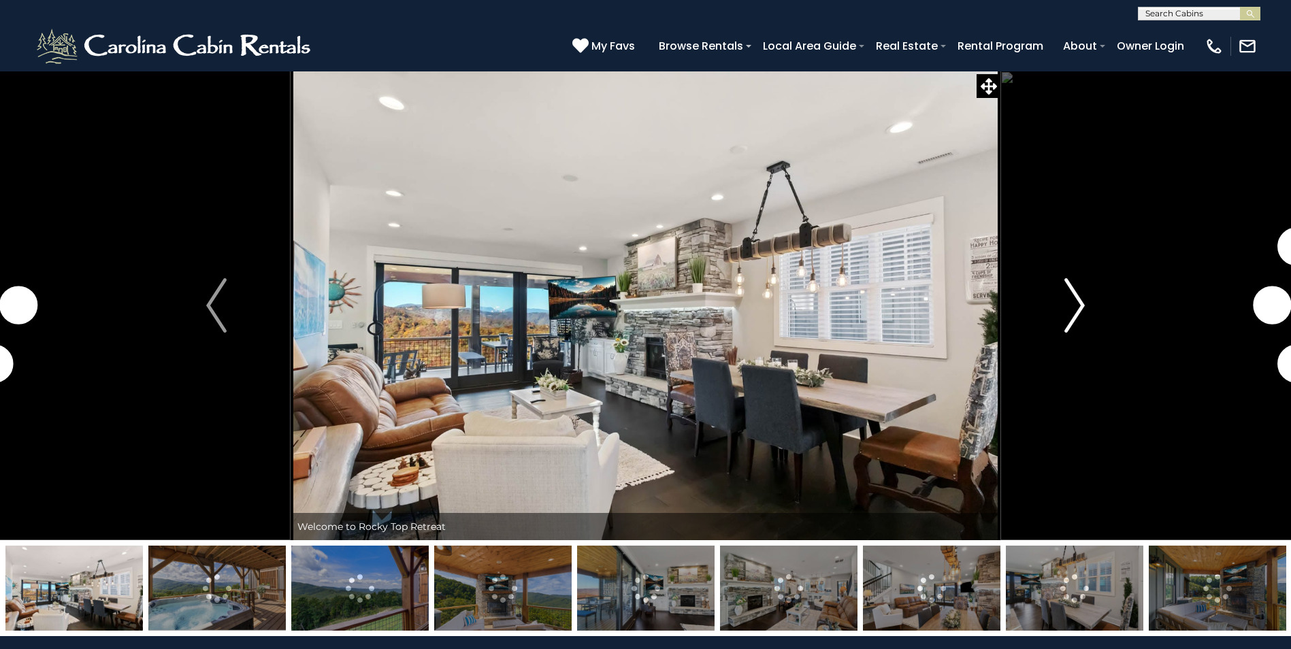
click at [1068, 301] on img "Next" at bounding box center [1074, 305] width 20 height 54
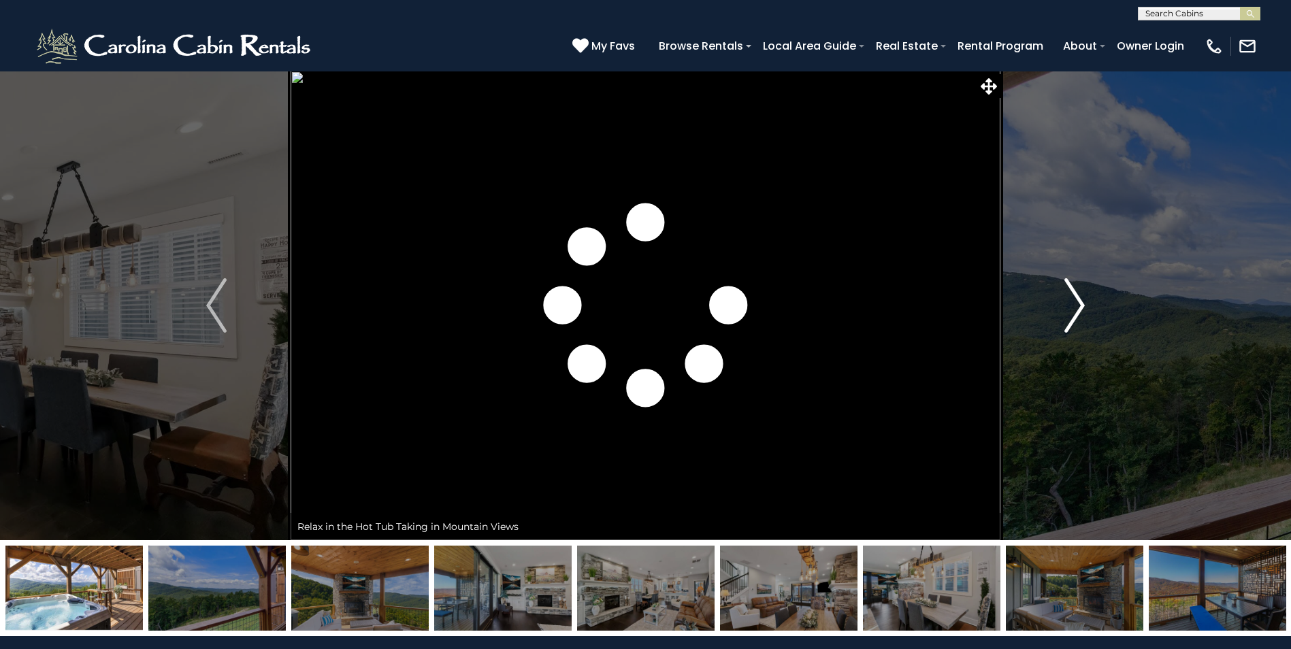
click at [1074, 305] on img "Next" at bounding box center [1074, 305] width 20 height 54
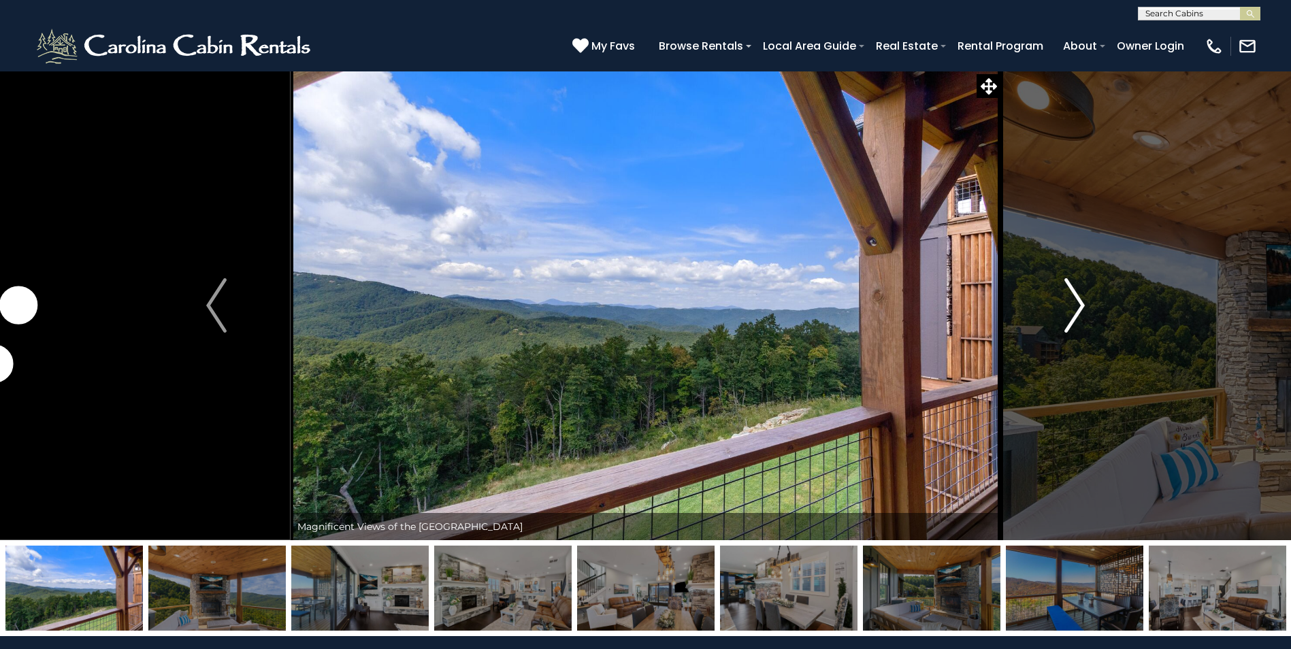
click at [1074, 305] on img "Next" at bounding box center [1074, 305] width 20 height 54
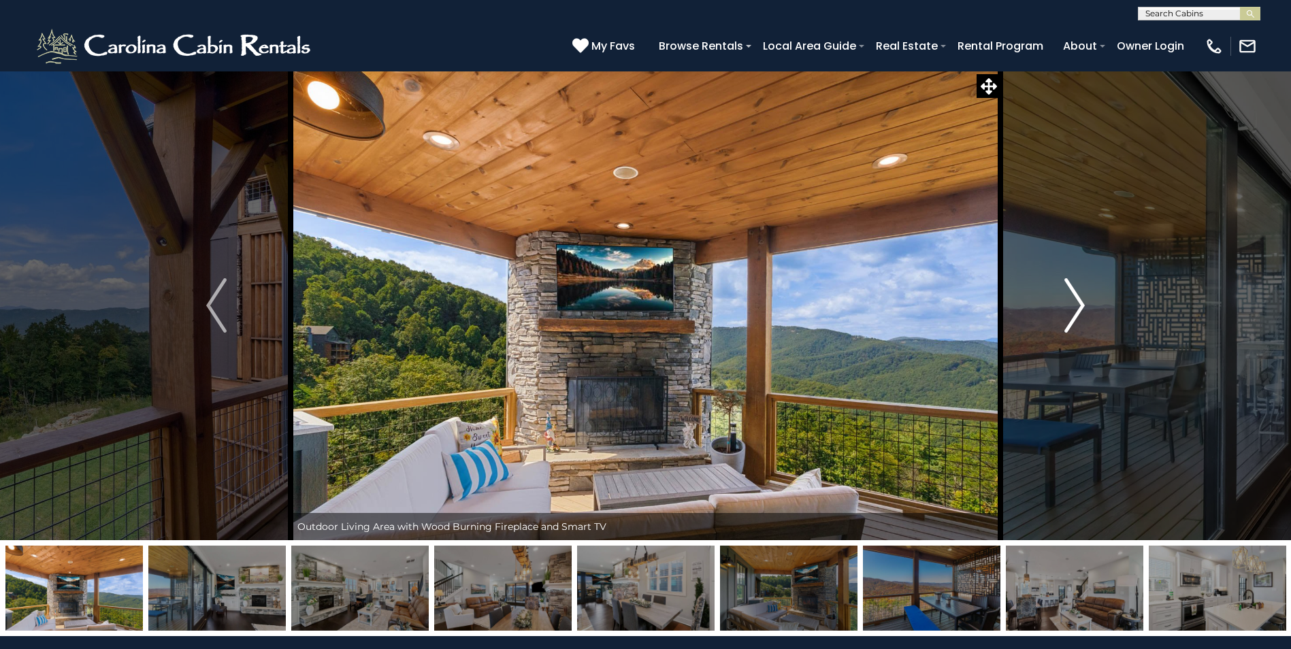
click at [1074, 305] on img "Next" at bounding box center [1074, 305] width 20 height 54
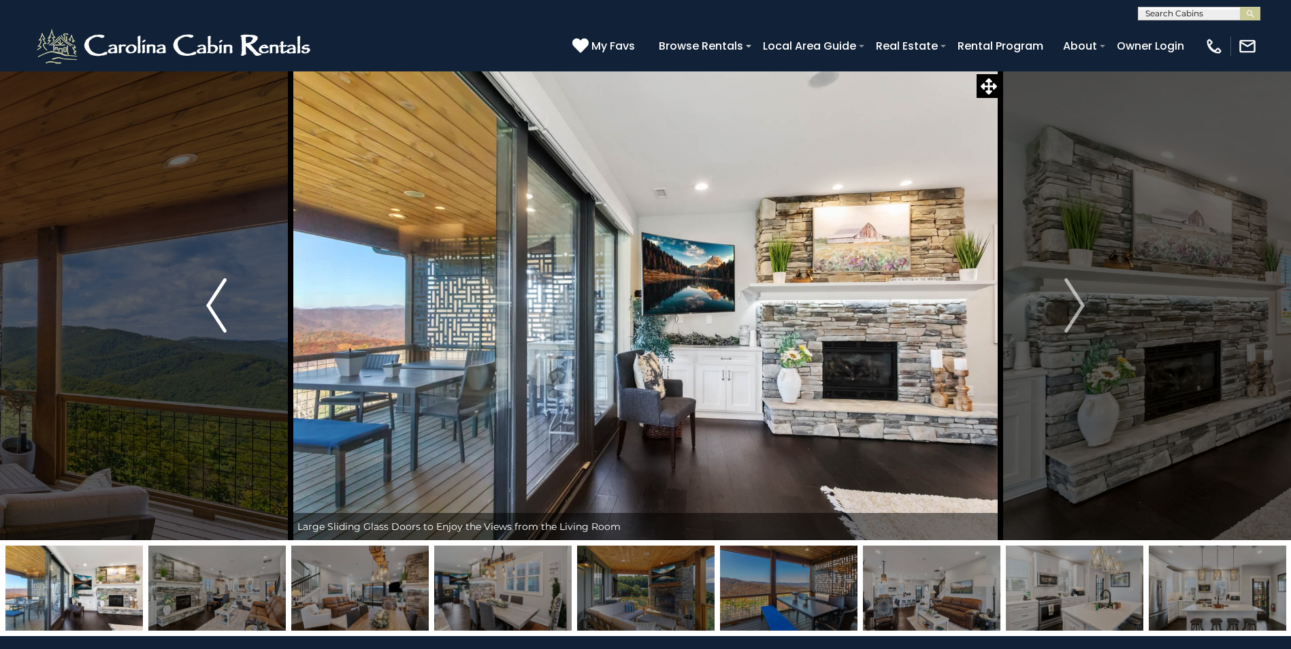
click at [212, 304] on img "Previous" at bounding box center [216, 305] width 20 height 54
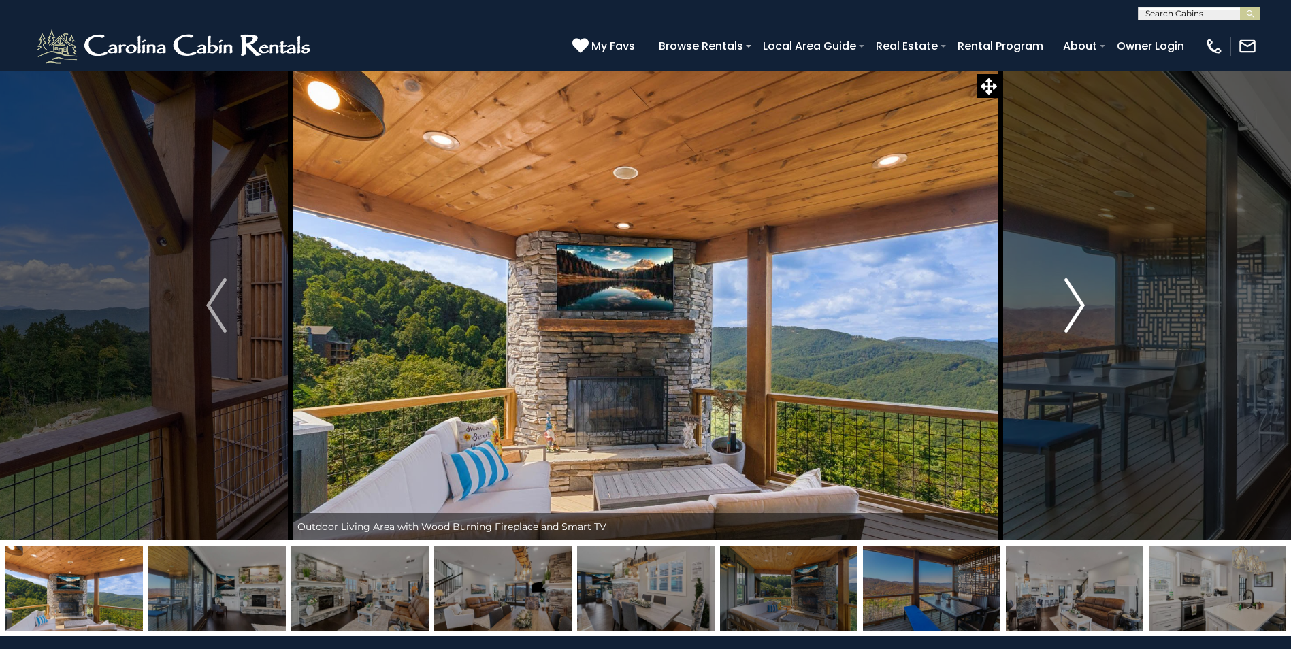
click at [1080, 307] on img "Next" at bounding box center [1074, 305] width 20 height 54
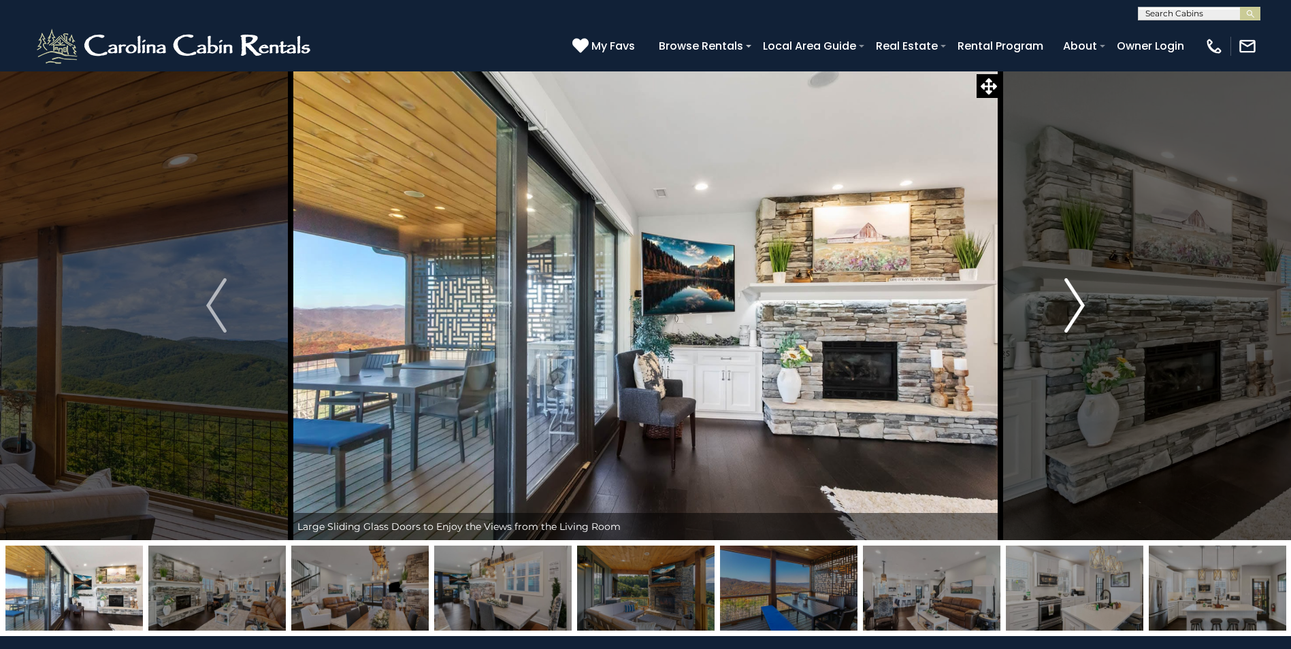
click at [1081, 310] on img "Next" at bounding box center [1074, 305] width 20 height 54
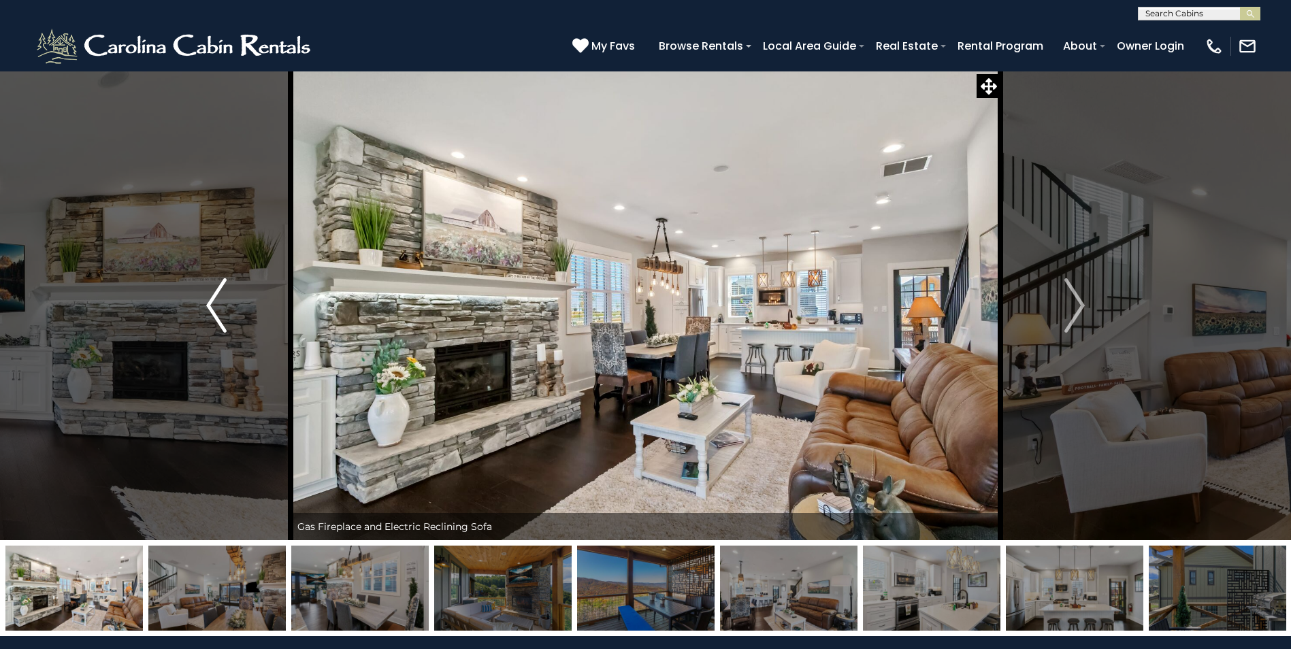
click at [226, 306] on img "Previous" at bounding box center [216, 305] width 20 height 54
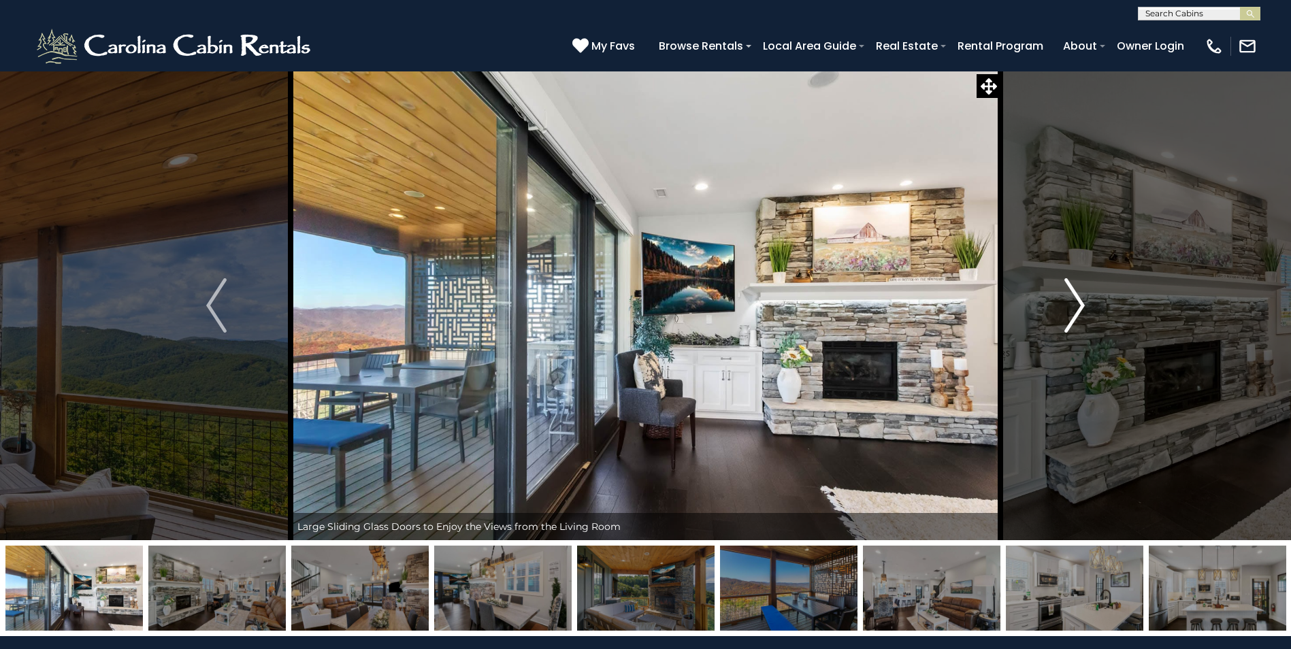
click at [1079, 301] on img "Next" at bounding box center [1074, 305] width 20 height 54
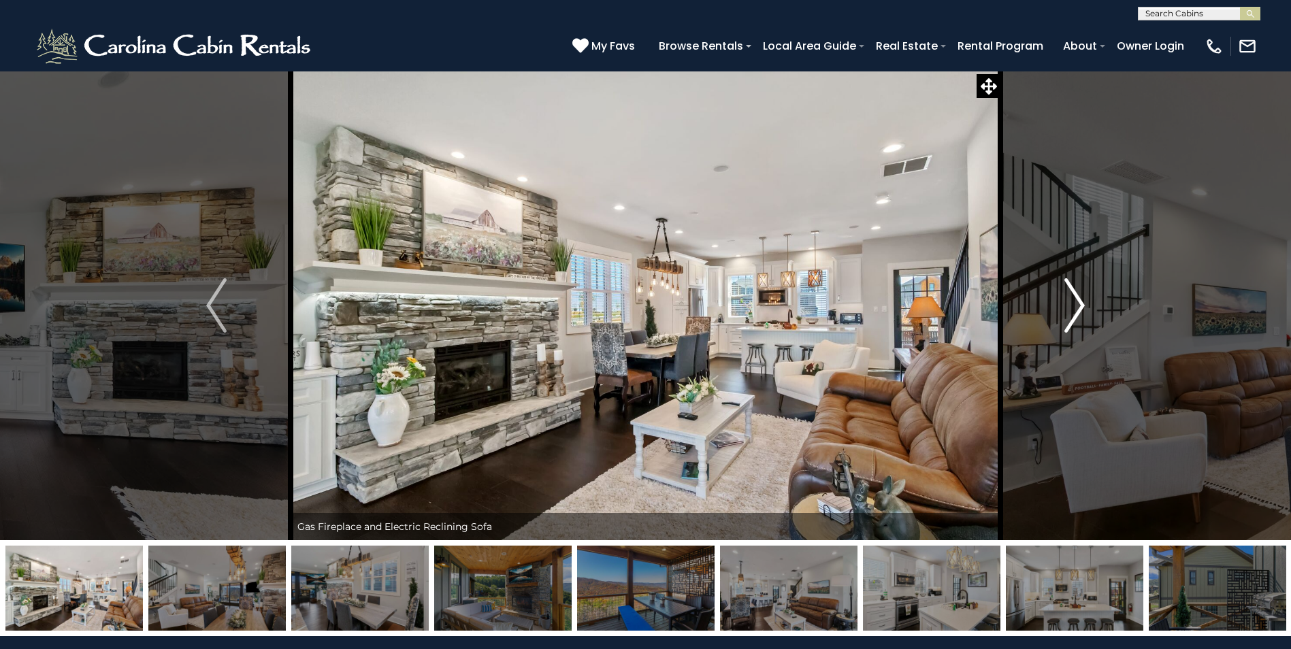
click at [1076, 311] on img "Next" at bounding box center [1074, 305] width 20 height 54
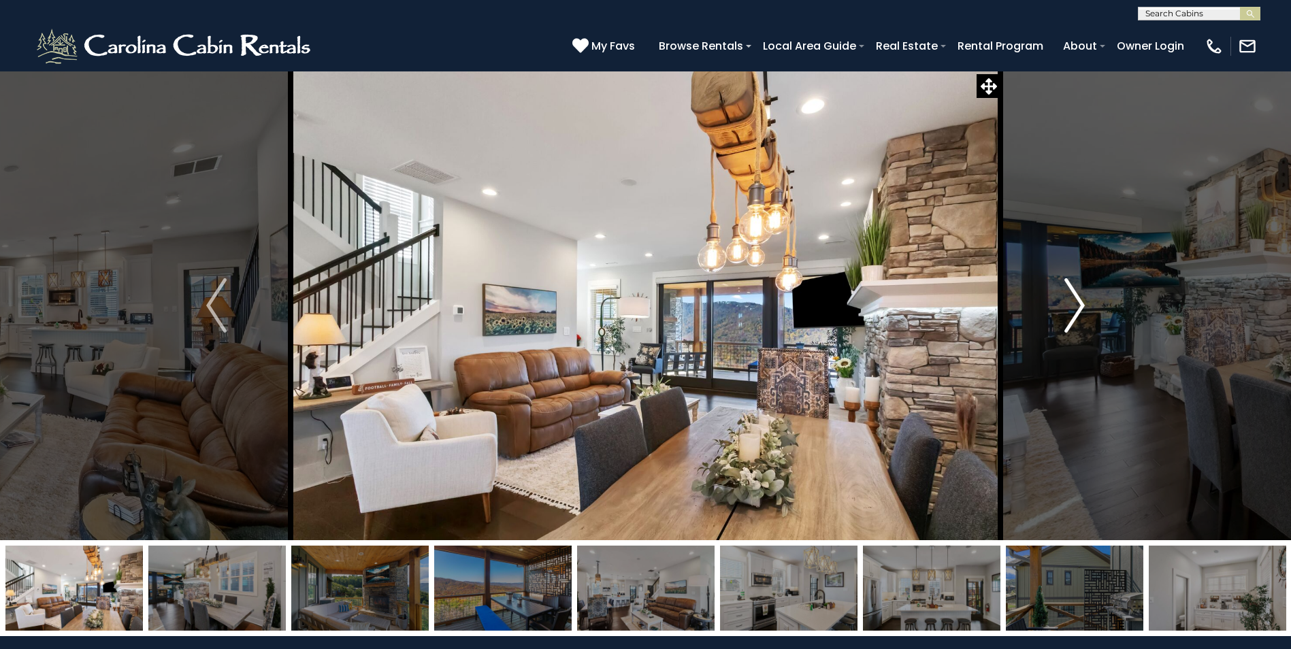
click at [1077, 308] on img "Next" at bounding box center [1074, 305] width 20 height 54
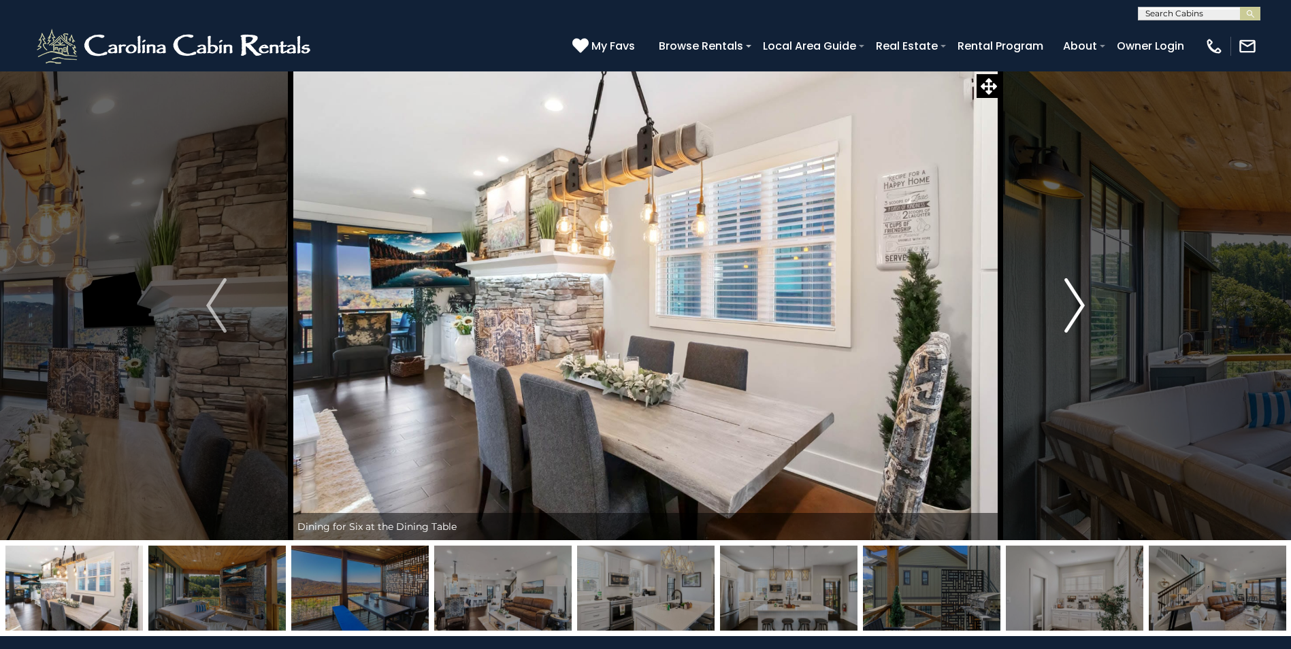
click at [1074, 306] on img "Next" at bounding box center [1074, 305] width 20 height 54
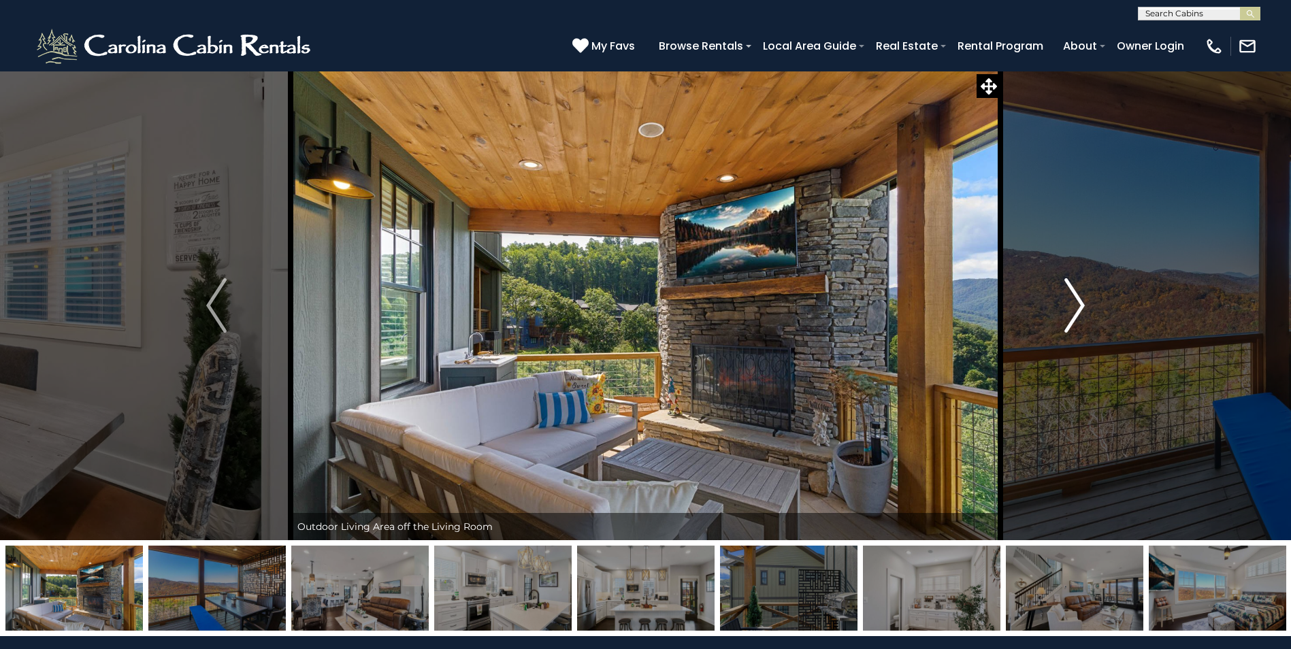
click at [1080, 312] on img "Next" at bounding box center [1074, 305] width 20 height 54
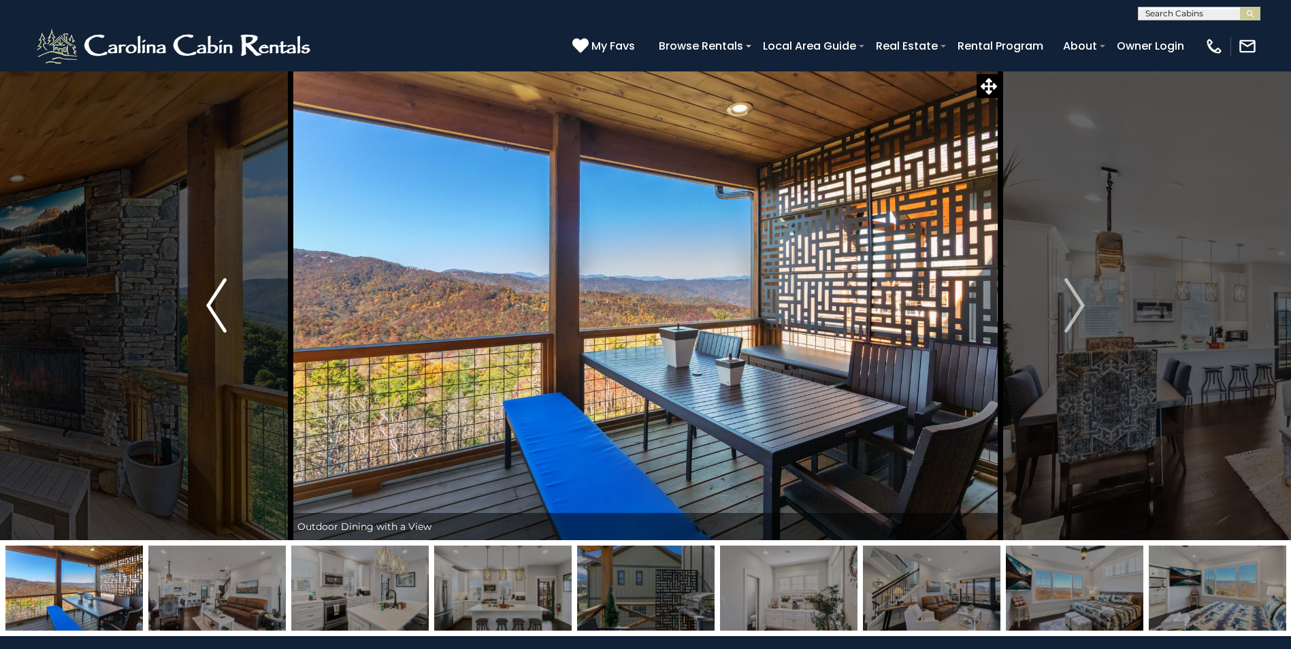
click at [220, 316] on img "Previous" at bounding box center [216, 305] width 20 height 54
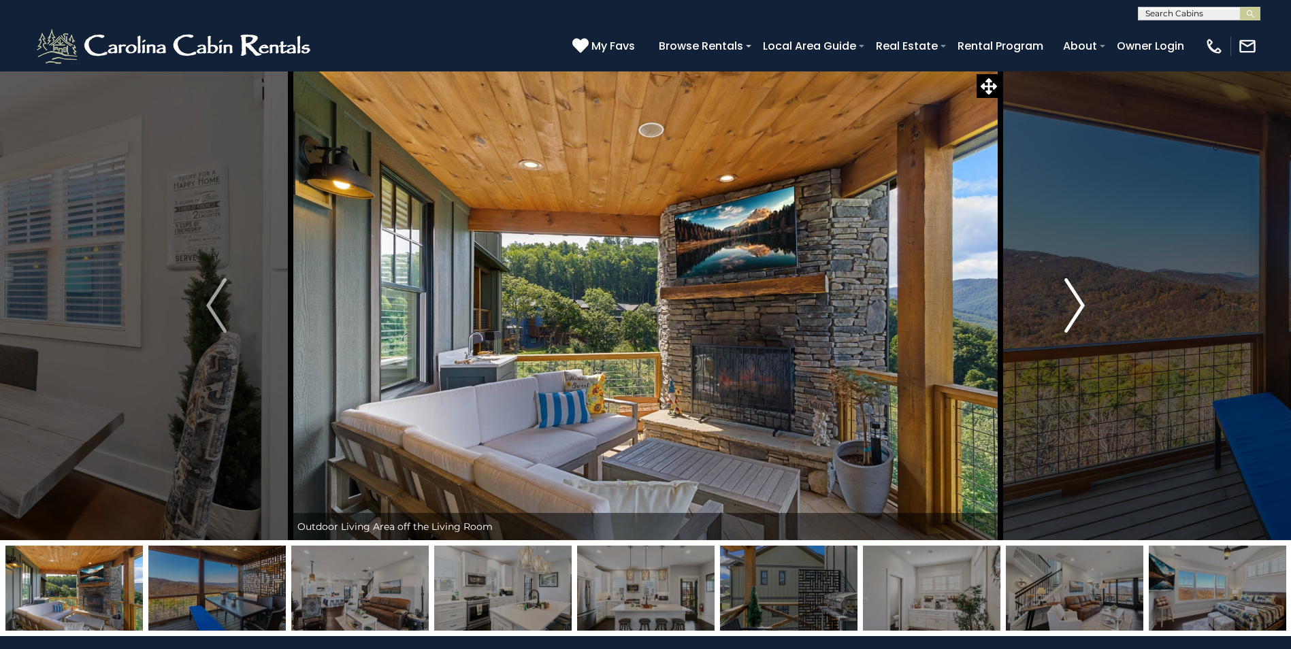
click at [1062, 304] on button "Next" at bounding box center [1074, 306] width 148 height 470
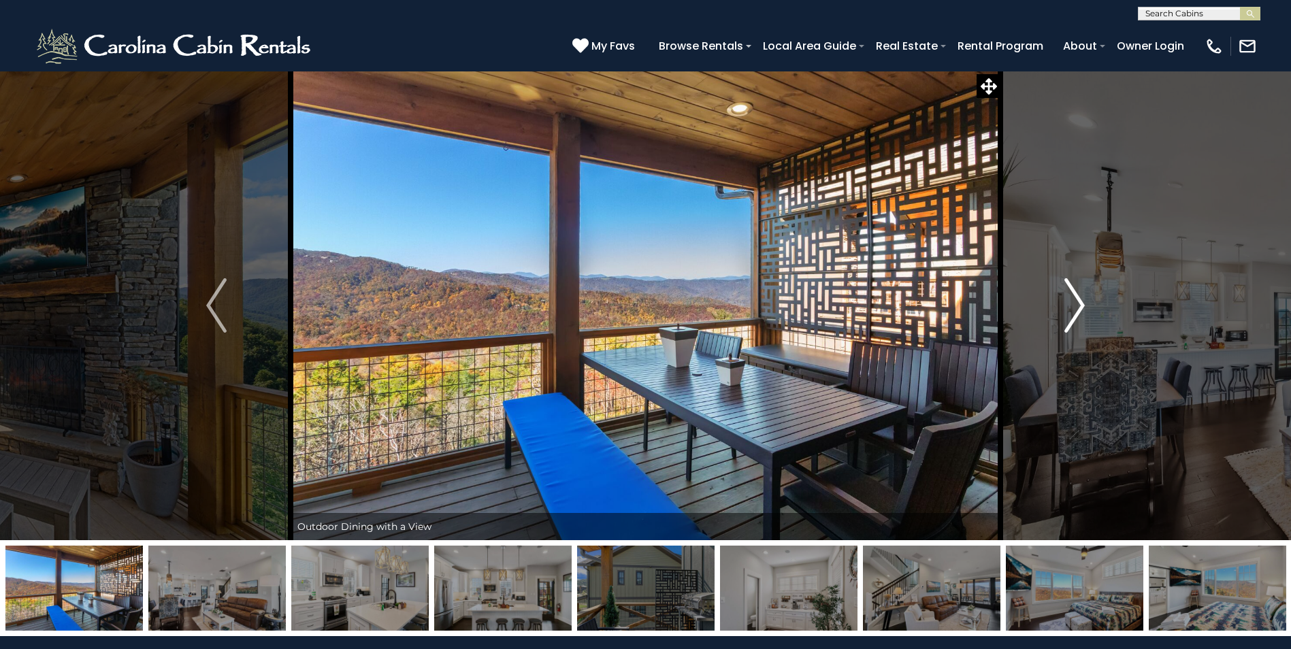
click at [1076, 304] on img "Next" at bounding box center [1074, 305] width 20 height 54
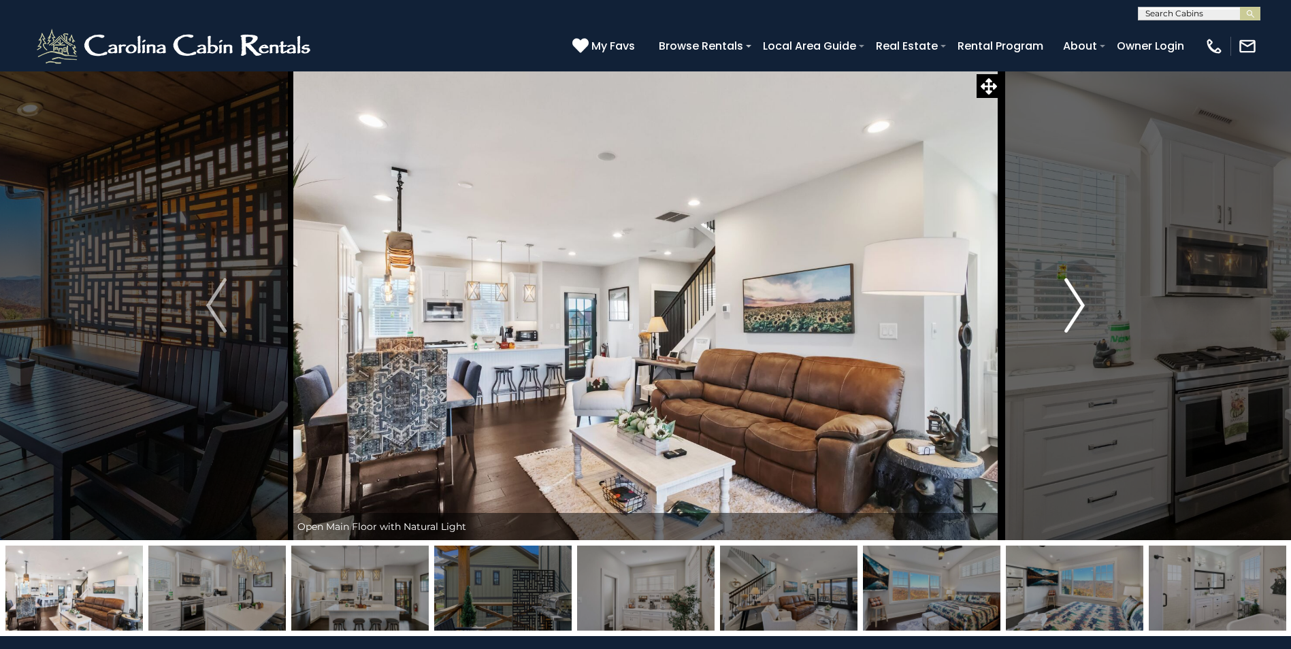
click at [1078, 303] on img "Next" at bounding box center [1074, 305] width 20 height 54
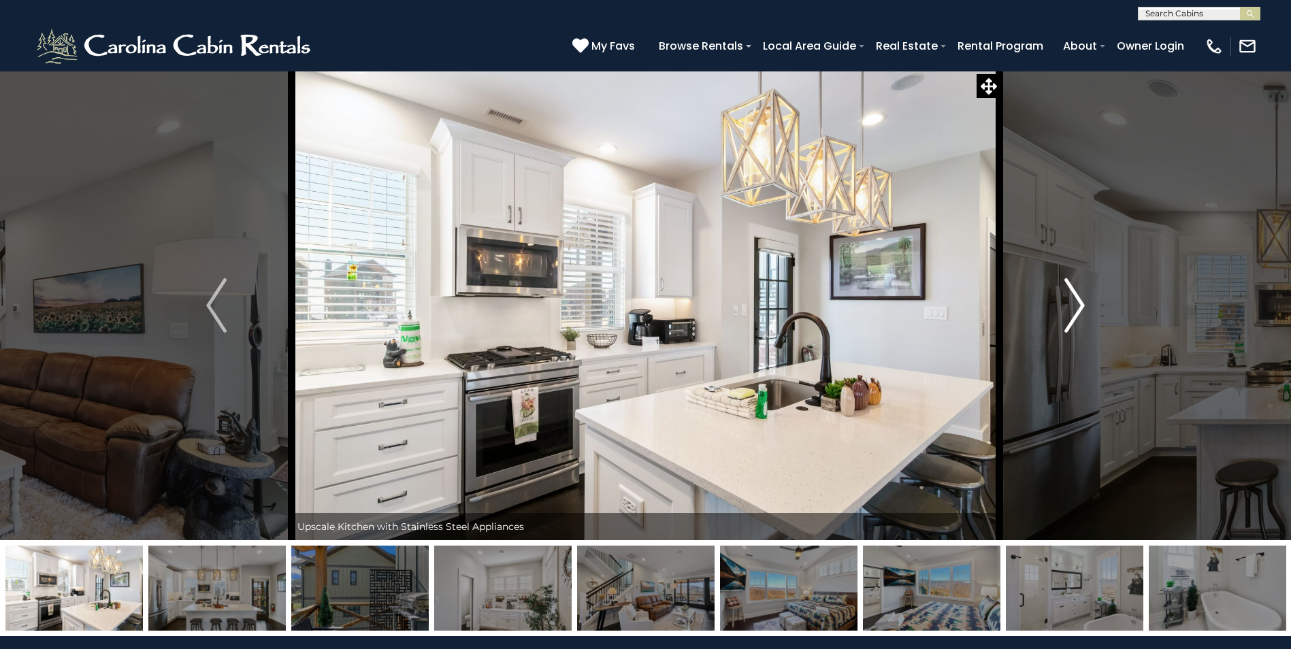
click at [1085, 310] on button "Next" at bounding box center [1074, 306] width 148 height 470
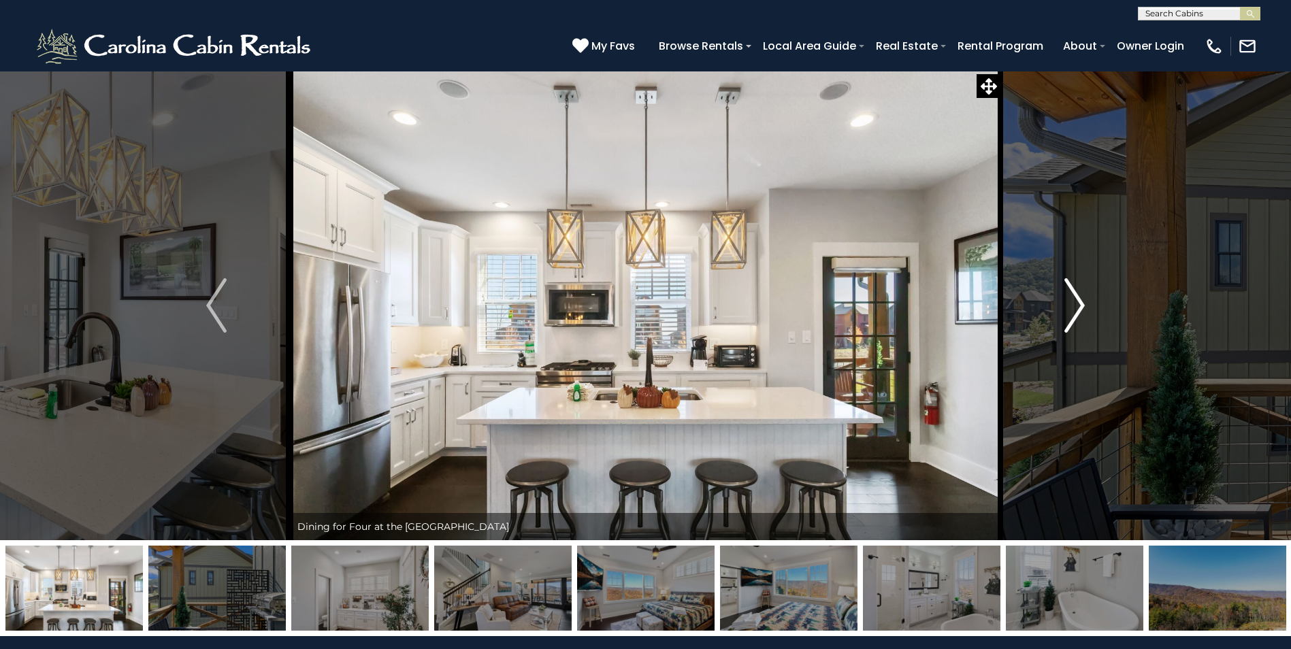
click at [1079, 304] on img "Next" at bounding box center [1074, 305] width 20 height 54
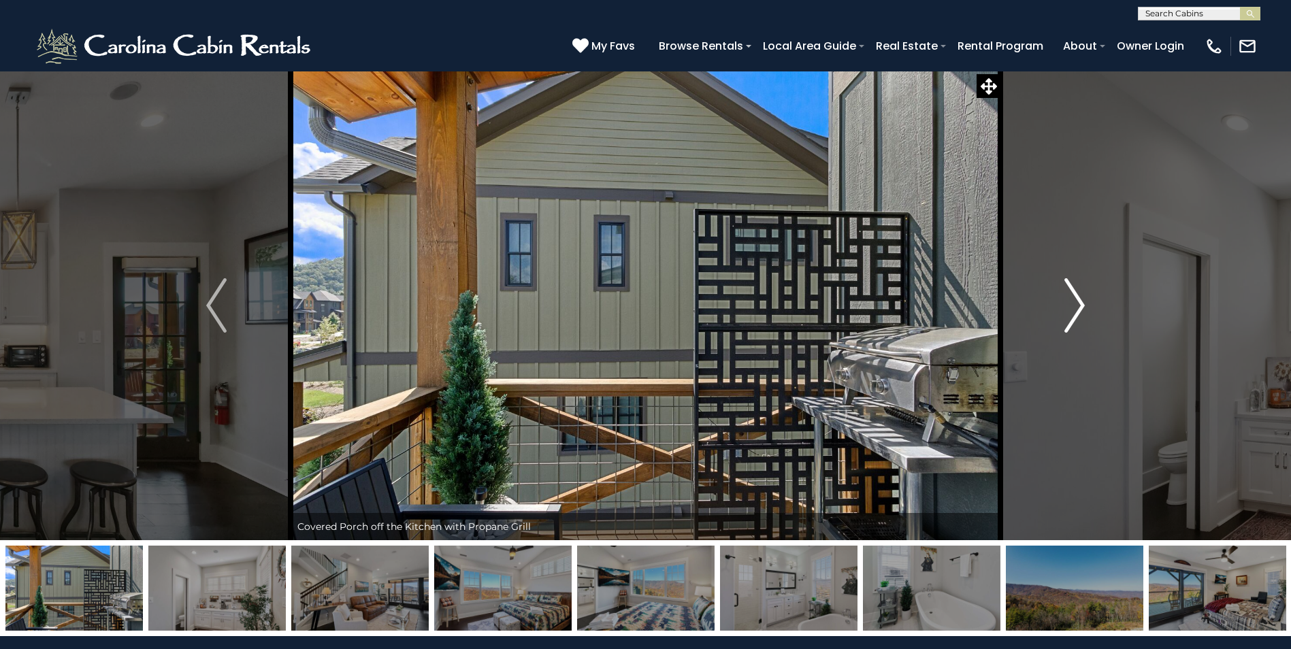
click at [1080, 306] on img "Next" at bounding box center [1074, 305] width 20 height 54
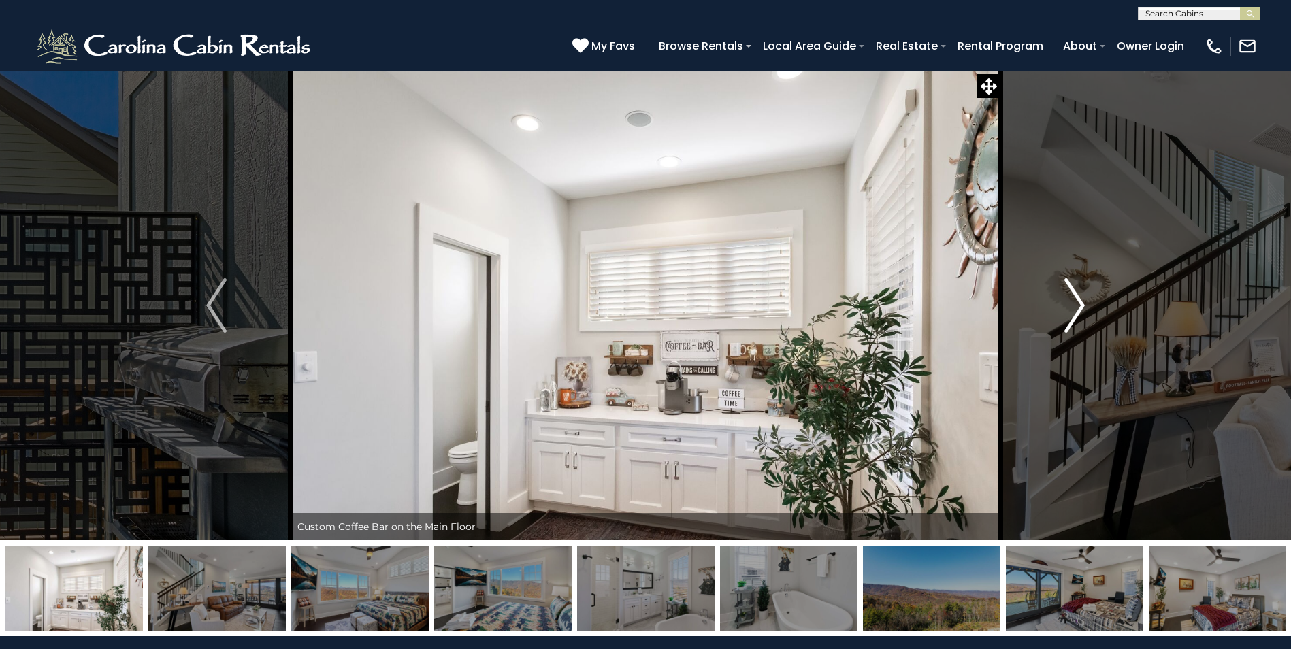
click at [1079, 310] on img "Next" at bounding box center [1074, 305] width 20 height 54
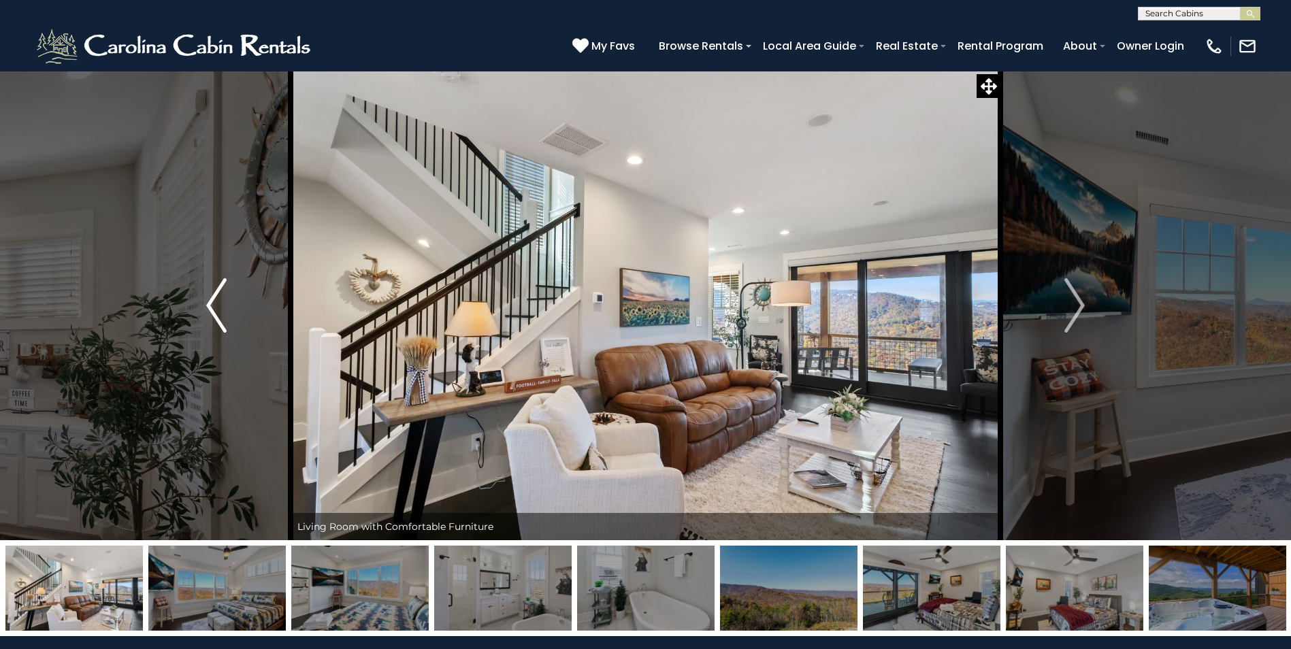
click at [222, 319] on img "Previous" at bounding box center [216, 305] width 20 height 54
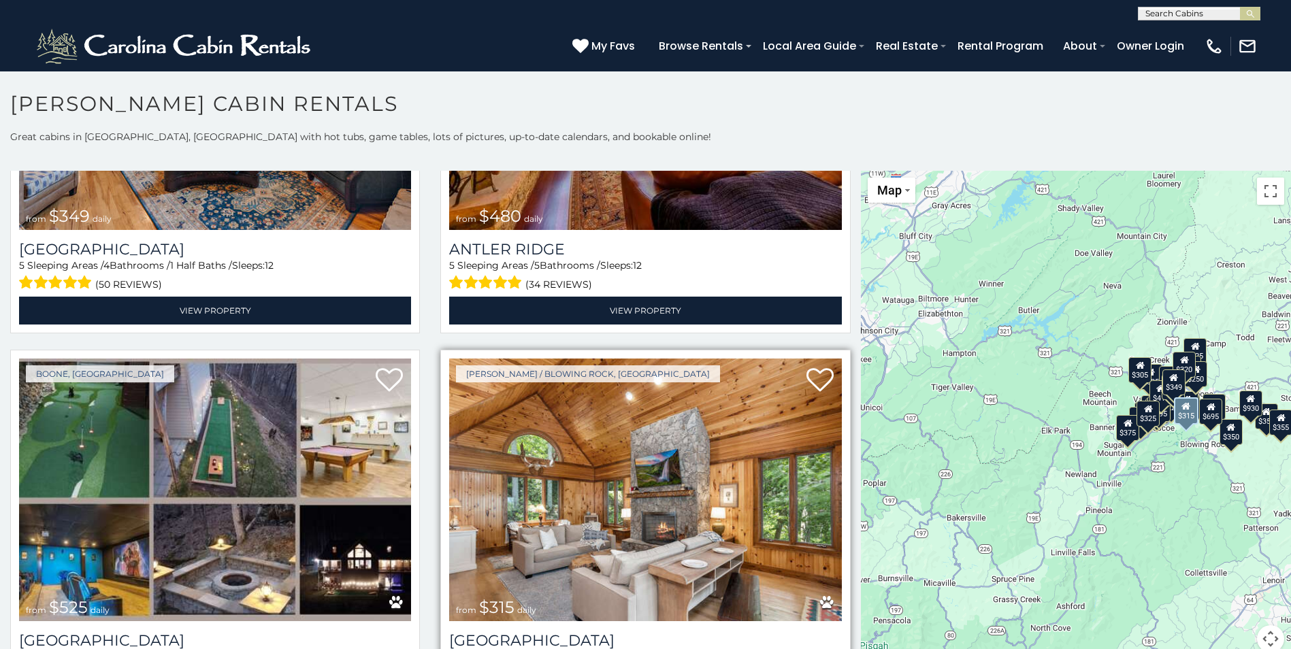
scroll to position [340, 0]
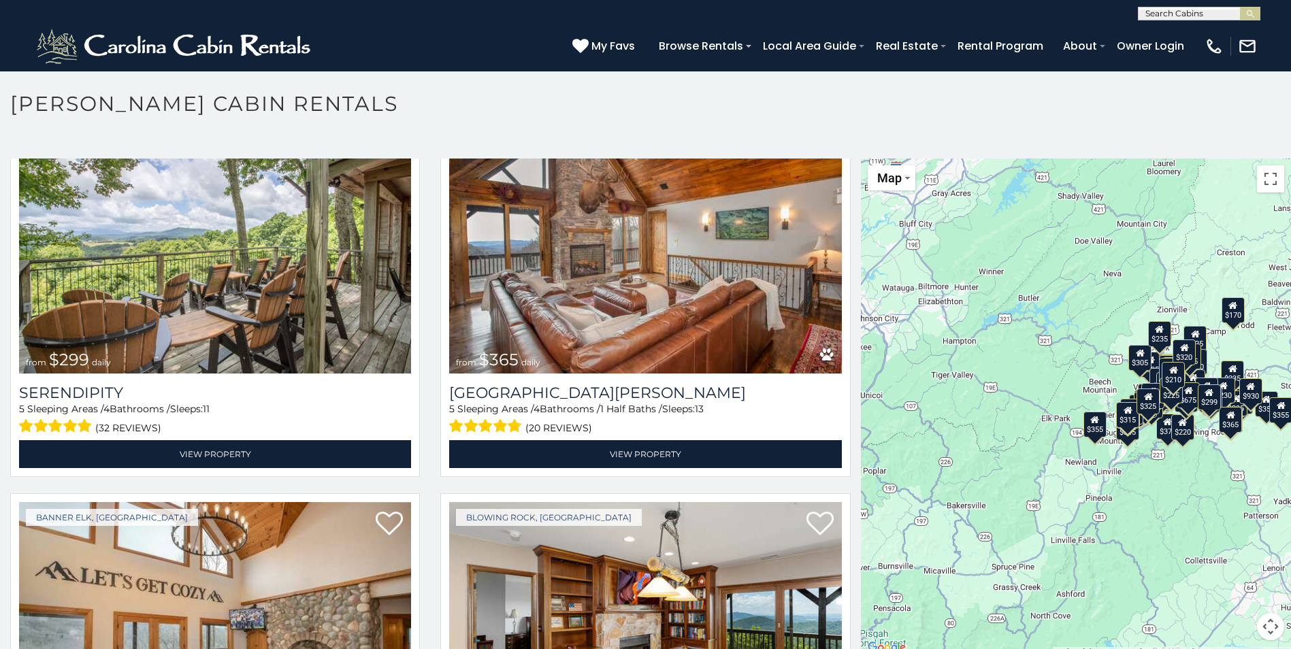
scroll to position [5755, 0]
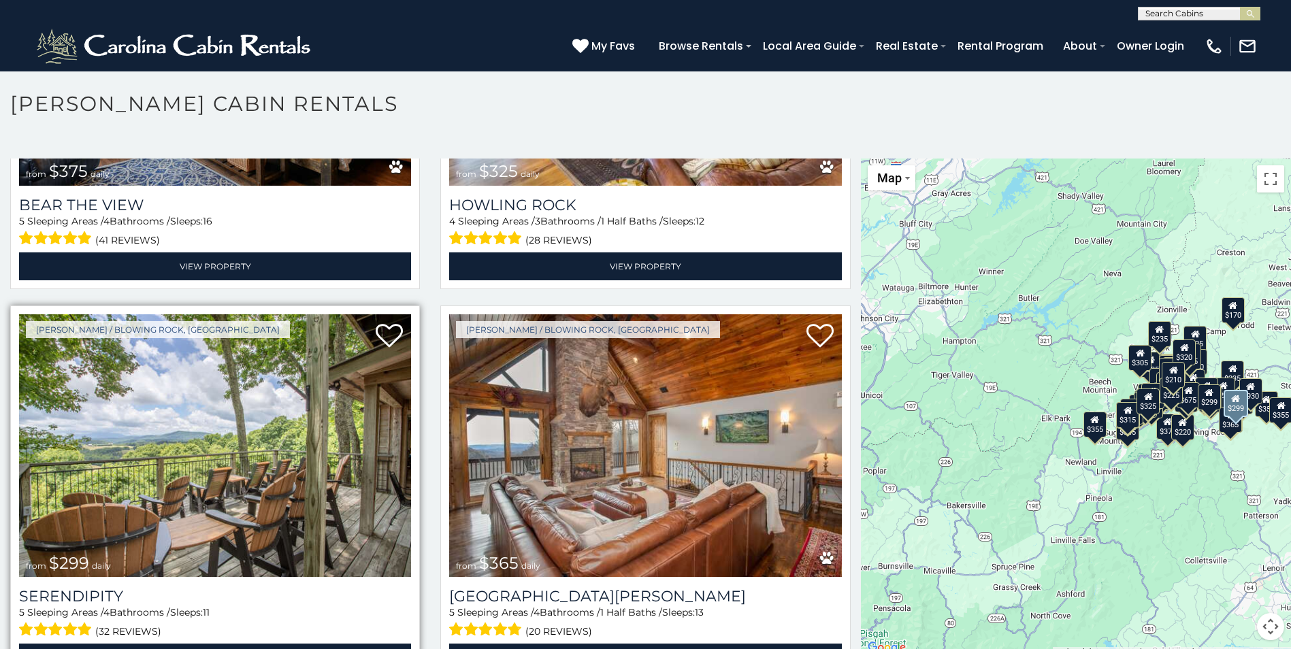
click at [232, 382] on img at bounding box center [215, 445] width 392 height 263
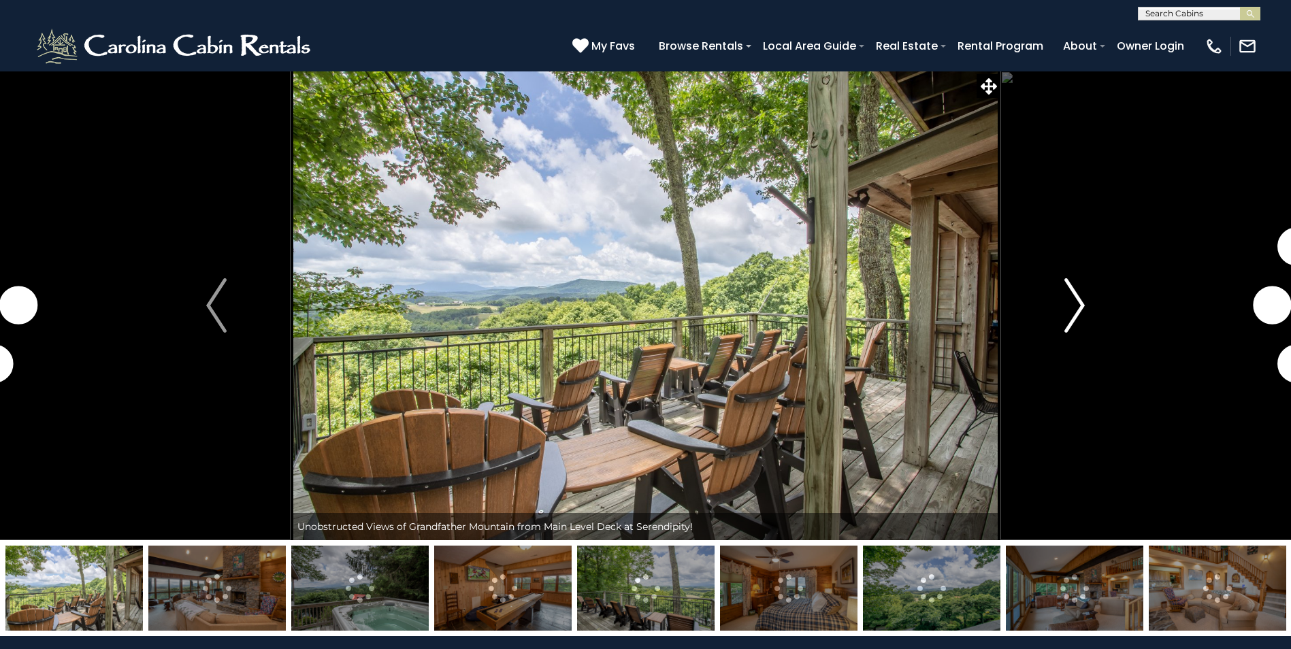
click at [1081, 306] on img "Next" at bounding box center [1074, 305] width 20 height 54
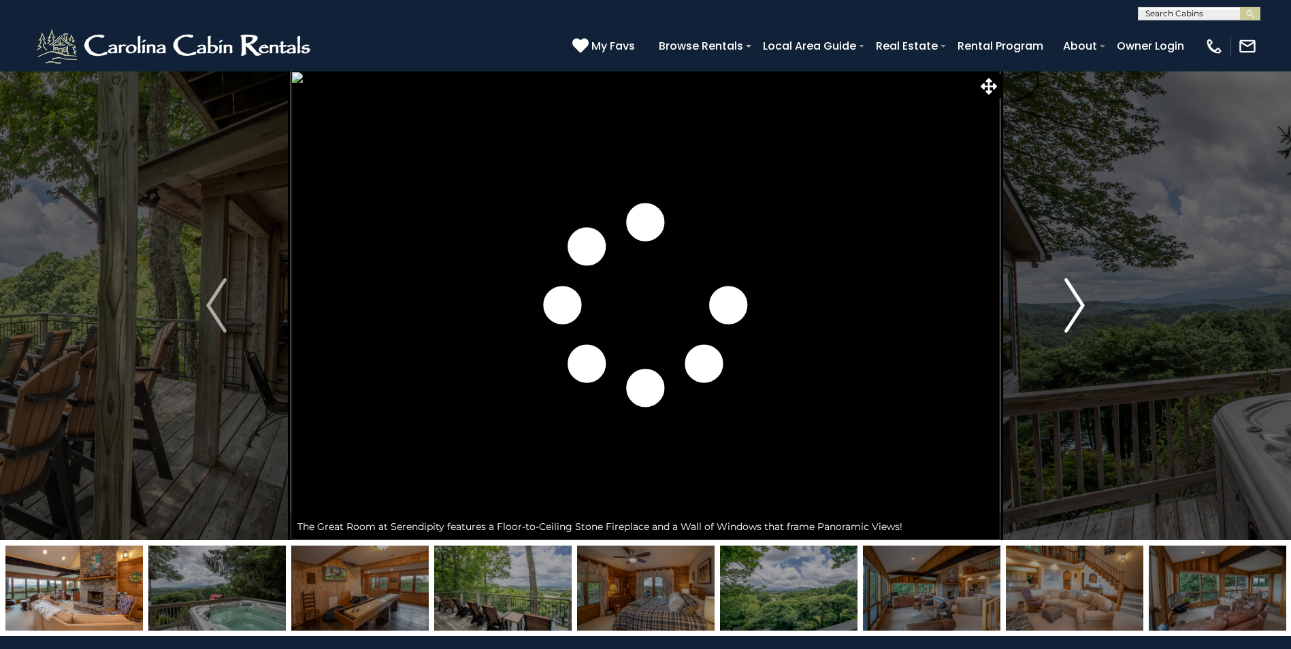
click at [1081, 305] on img "Next" at bounding box center [1074, 305] width 20 height 54
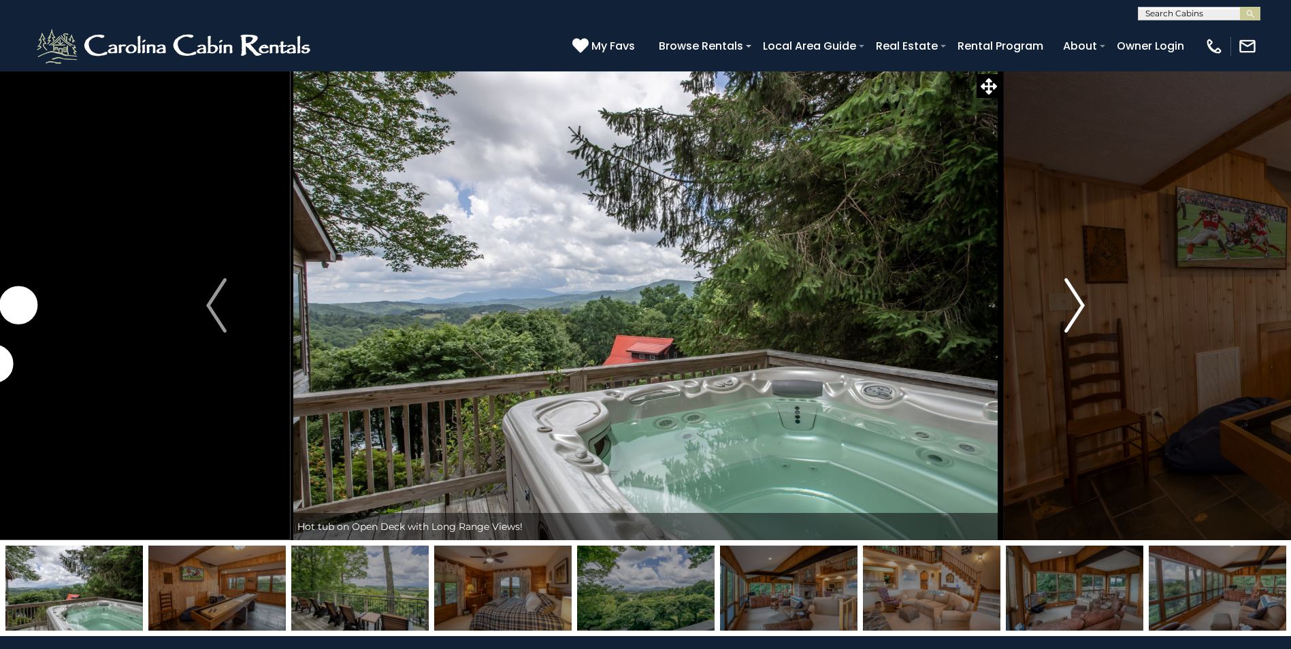
click at [1081, 305] on img "Next" at bounding box center [1074, 305] width 20 height 54
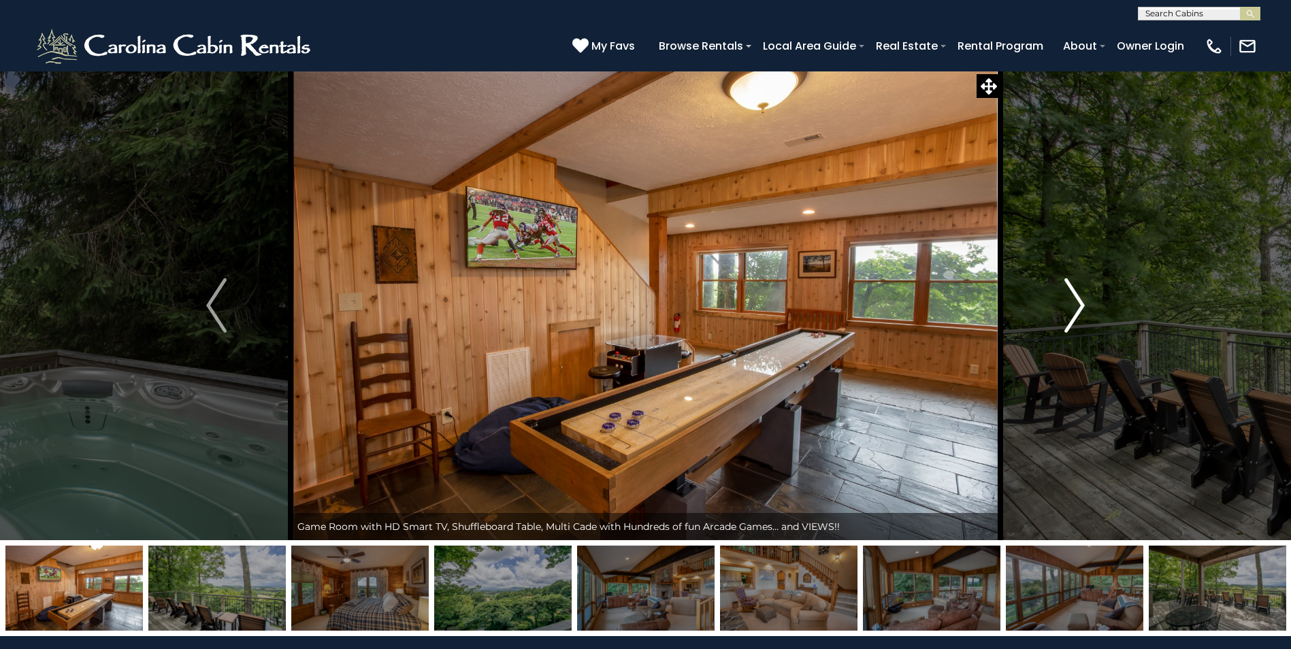
click at [1084, 301] on img "Next" at bounding box center [1074, 305] width 20 height 54
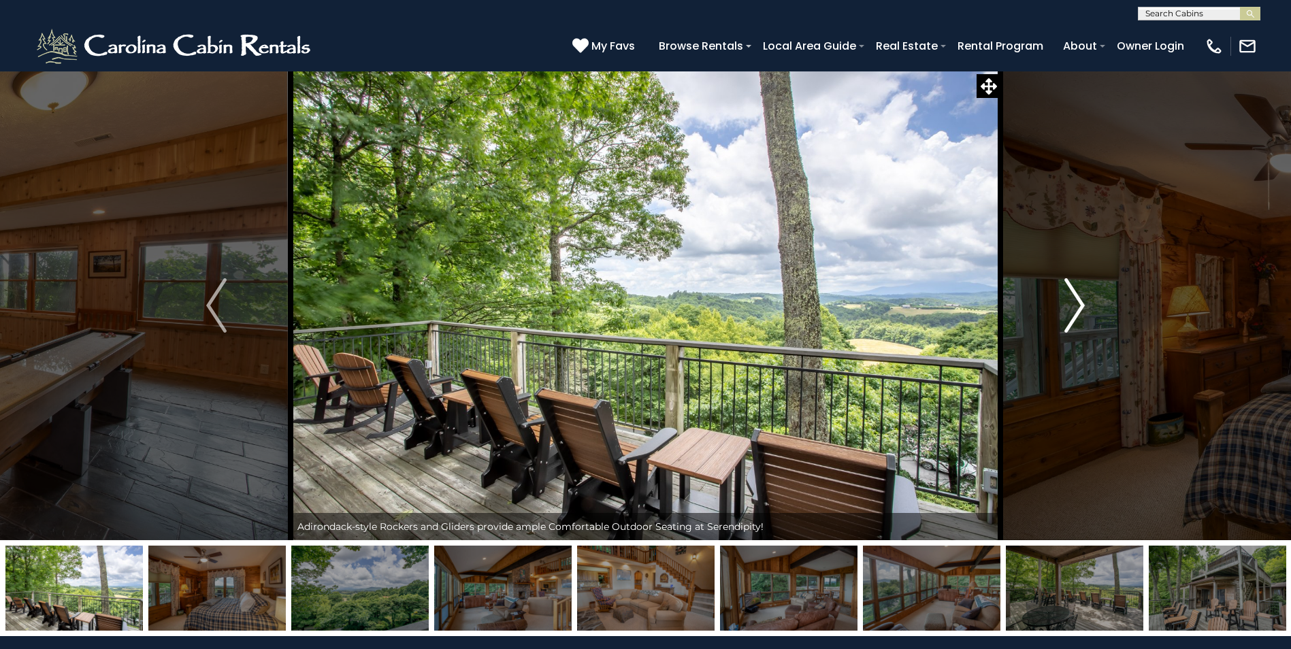
click at [1079, 303] on img "Next" at bounding box center [1074, 305] width 20 height 54
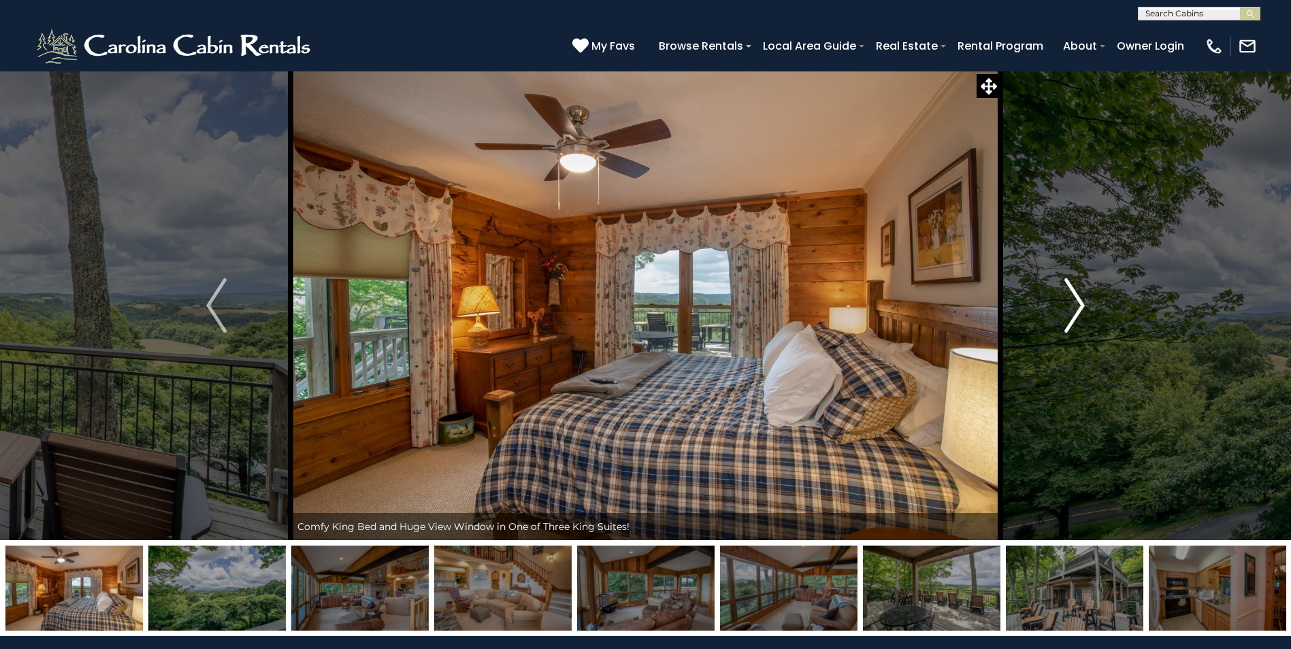
click at [1076, 306] on img "Next" at bounding box center [1074, 305] width 20 height 54
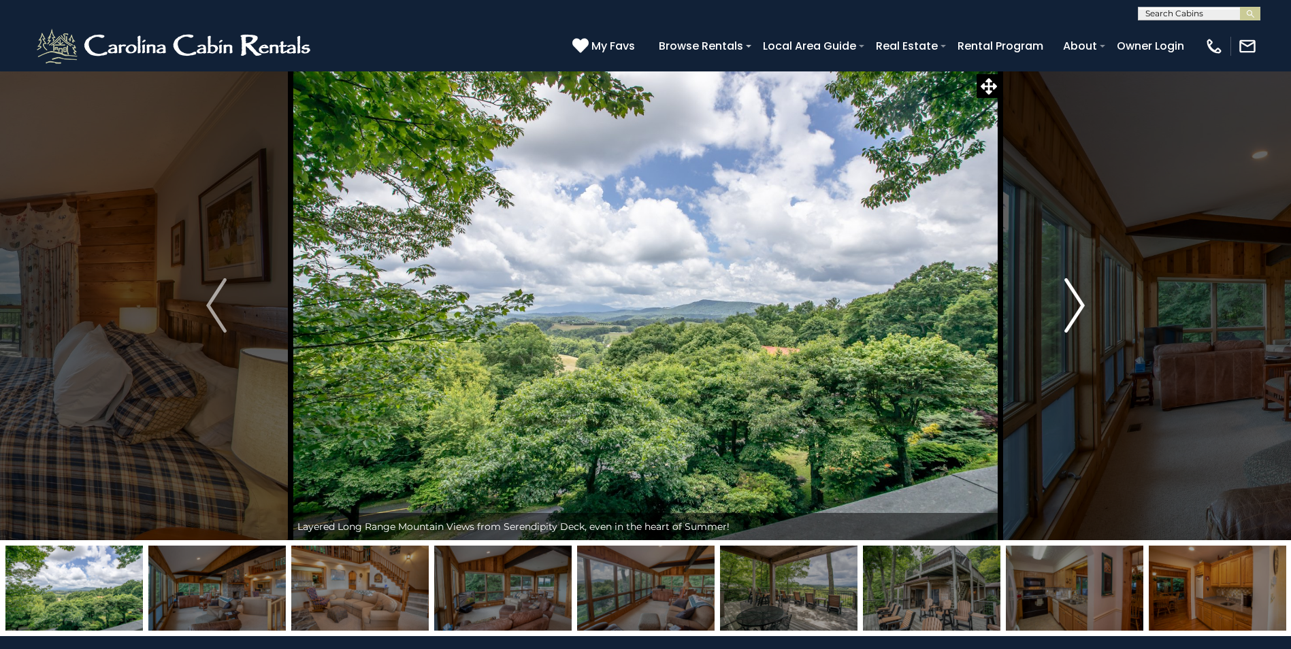
click at [1076, 303] on img "Next" at bounding box center [1074, 305] width 20 height 54
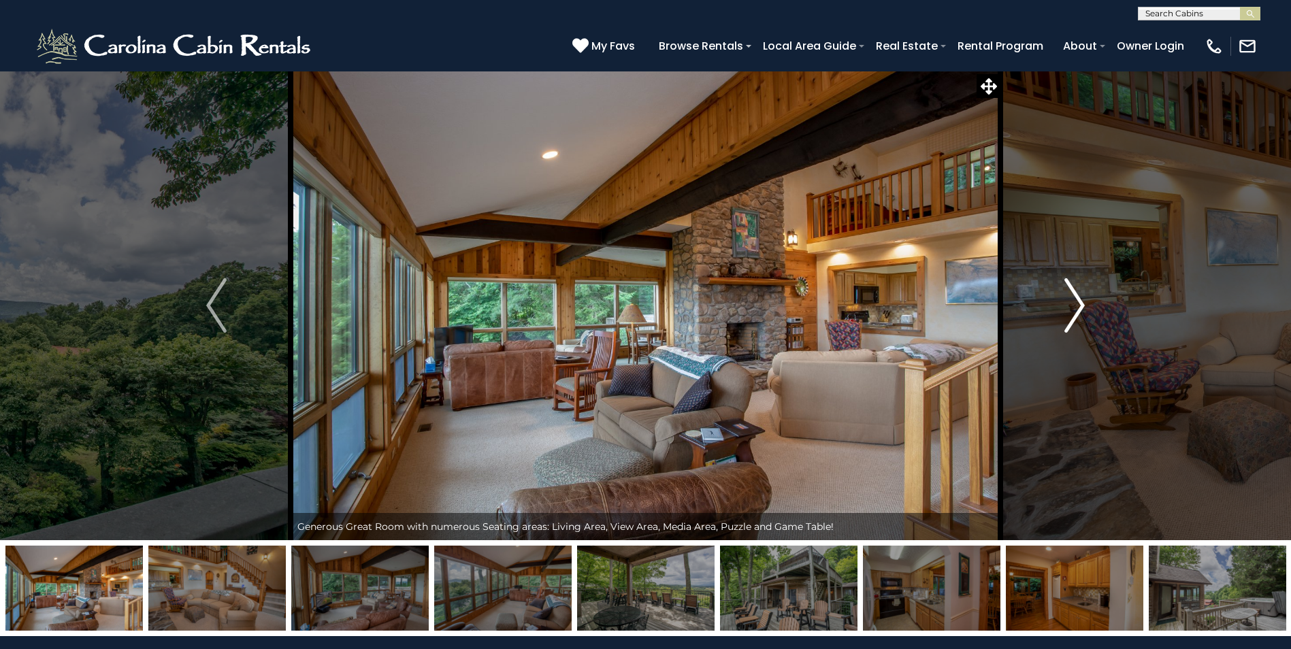
click at [1076, 303] on img "Next" at bounding box center [1074, 305] width 20 height 54
